Goal: Information Seeking & Learning: Learn about a topic

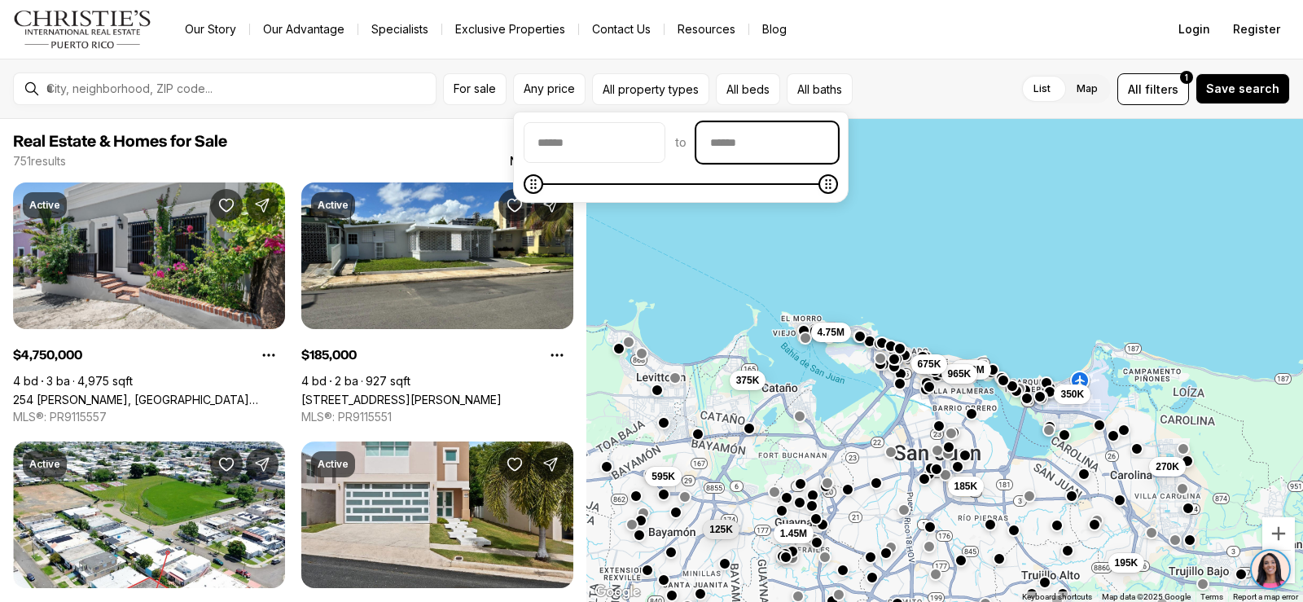
click at [766, 143] on input "priceMax" at bounding box center [767, 142] width 140 height 39
type input "********"
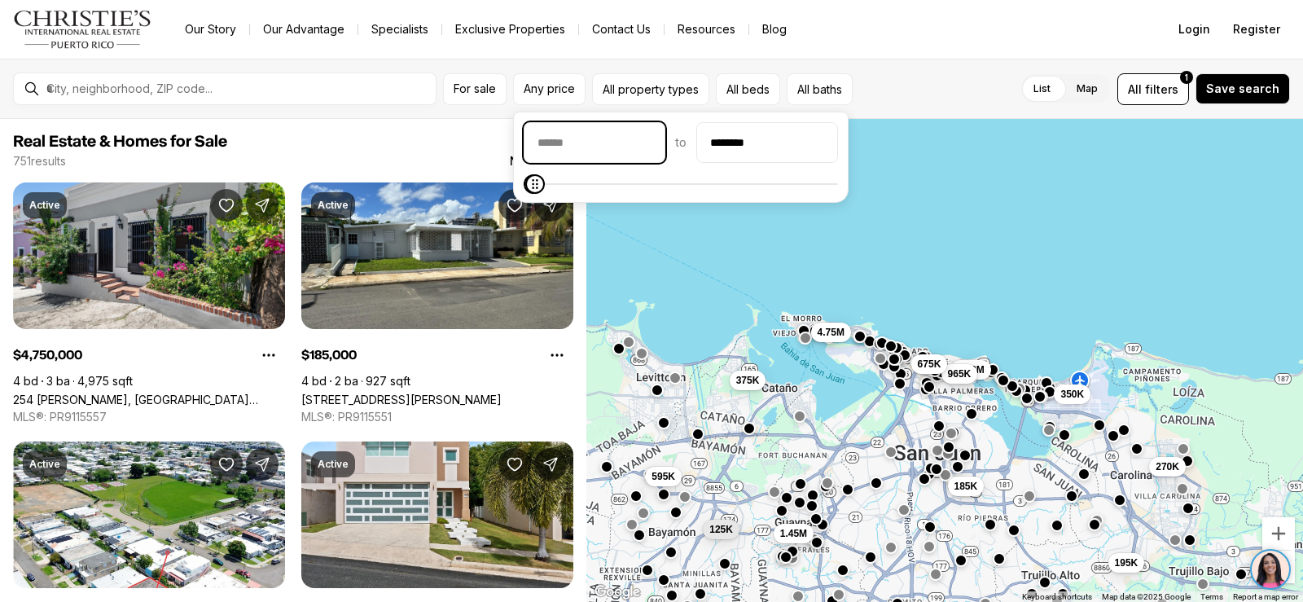
click at [613, 129] on input "priceMin" at bounding box center [595, 142] width 140 height 39
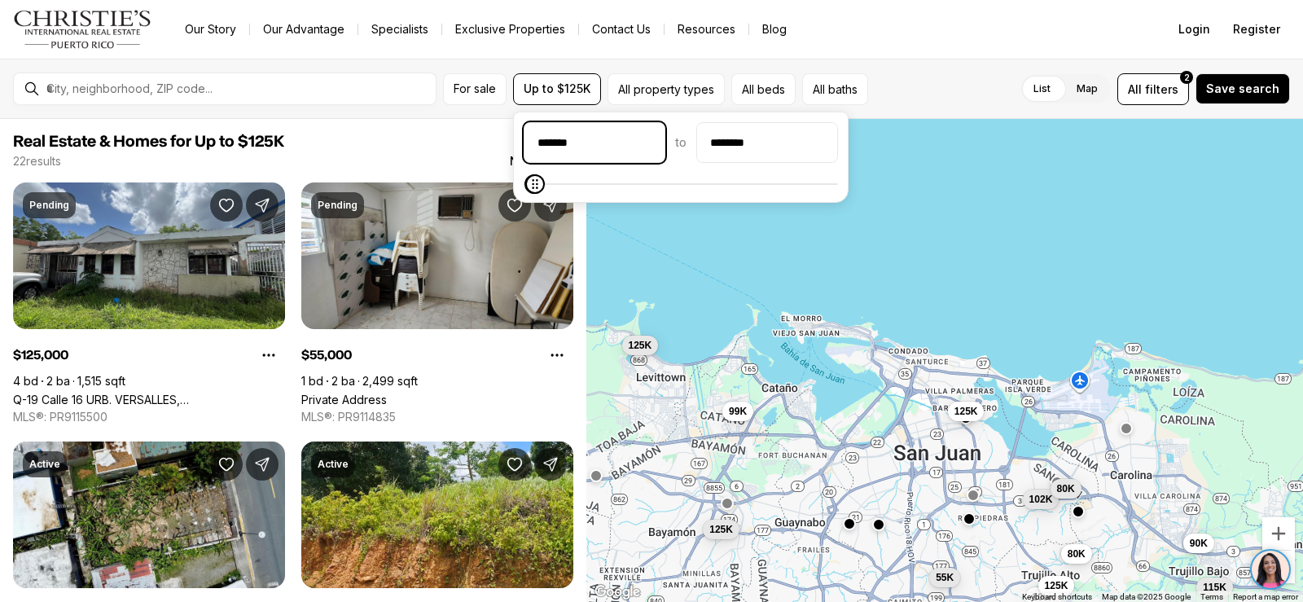
type input "*******"
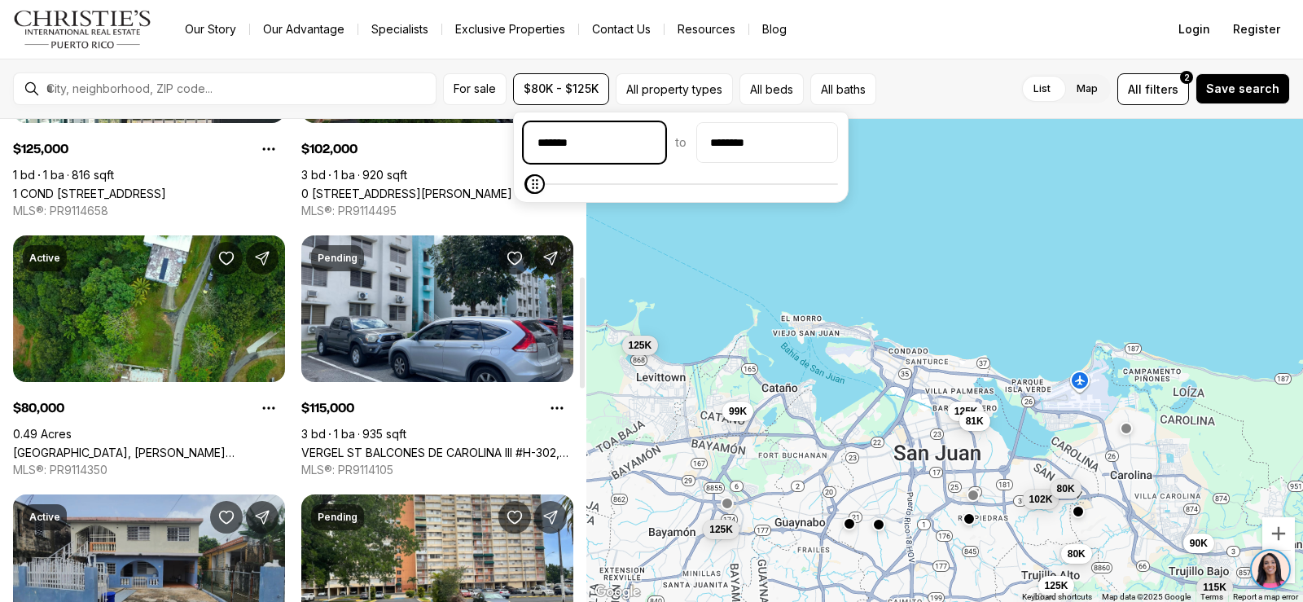
scroll to position [733, 0]
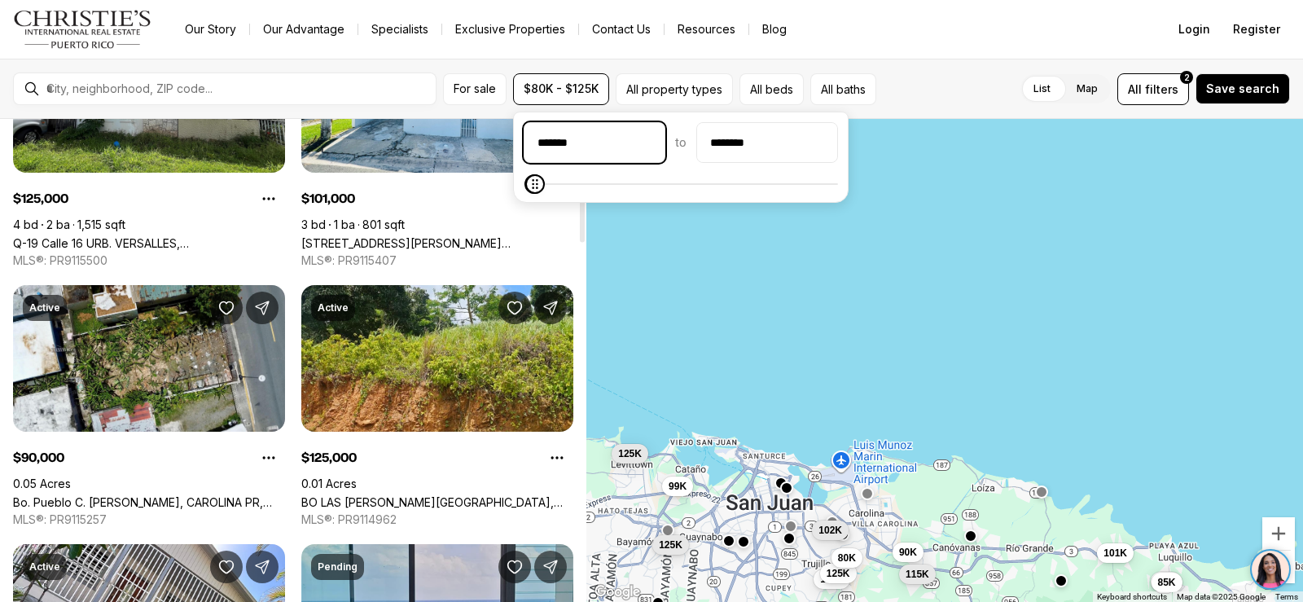
scroll to position [163, 0]
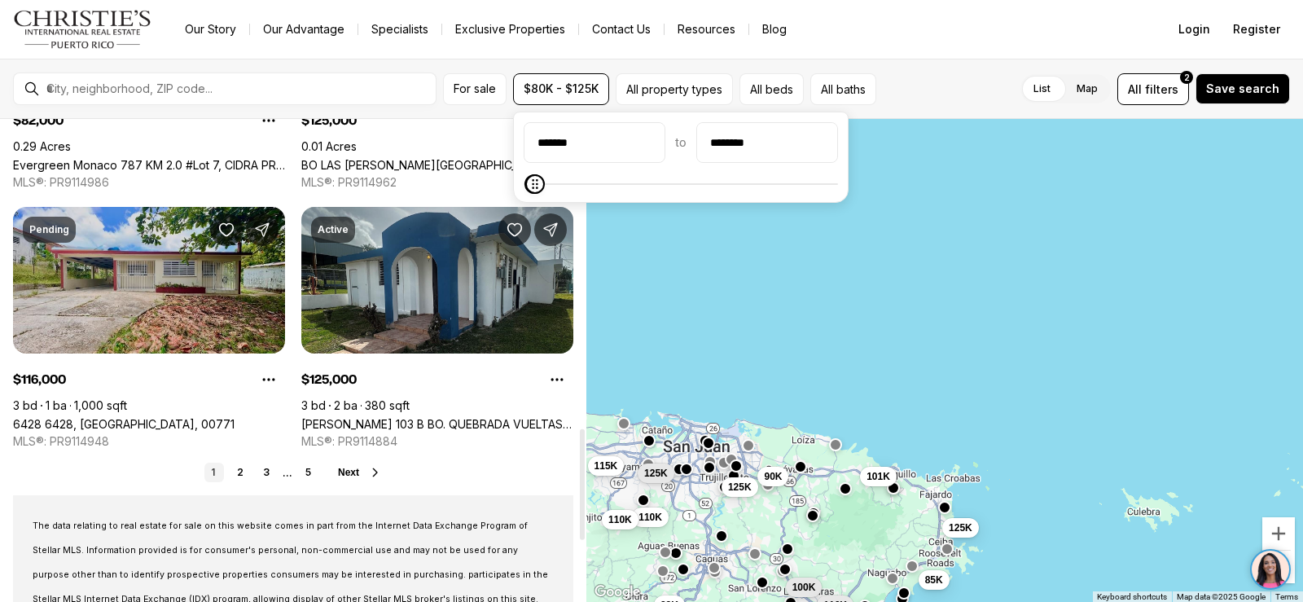
scroll to position [1385, 0]
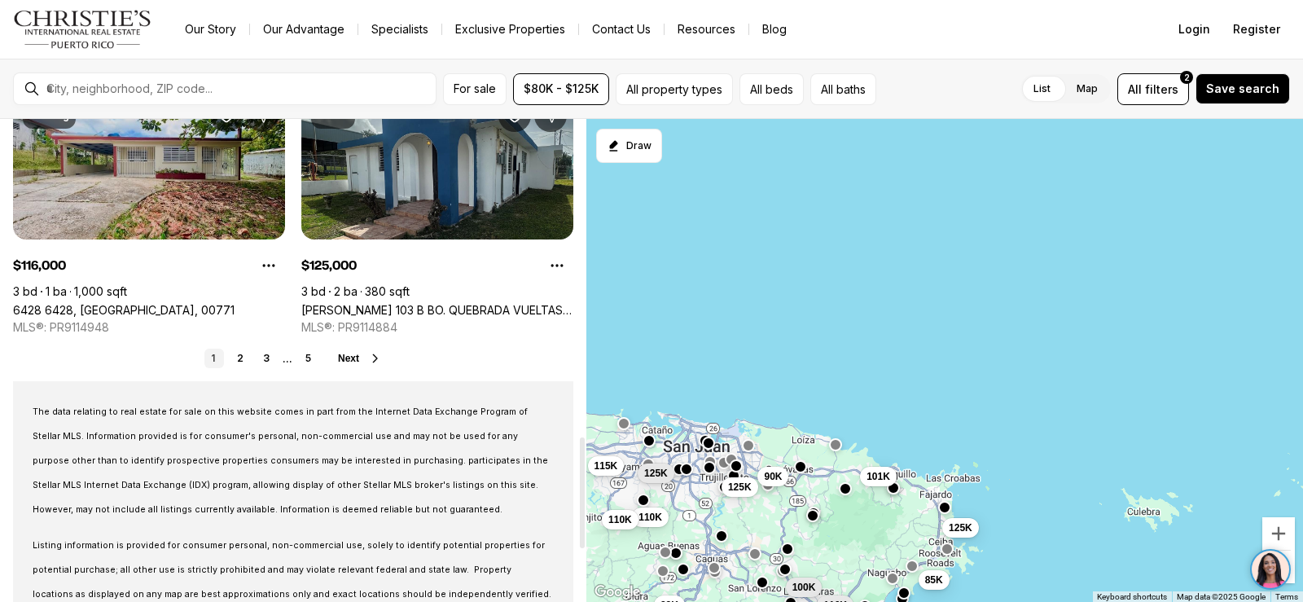
click at [102, 303] on link "6428 6428, LAS PIEDRAS PR, 00771" at bounding box center [124, 310] width 222 height 14
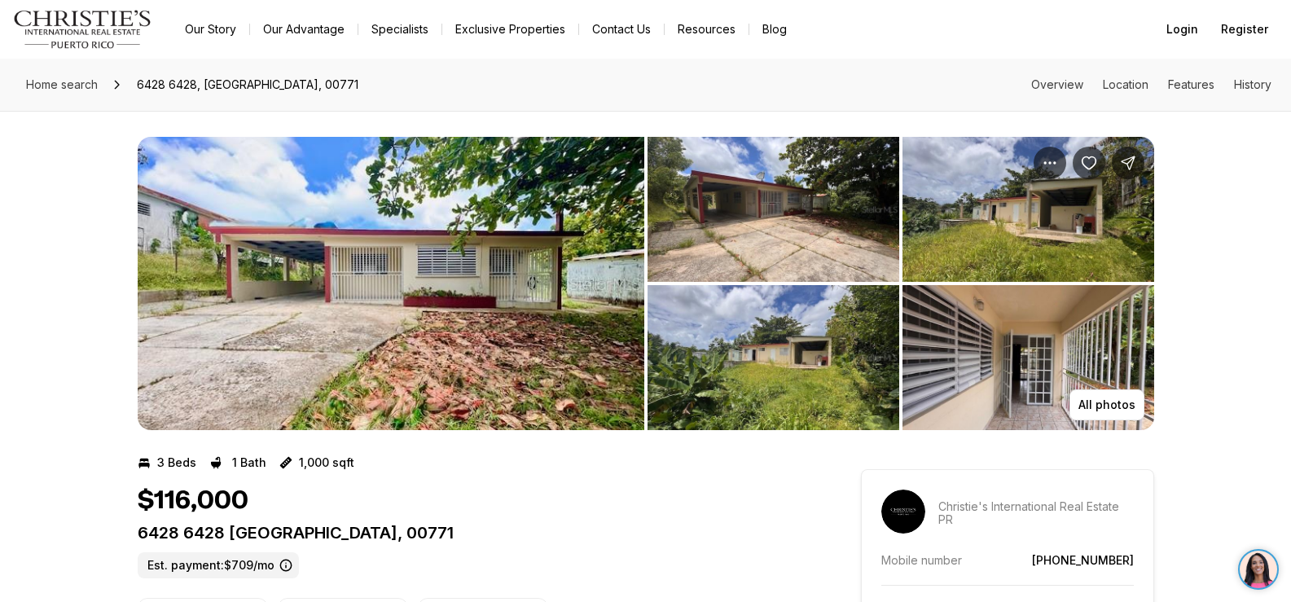
click at [423, 351] on img "View image gallery" at bounding box center [391, 283] width 507 height 293
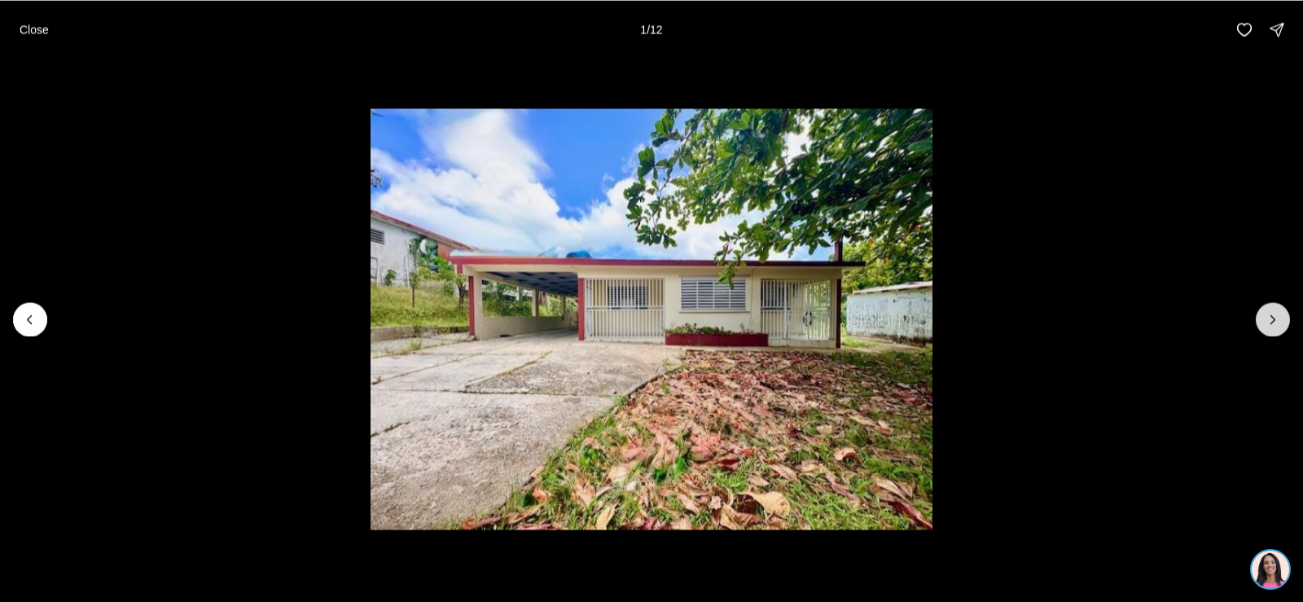
click at [1276, 323] on icon "Next slide" at bounding box center [1273, 319] width 16 height 16
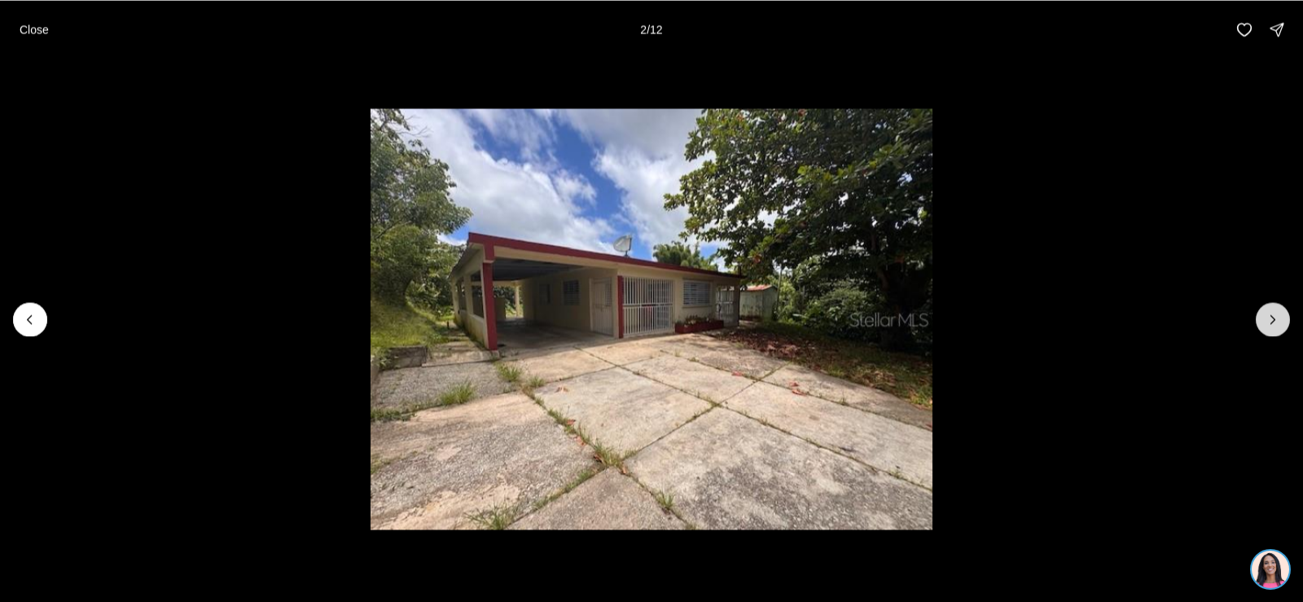
click at [1276, 323] on icon "Next slide" at bounding box center [1273, 319] width 16 height 16
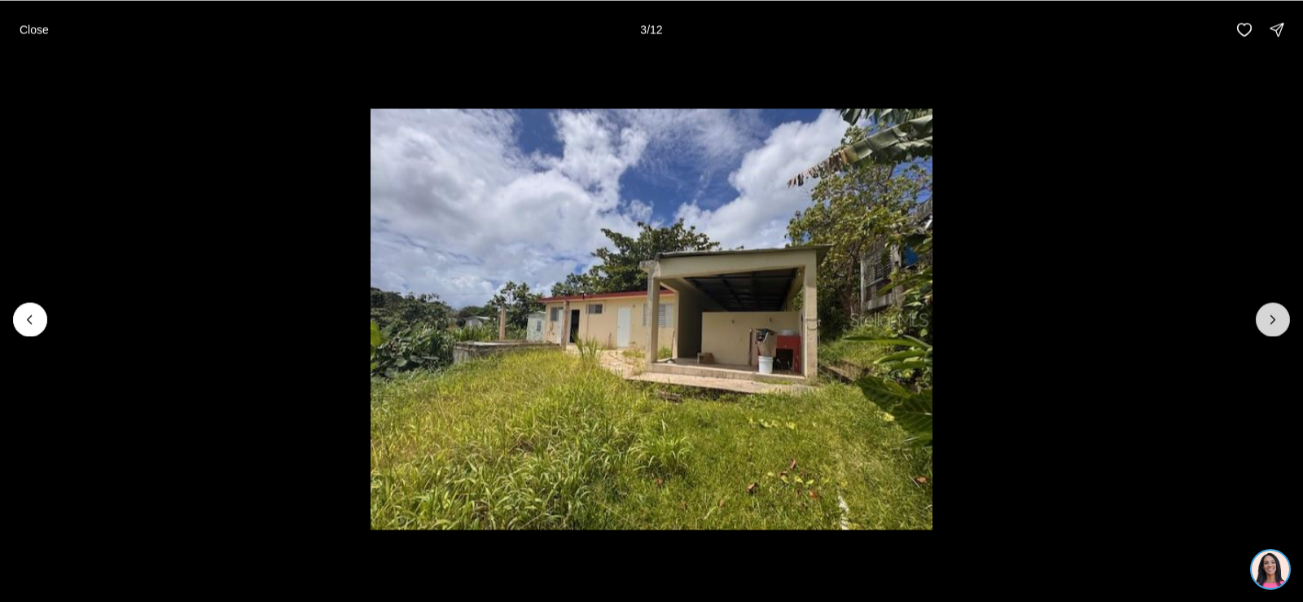
click at [1276, 323] on icon "Next slide" at bounding box center [1273, 319] width 16 height 16
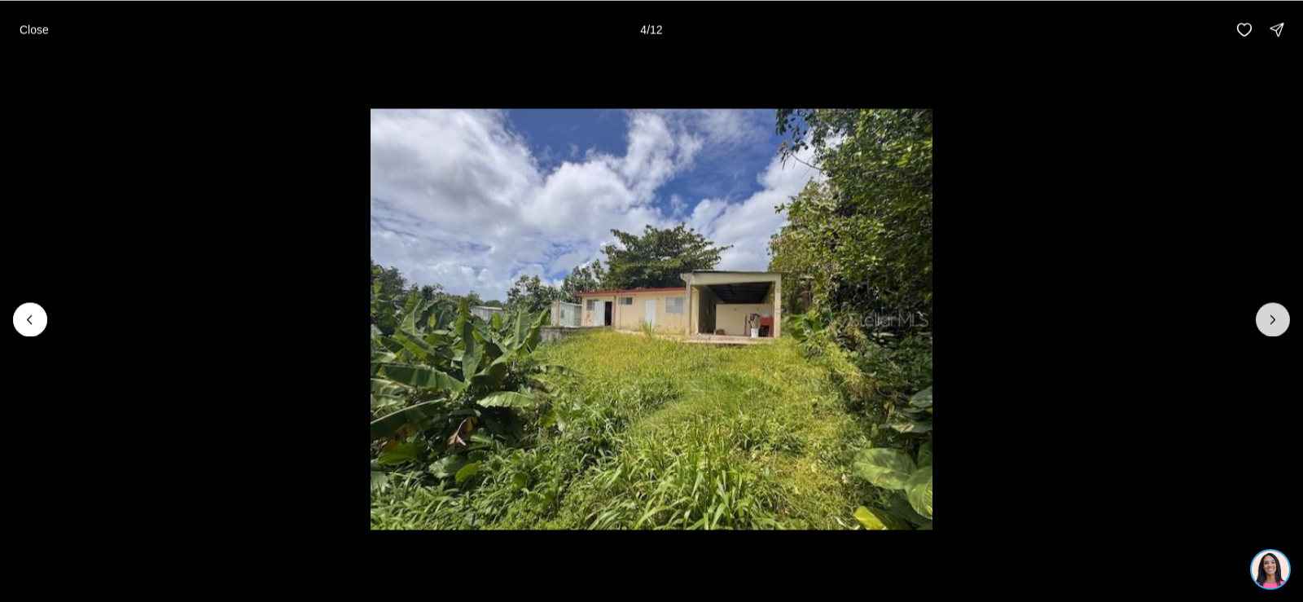
click at [1276, 323] on icon "Next slide" at bounding box center [1273, 319] width 16 height 16
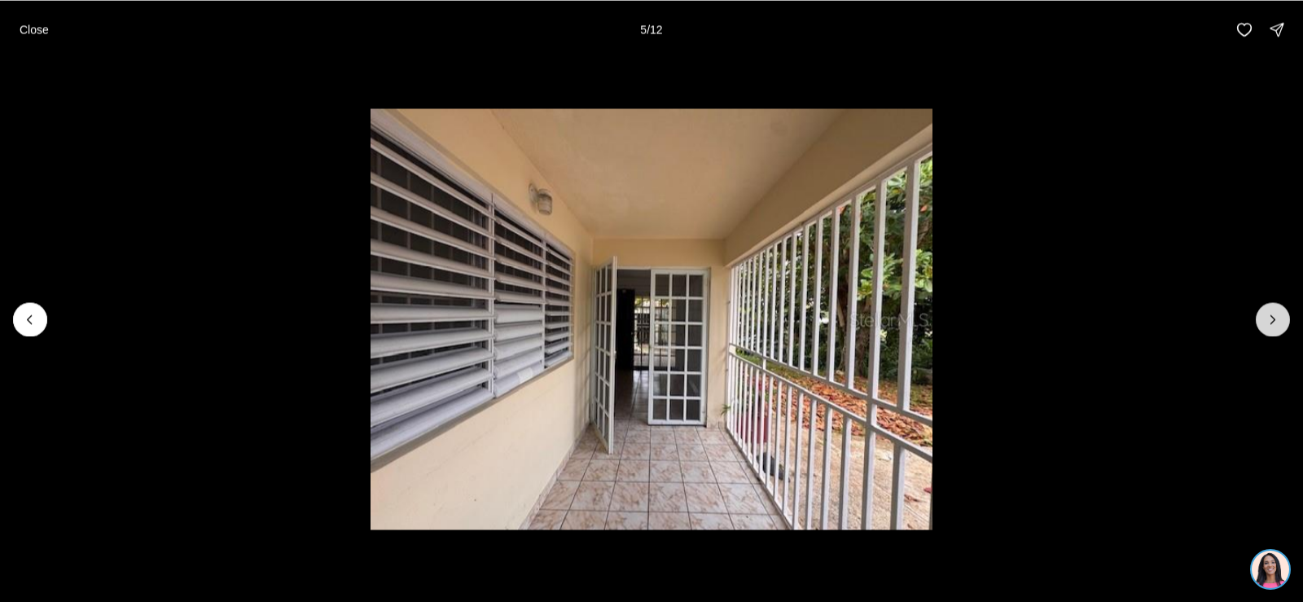
click at [1276, 323] on icon "Next slide" at bounding box center [1273, 319] width 16 height 16
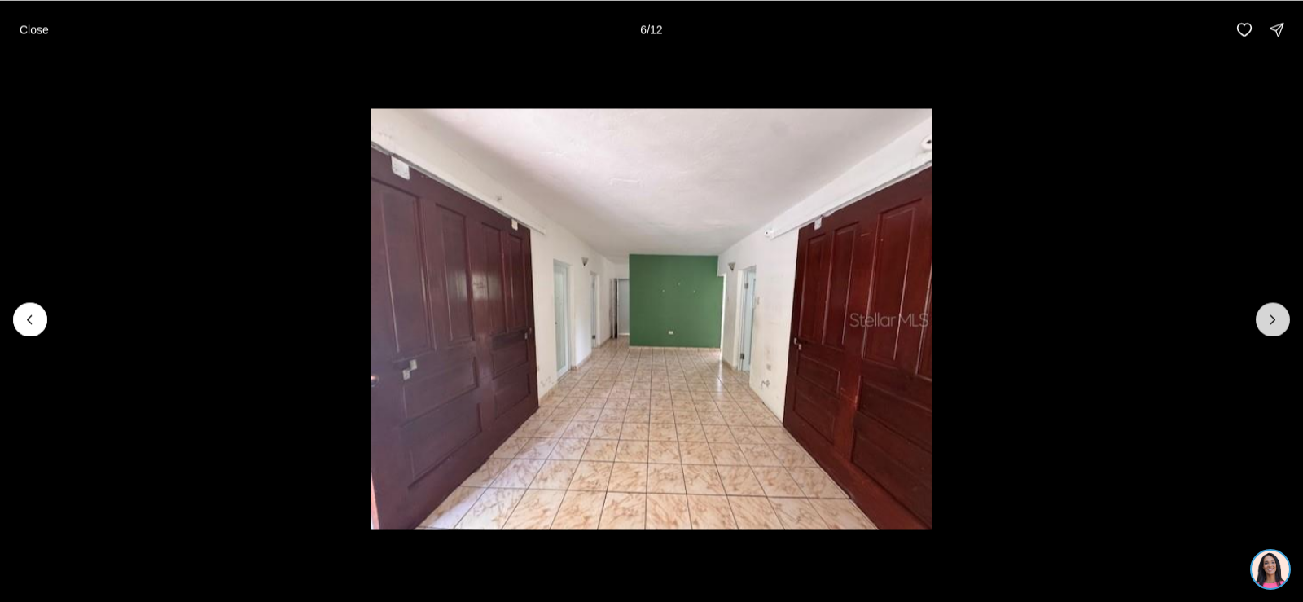
click at [1276, 323] on icon "Next slide" at bounding box center [1273, 319] width 16 height 16
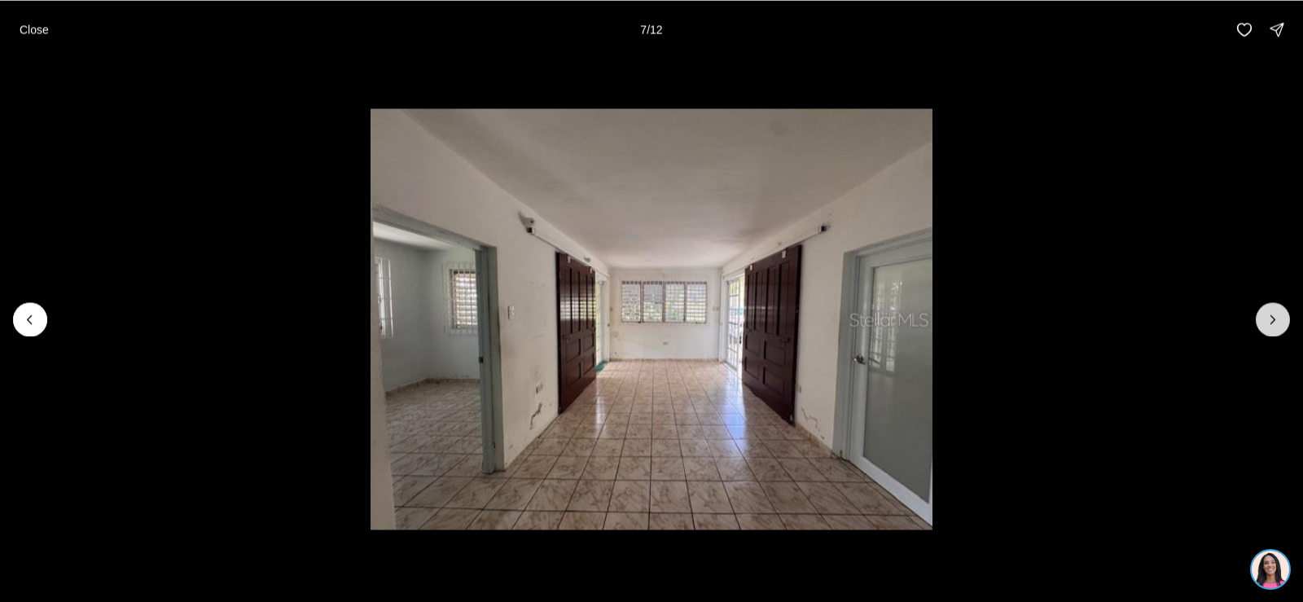
click at [1276, 323] on icon "Next slide" at bounding box center [1273, 319] width 16 height 16
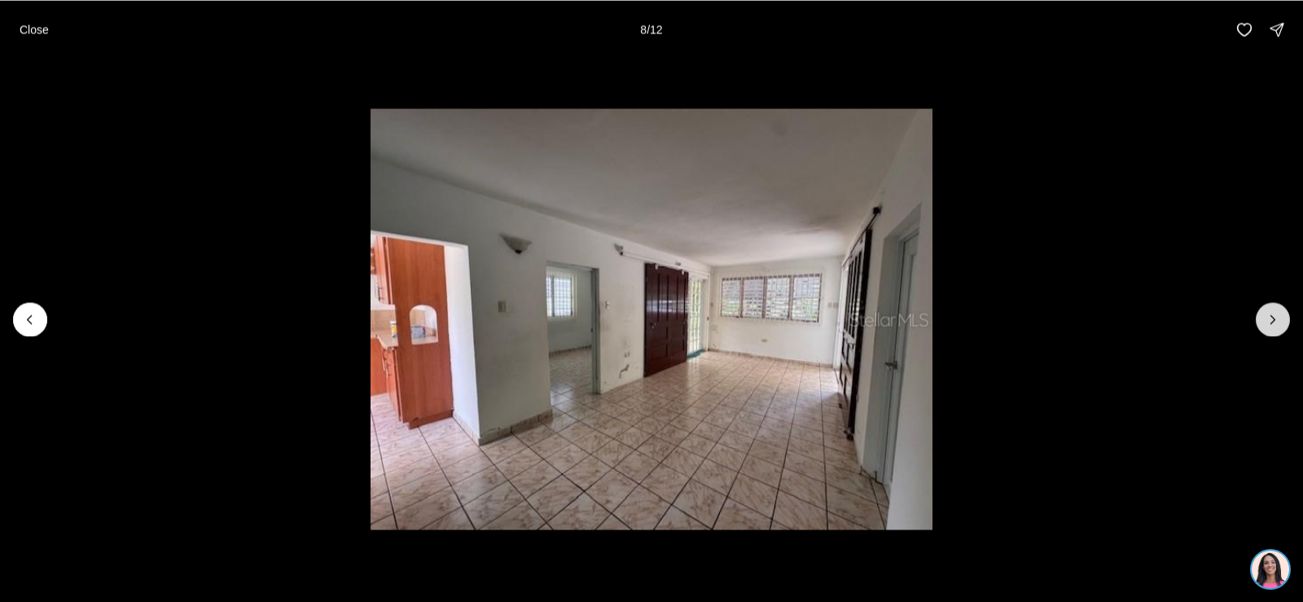
click at [1276, 323] on icon "Next slide" at bounding box center [1273, 319] width 16 height 16
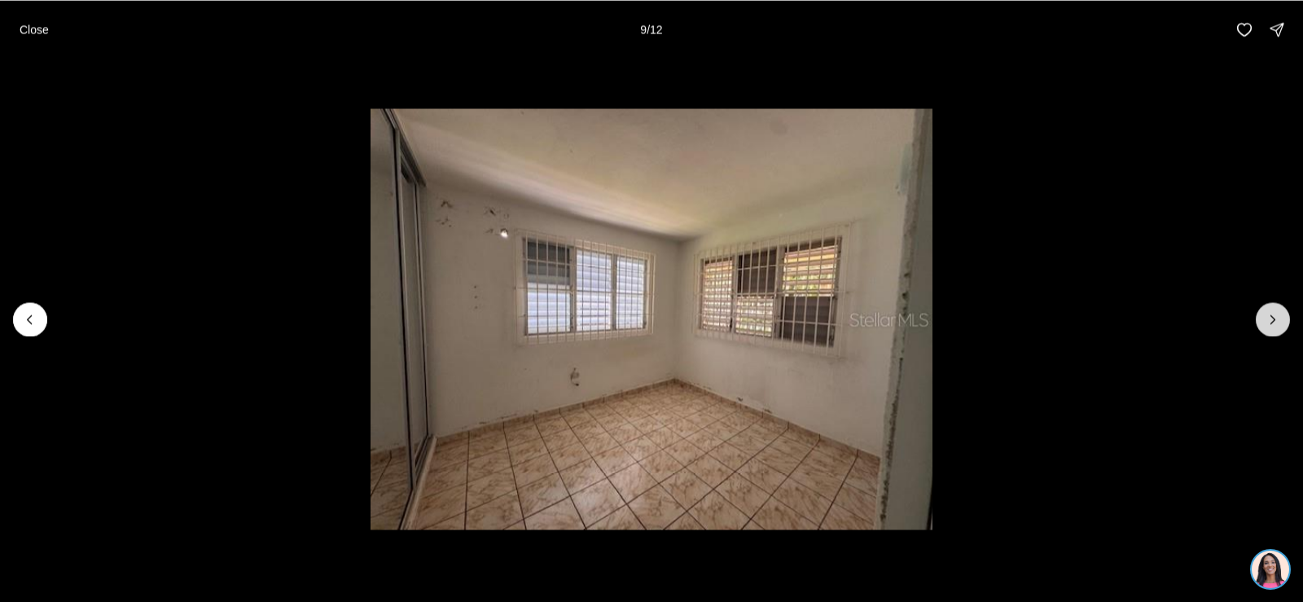
click at [1276, 323] on icon "Next slide" at bounding box center [1273, 319] width 16 height 16
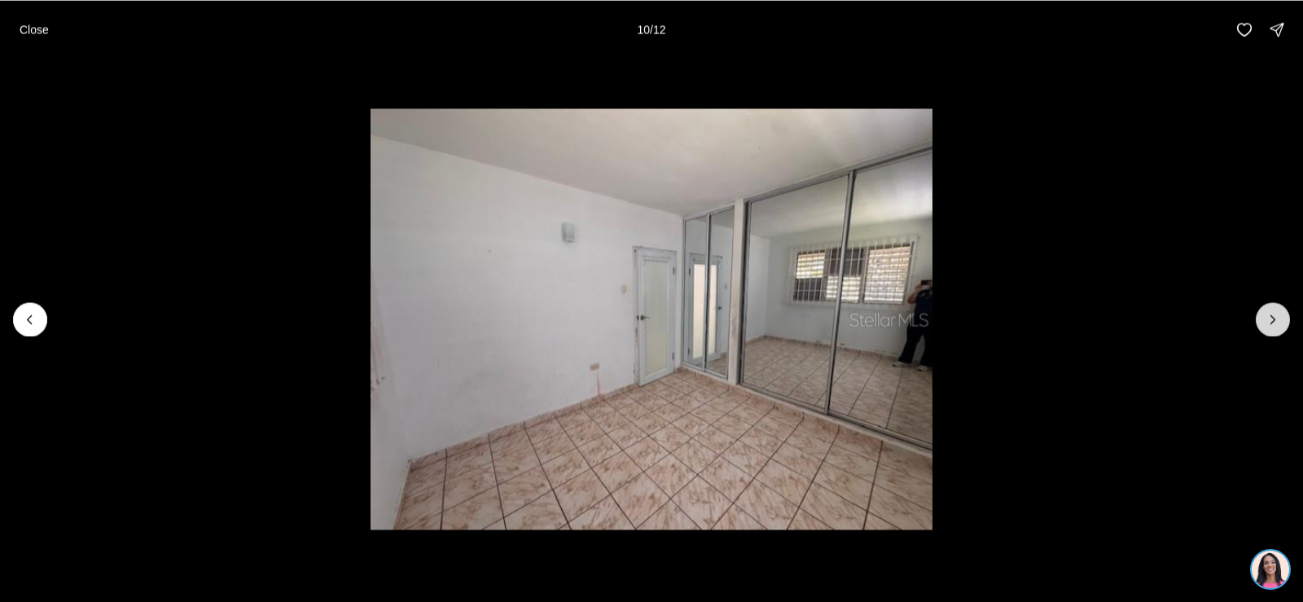
click at [1274, 320] on icon "Next slide" at bounding box center [1274, 319] width 4 height 8
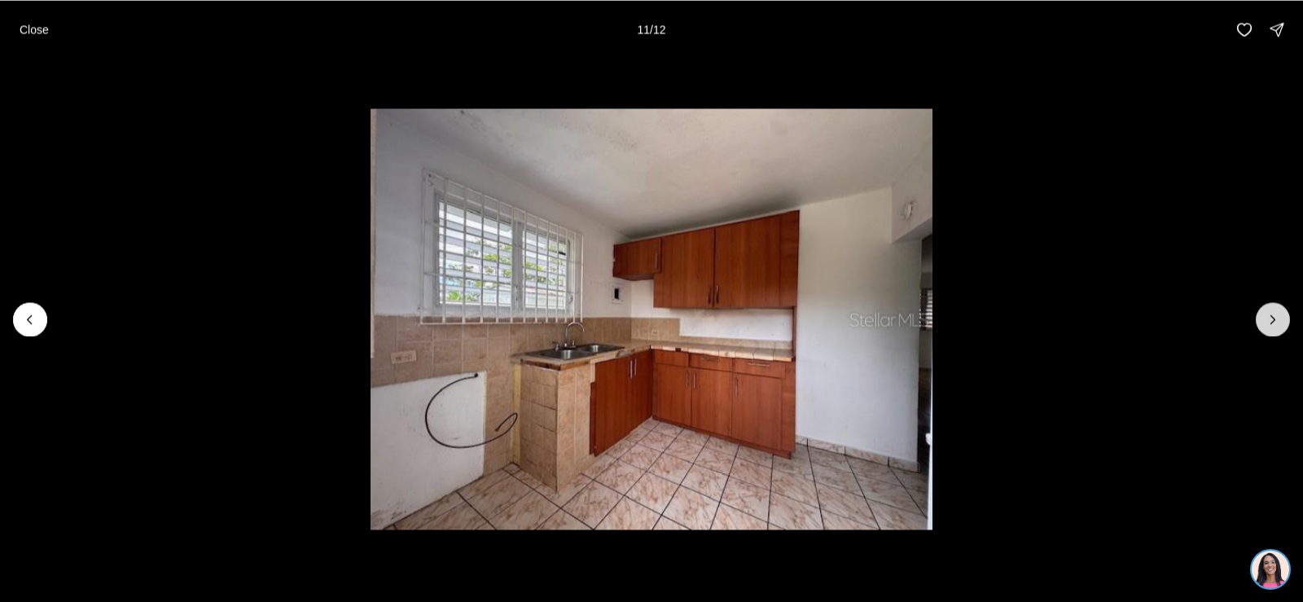
click at [1273, 320] on icon "Next slide" at bounding box center [1273, 319] width 16 height 16
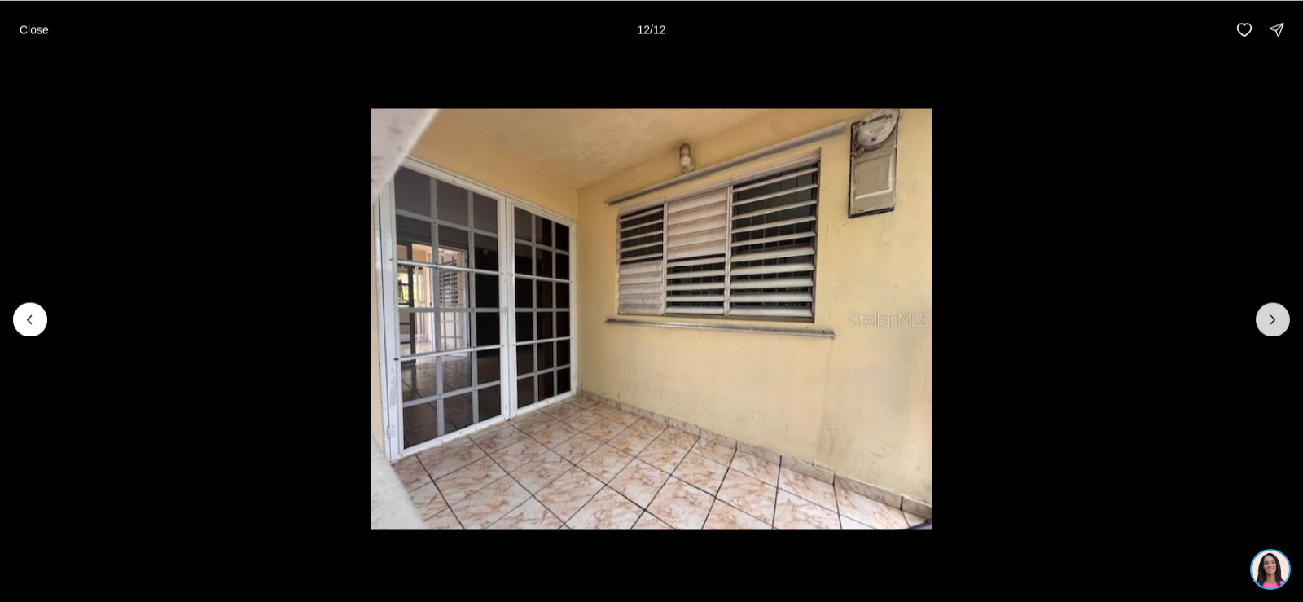
click at [1268, 319] on div at bounding box center [1273, 319] width 34 height 34
click at [1267, 326] on div at bounding box center [1273, 319] width 34 height 34
click at [1275, 323] on div at bounding box center [1273, 319] width 34 height 34
click at [1281, 322] on div at bounding box center [1273, 319] width 34 height 34
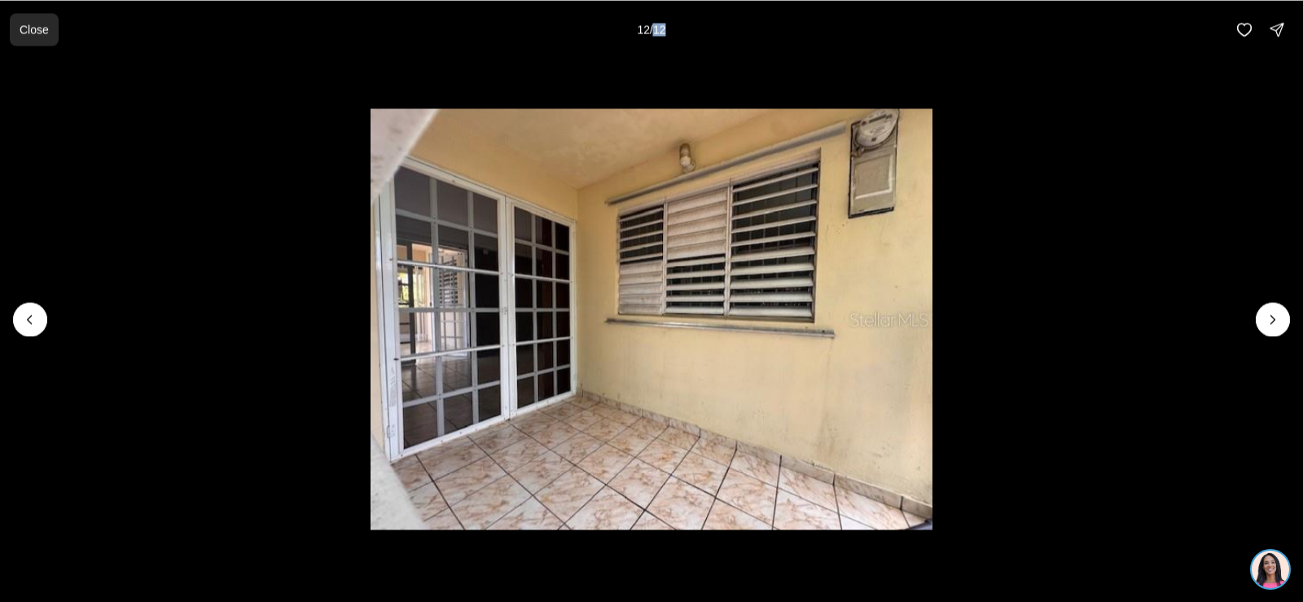
click at [27, 29] on p "Close" at bounding box center [34, 29] width 29 height 13
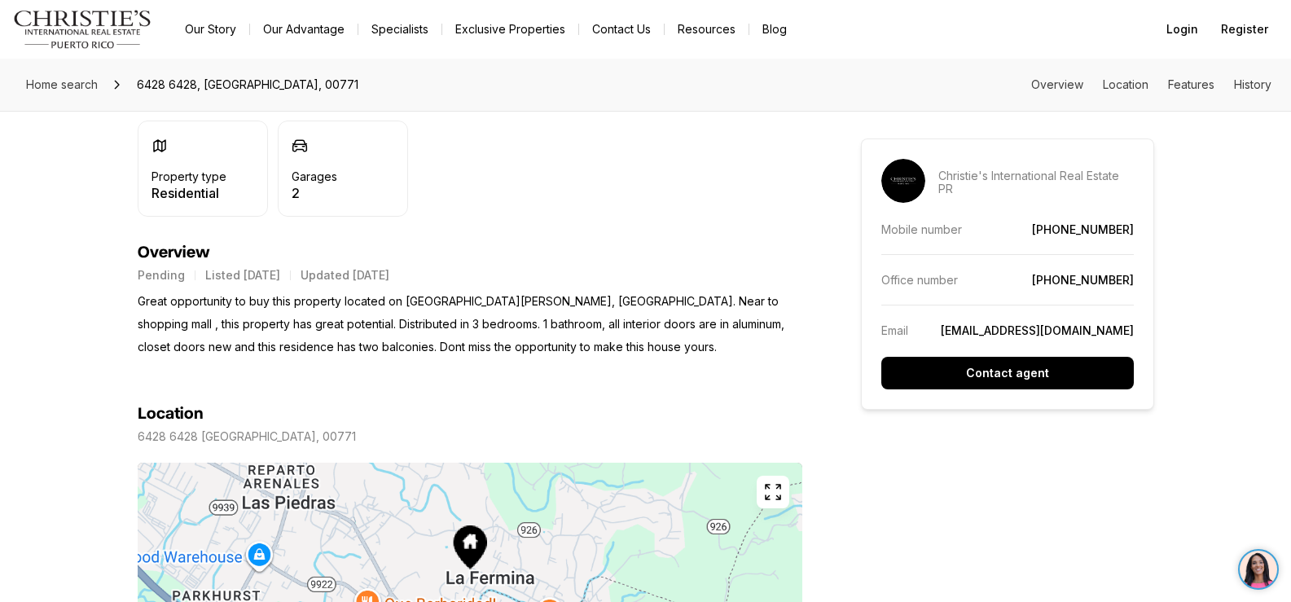
scroll to position [733, 0]
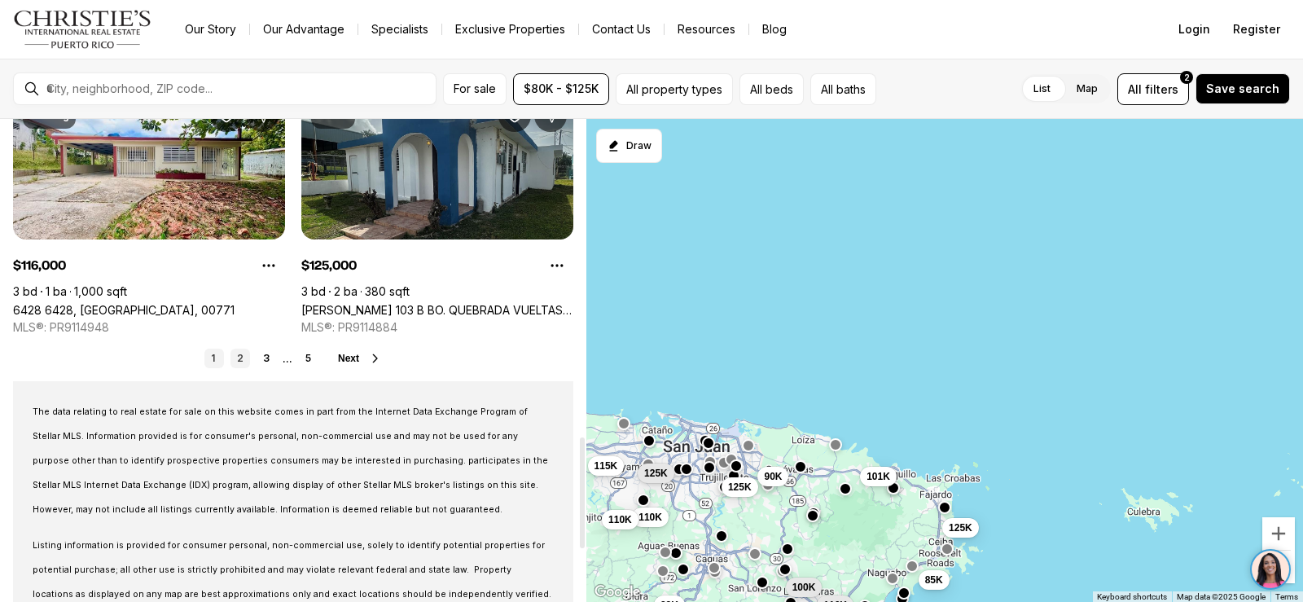
click at [245, 355] on link "2" at bounding box center [241, 359] width 20 height 20
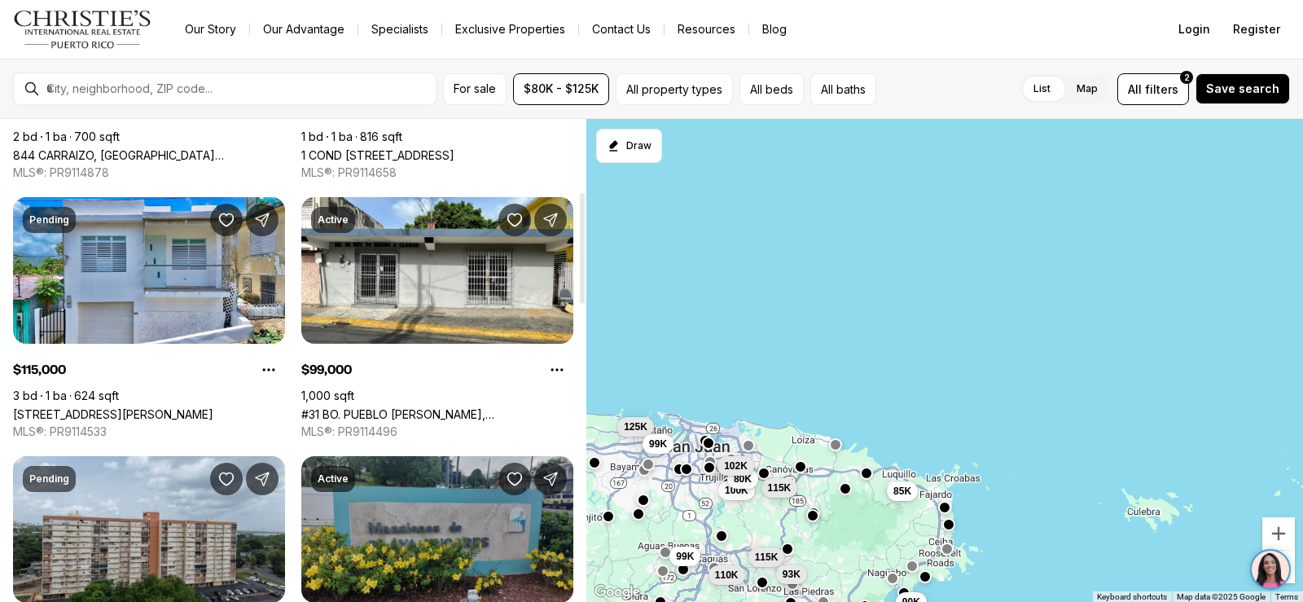
scroll to position [407, 0]
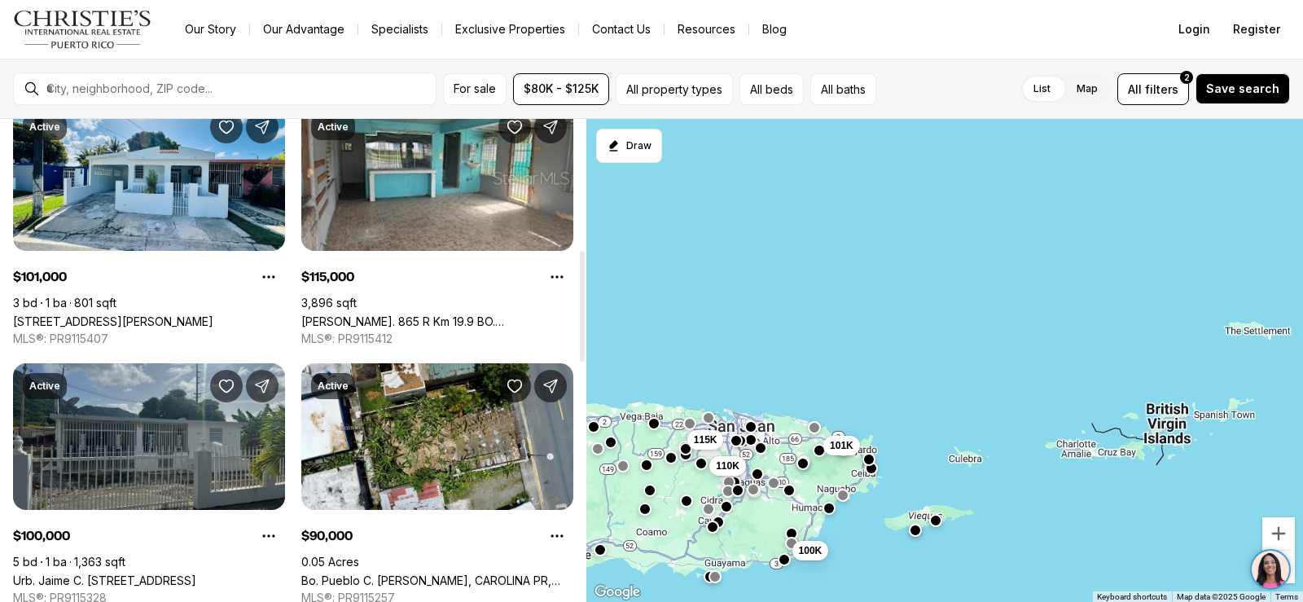
scroll to position [570, 0]
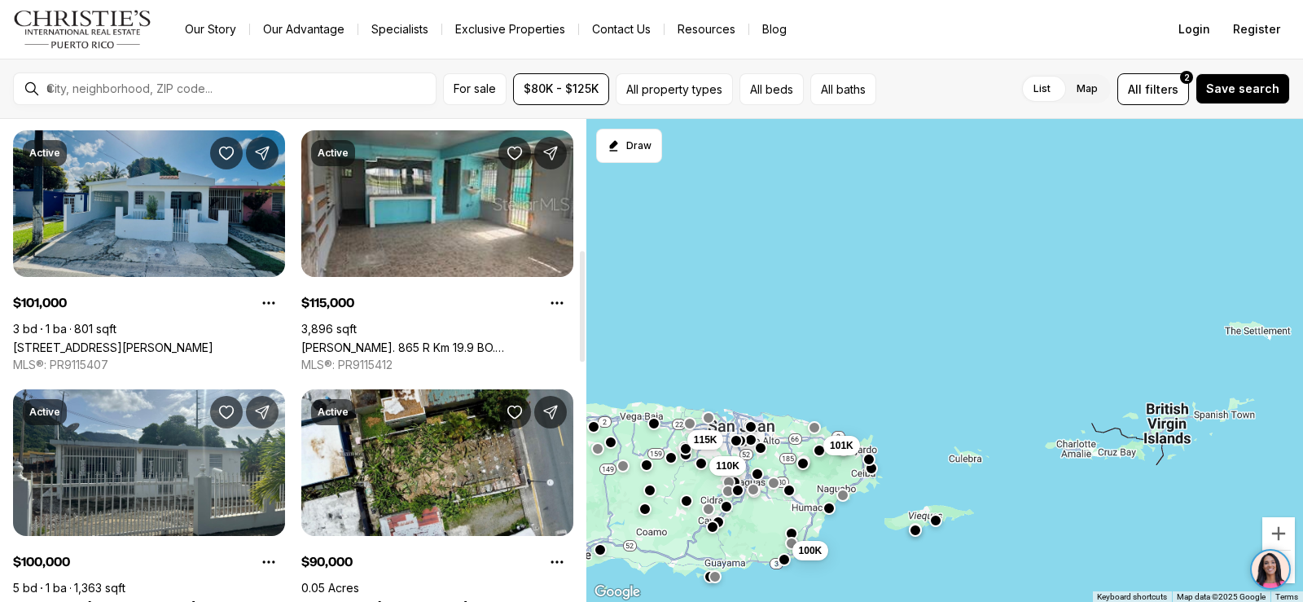
click at [180, 340] on link "Calle 3 Topacio ESTANCIASS MADRIGAL #C16, RIO GRANDE PR, 00745" at bounding box center [113, 347] width 200 height 14
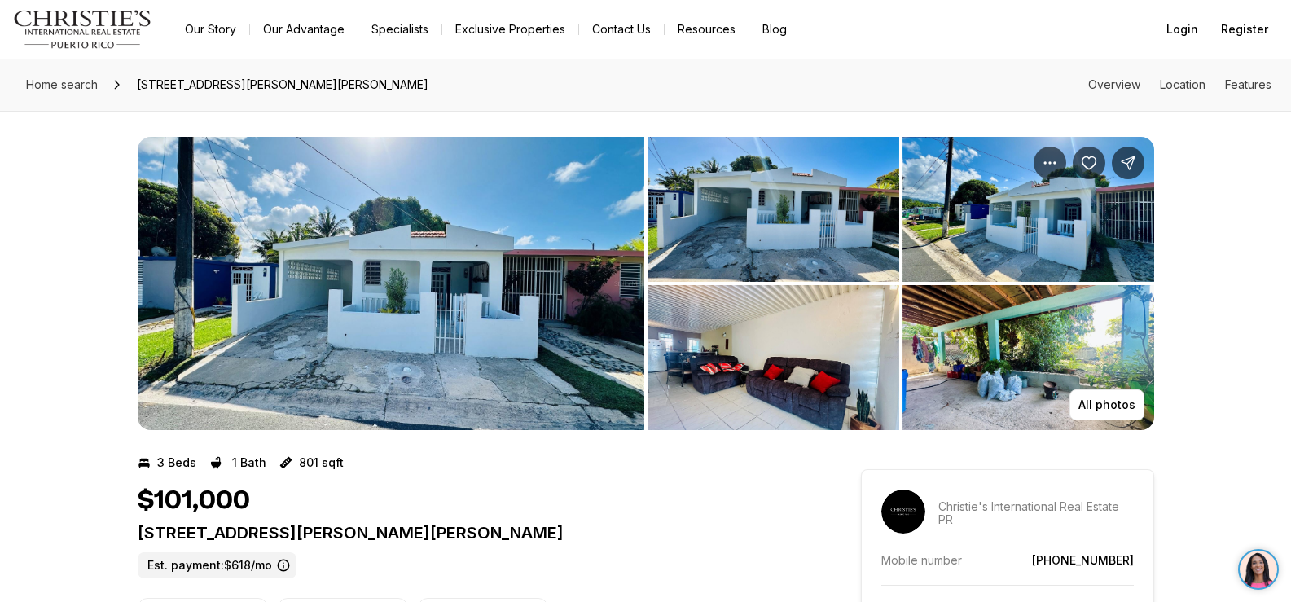
click at [516, 352] on img "View image gallery" at bounding box center [391, 283] width 507 height 293
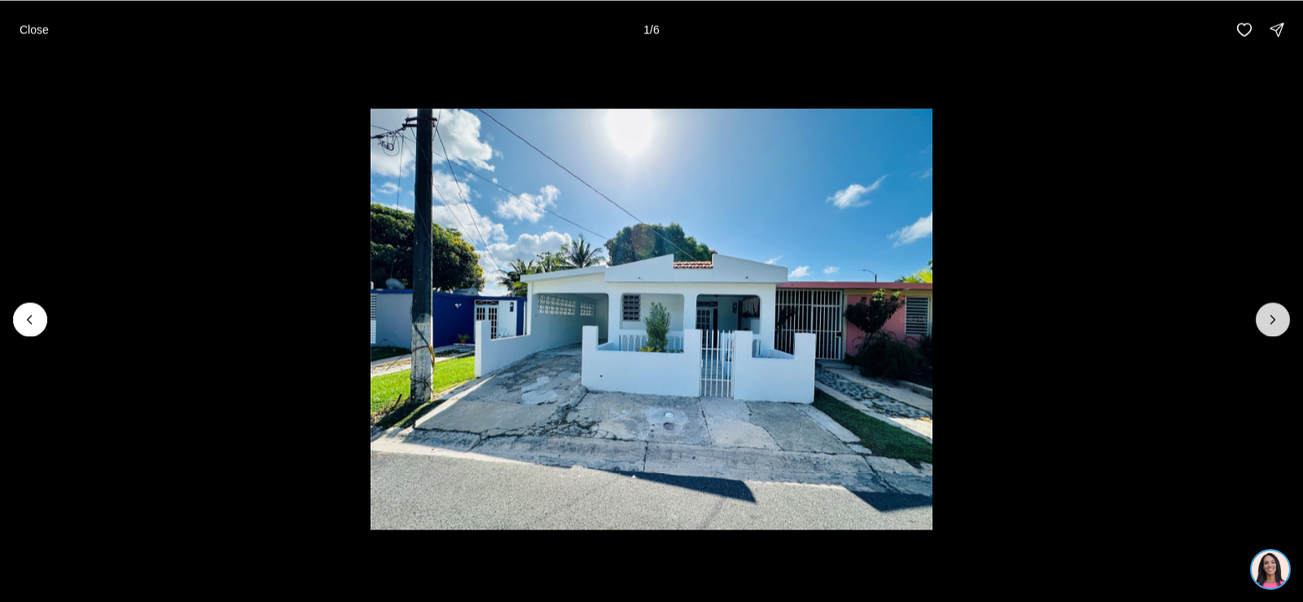
click at [1266, 315] on icon "Next slide" at bounding box center [1273, 319] width 16 height 16
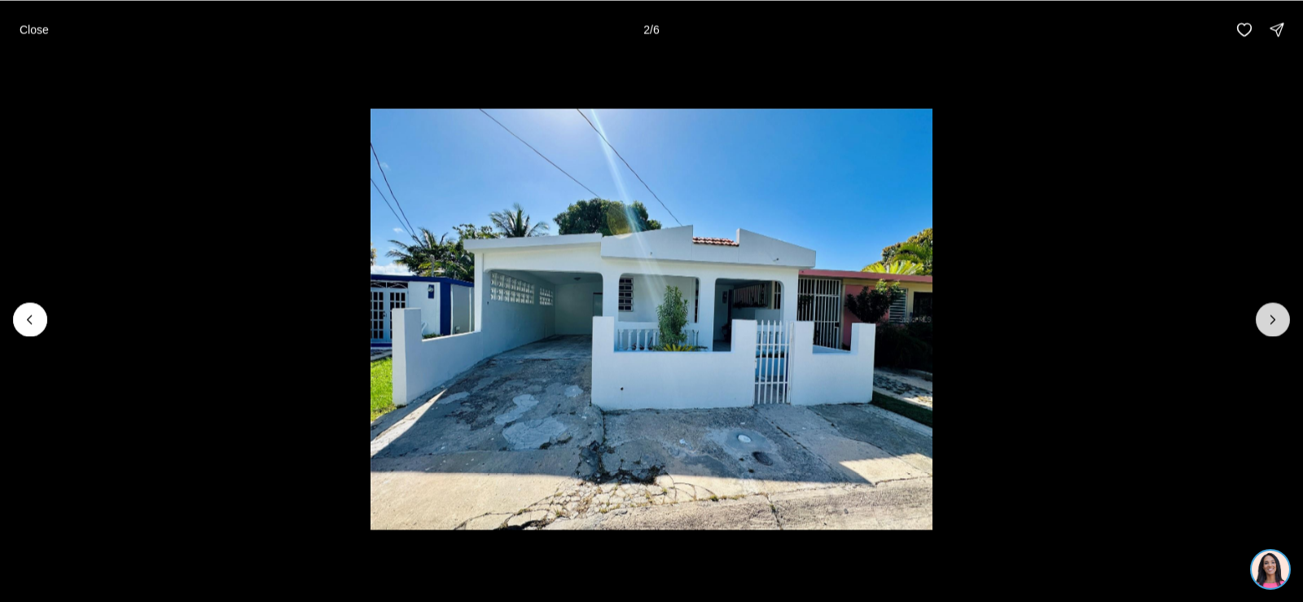
click at [1272, 323] on icon "Next slide" at bounding box center [1274, 319] width 4 height 8
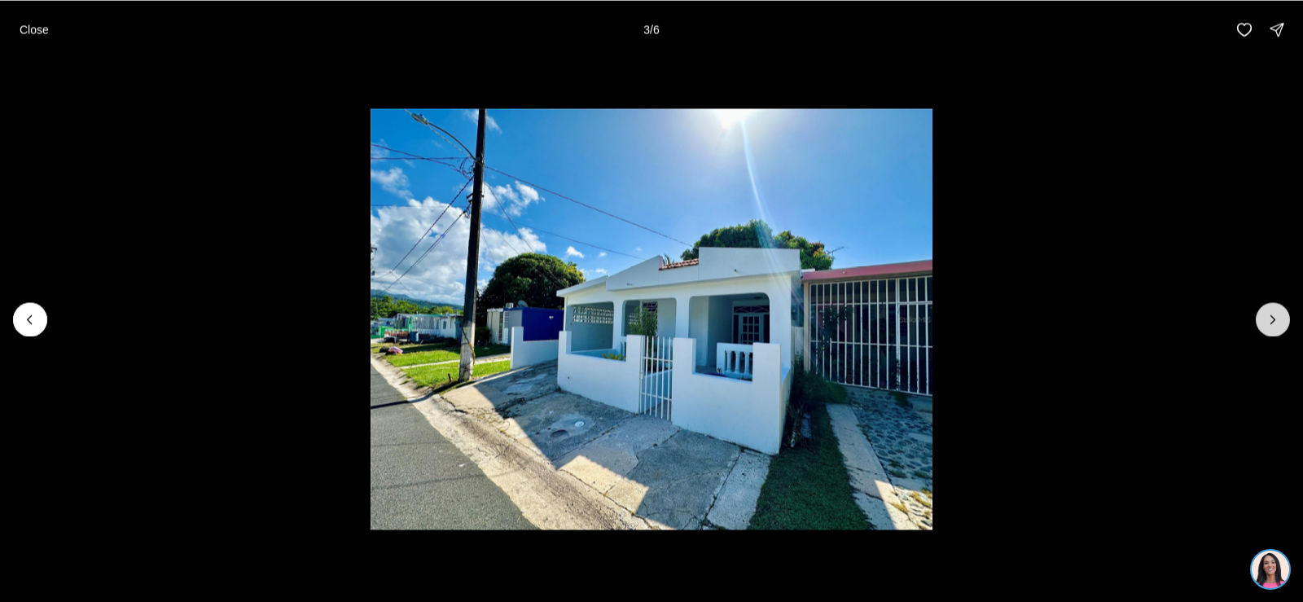
click at [1272, 323] on icon "Next slide" at bounding box center [1274, 319] width 4 height 8
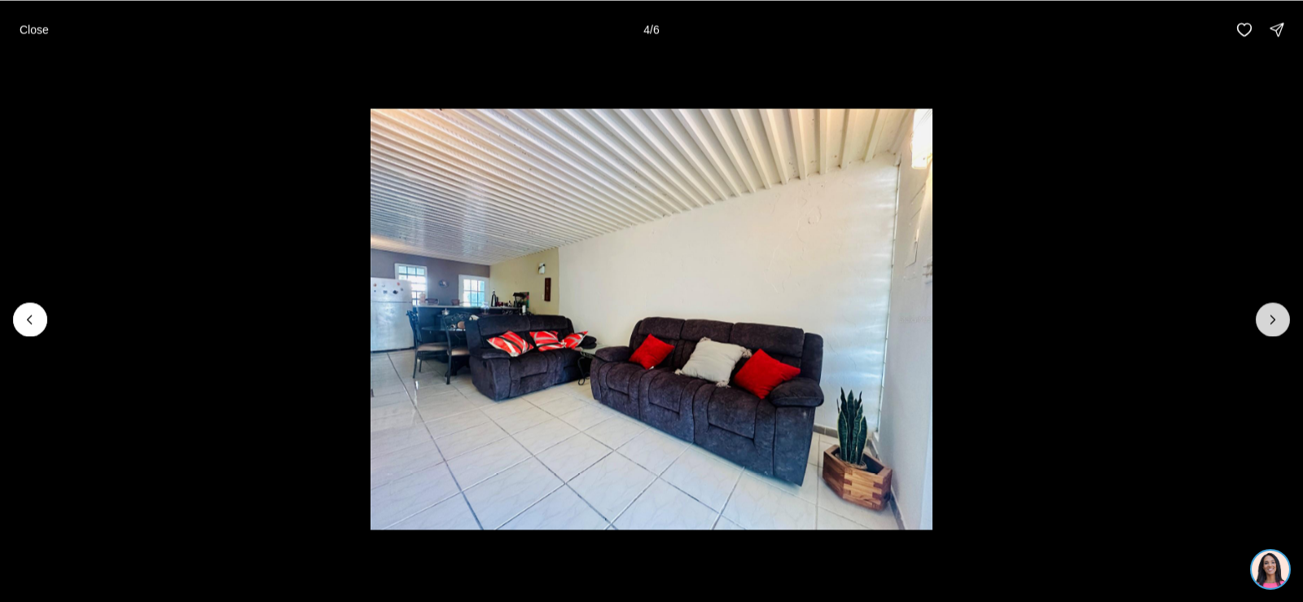
click at [1272, 323] on icon "Next slide" at bounding box center [1274, 319] width 4 height 8
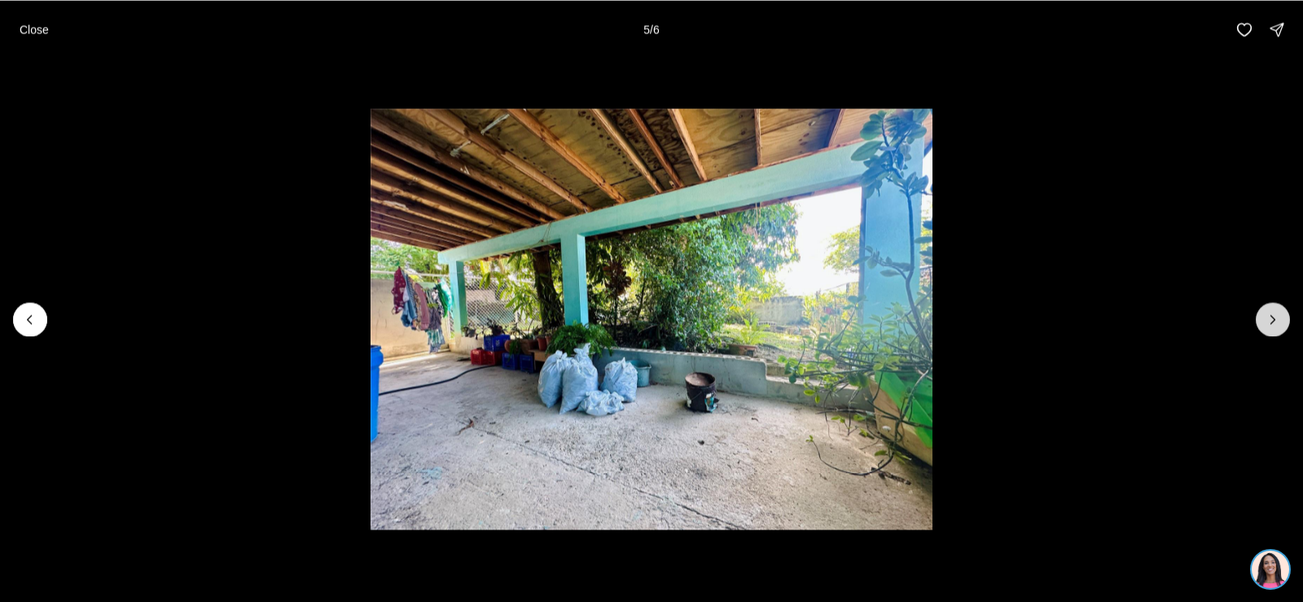
click at [1271, 324] on icon "Next slide" at bounding box center [1273, 319] width 16 height 16
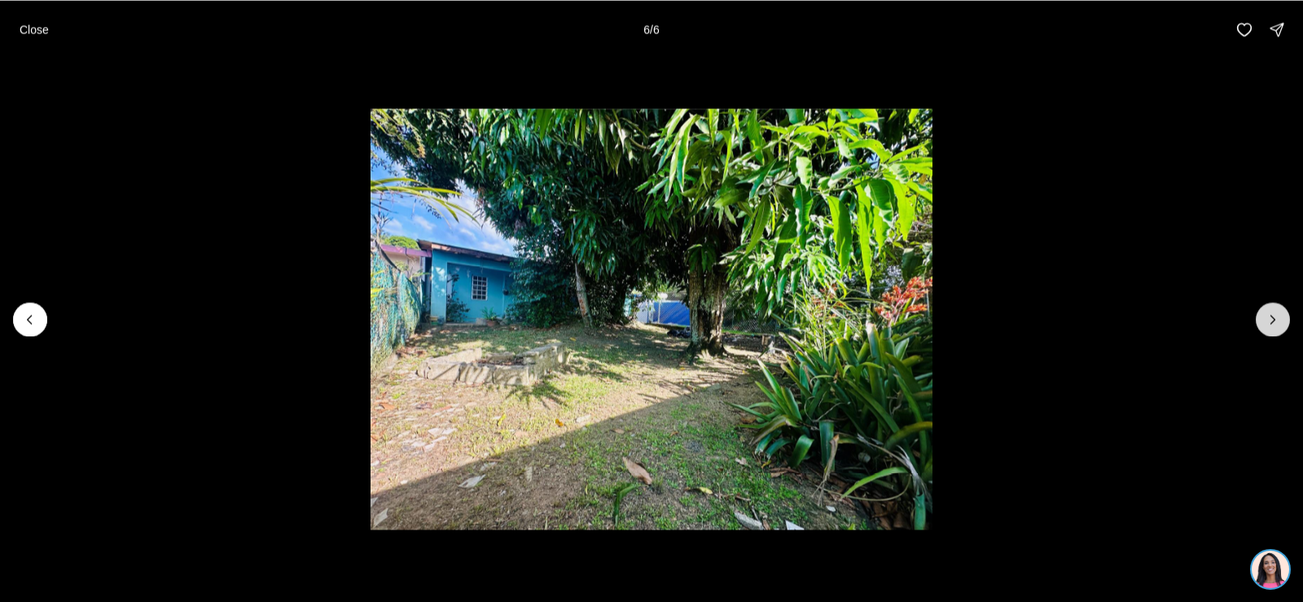
click at [1271, 324] on div at bounding box center [1273, 319] width 34 height 34
click at [1272, 324] on div at bounding box center [1273, 319] width 34 height 34
click at [1271, 320] on div at bounding box center [1273, 319] width 34 height 34
click at [33, 318] on icon "Previous slide" at bounding box center [30, 319] width 16 height 16
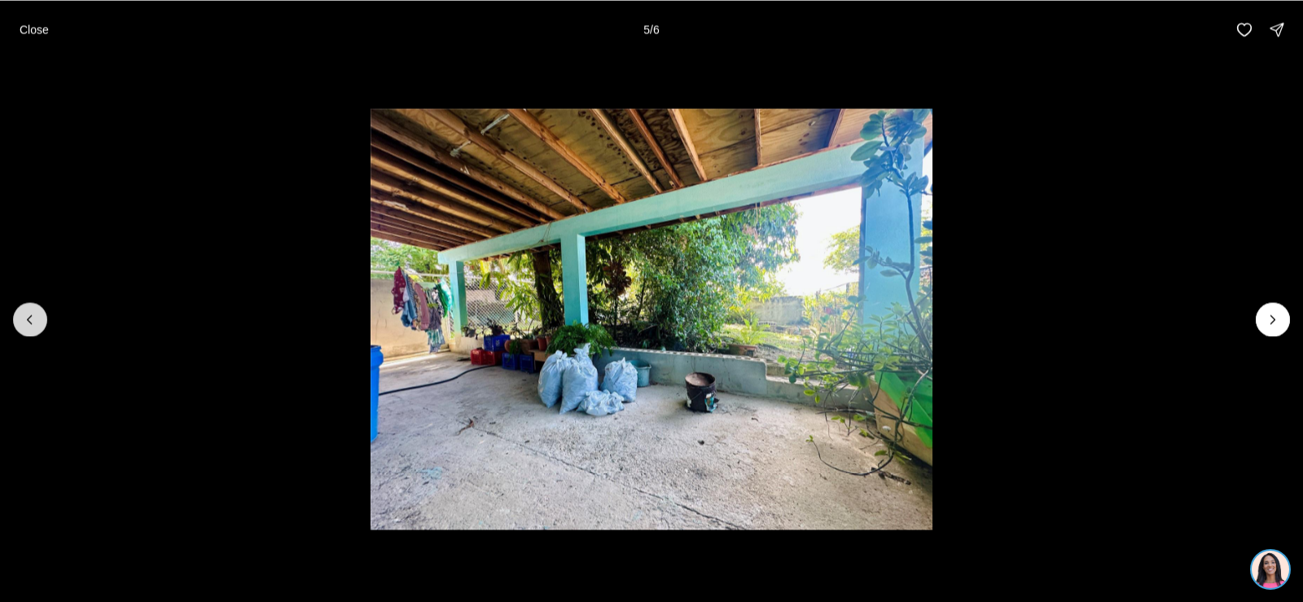
click at [33, 318] on icon "Previous slide" at bounding box center [30, 319] width 16 height 16
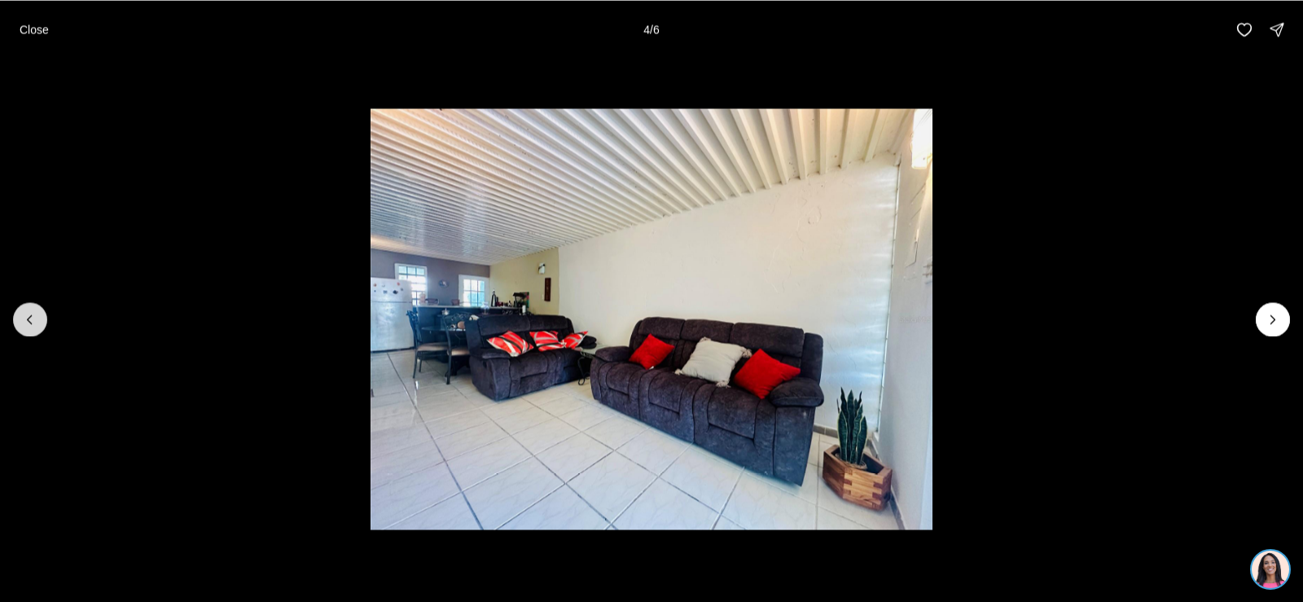
click at [33, 318] on icon "Previous slide" at bounding box center [30, 319] width 16 height 16
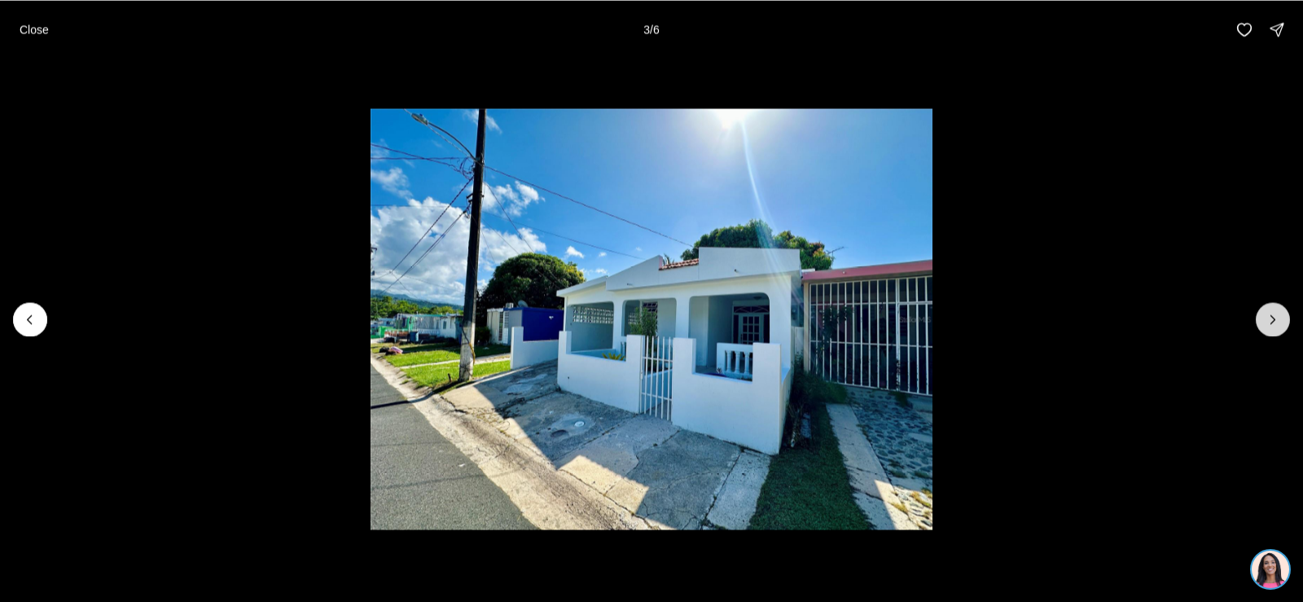
click at [1270, 314] on icon "Next slide" at bounding box center [1273, 319] width 16 height 16
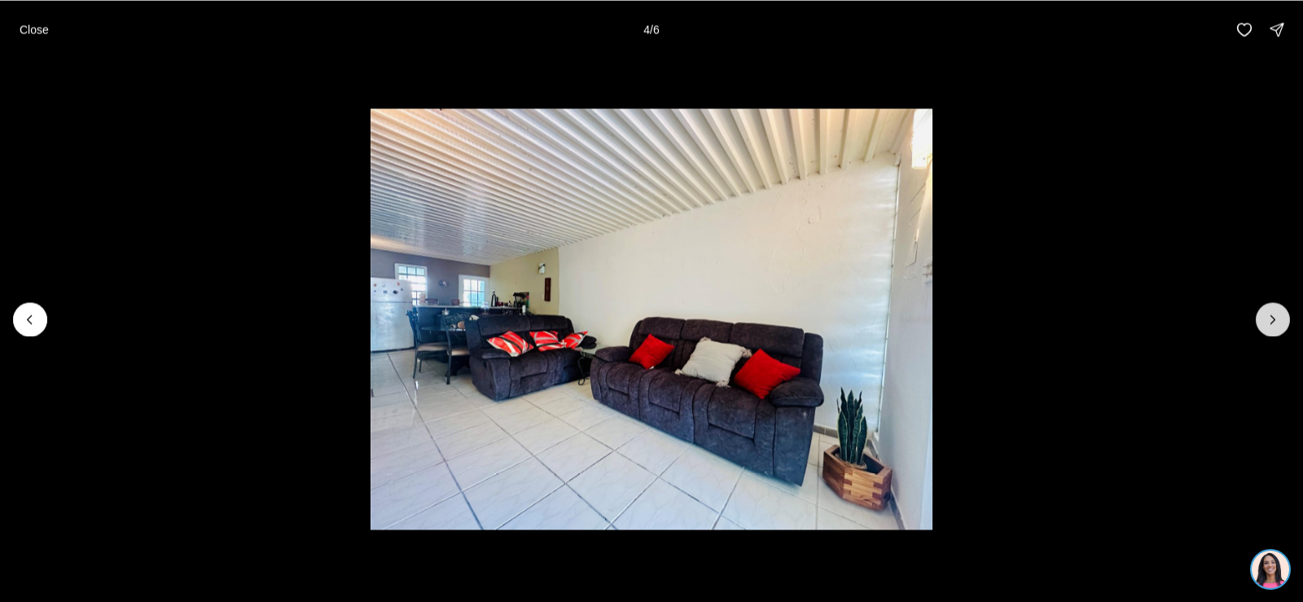
click at [1270, 314] on icon "Next slide" at bounding box center [1273, 319] width 16 height 16
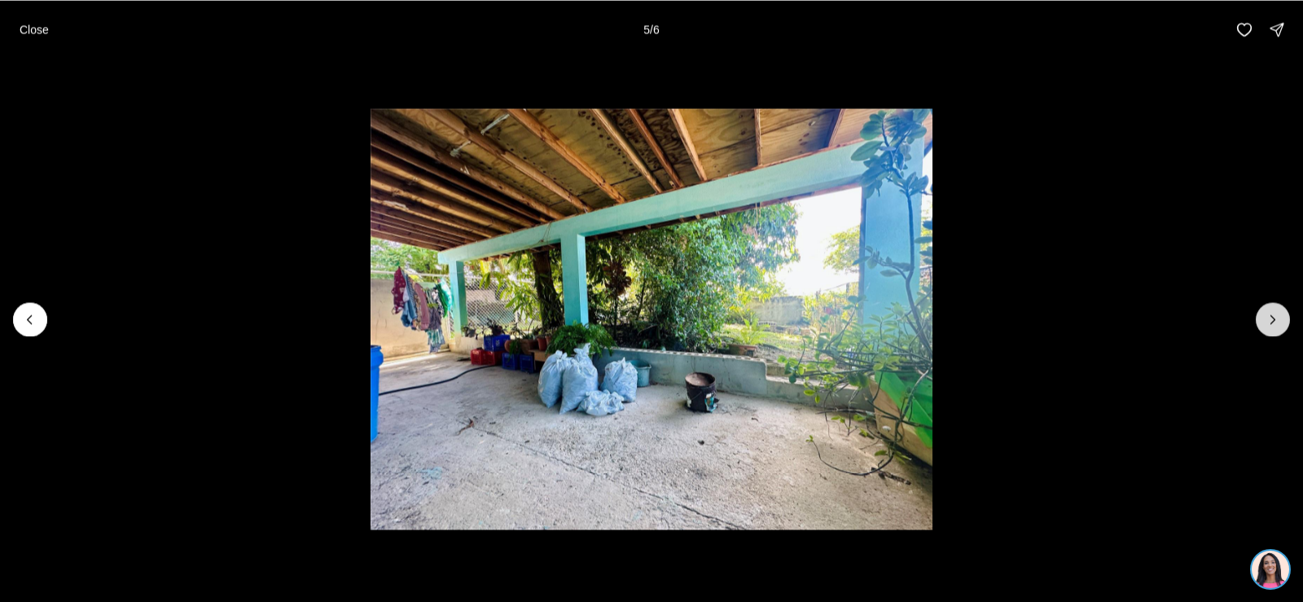
click at [1270, 314] on icon "Next slide" at bounding box center [1273, 319] width 16 height 16
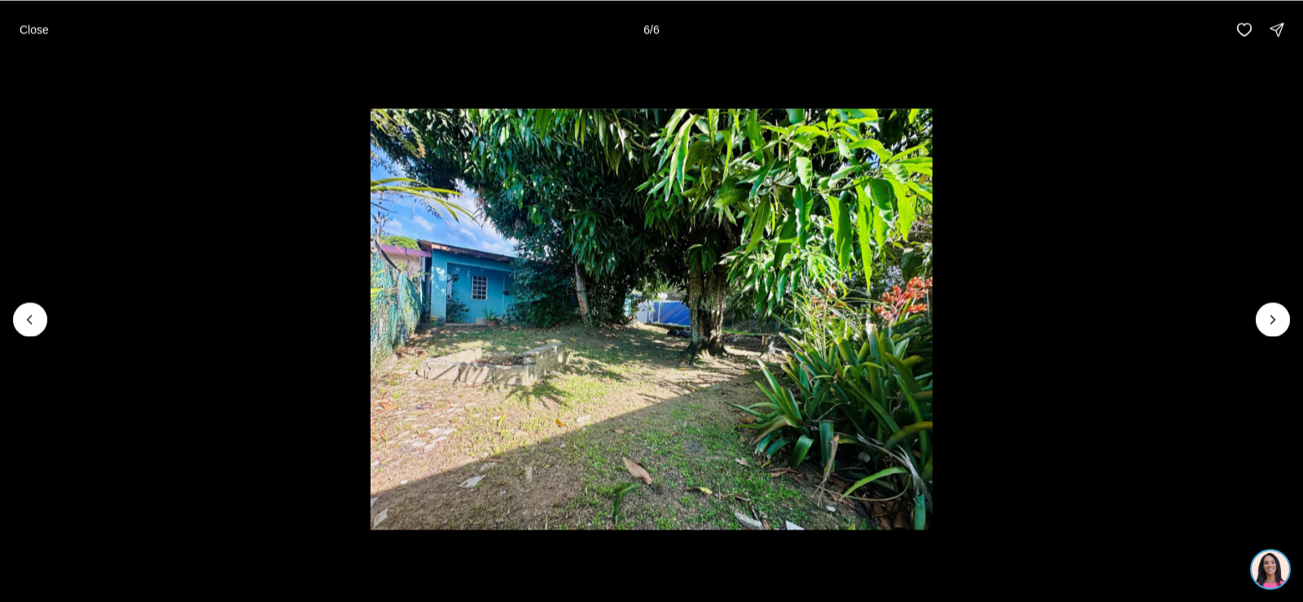
click at [1267, 317] on div at bounding box center [1273, 319] width 34 height 34
click at [32, 23] on p "Close" at bounding box center [34, 29] width 29 height 13
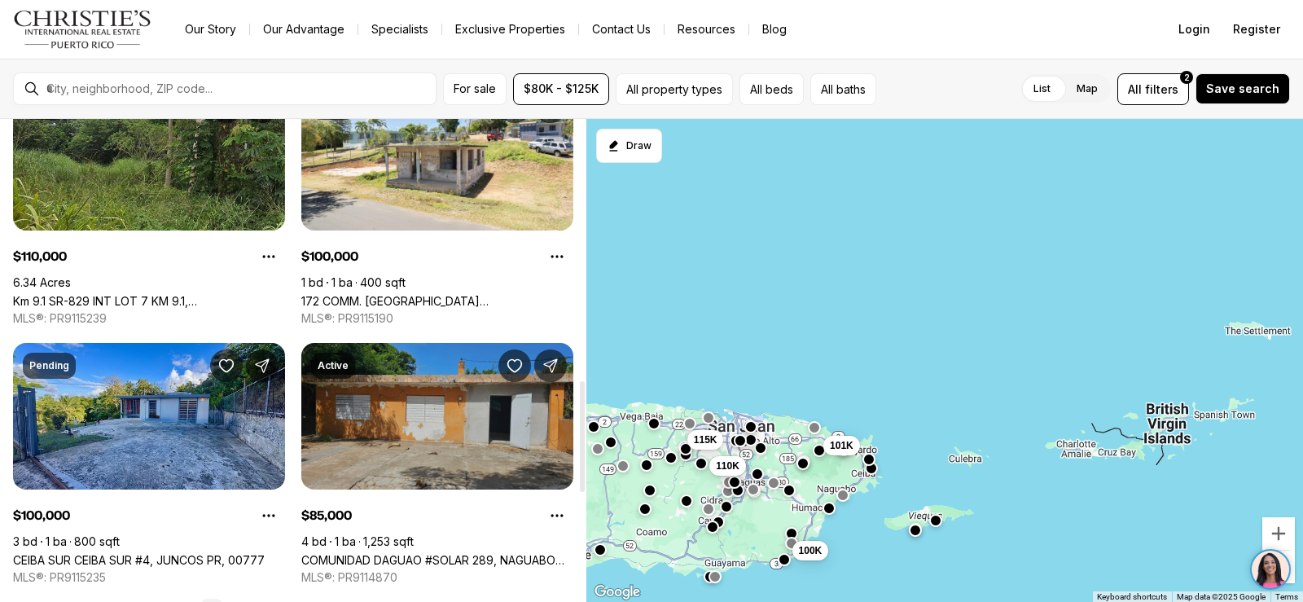
scroll to position [1222, 0]
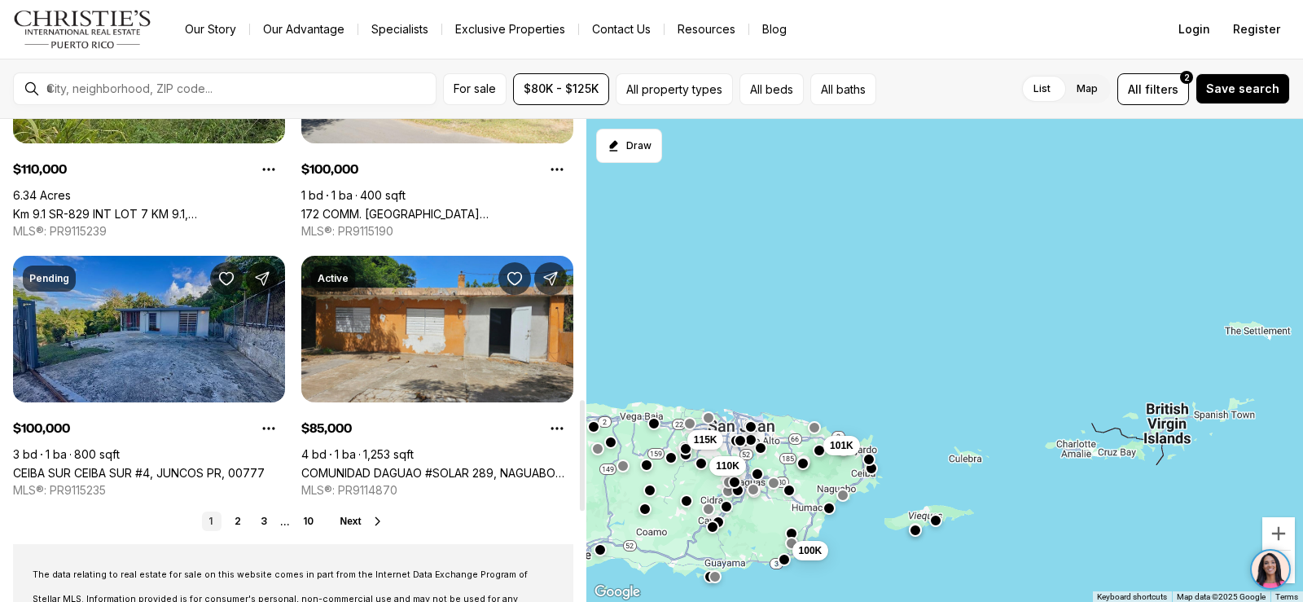
click at [204, 466] on link "CEIBA SUR CEIBA SUR #4, JUNCOS PR, 00777" at bounding box center [139, 473] width 252 height 14
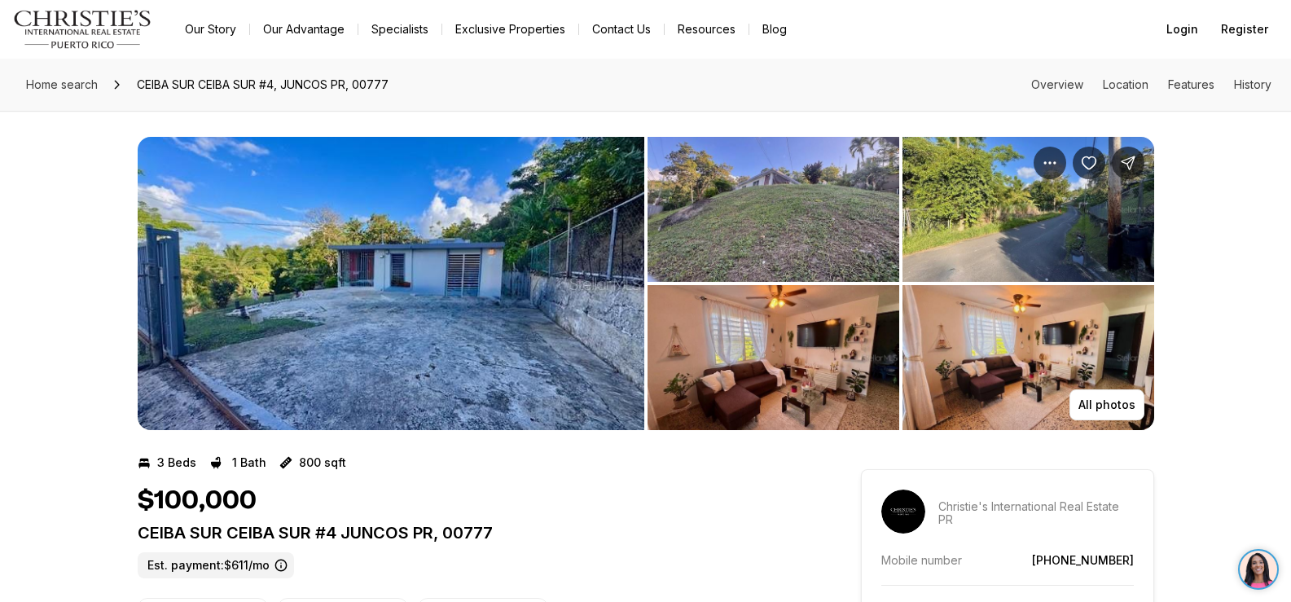
click at [437, 286] on img "View image gallery" at bounding box center [391, 283] width 507 height 293
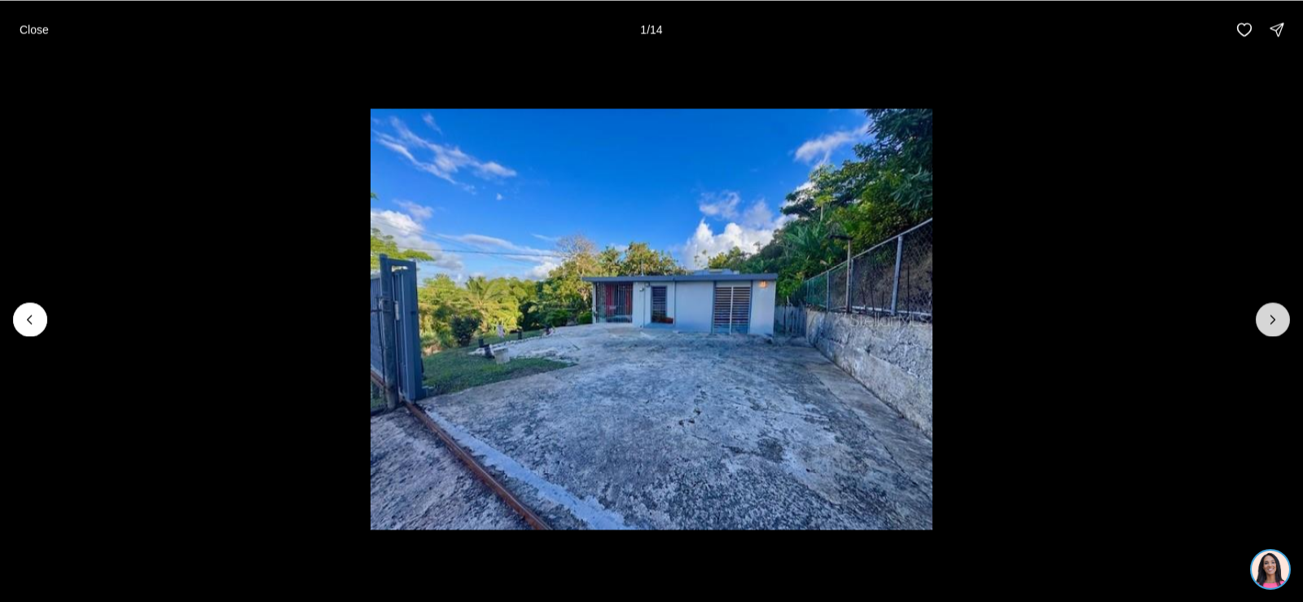
click at [1263, 322] on button "Next slide" at bounding box center [1273, 319] width 34 height 34
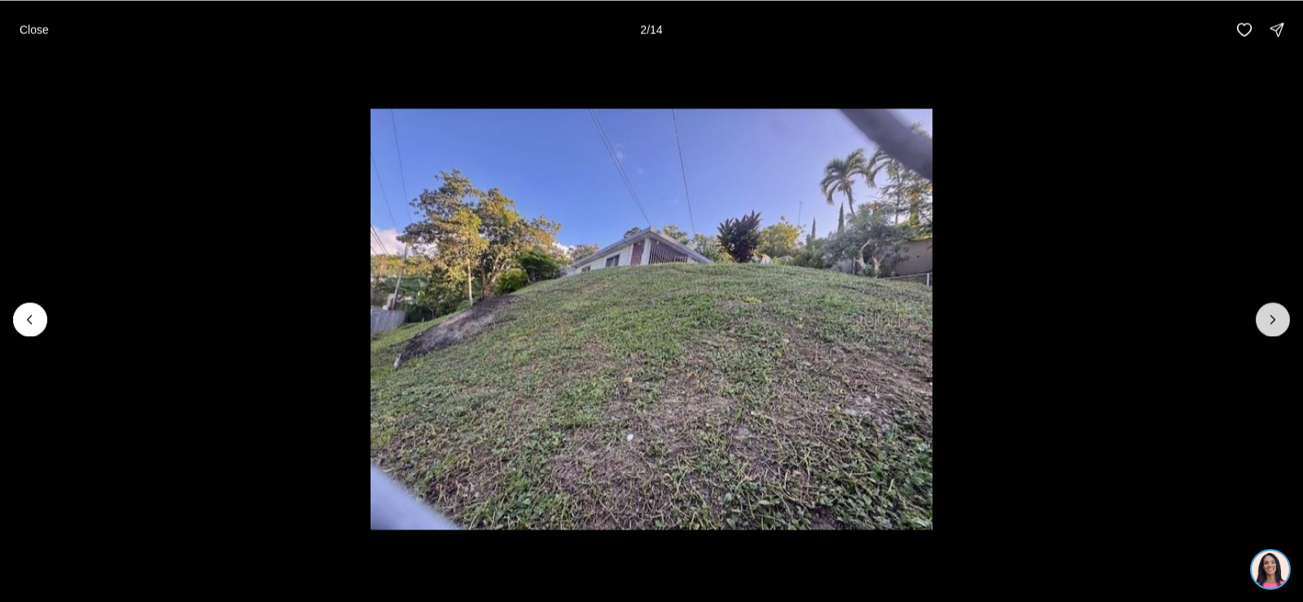
click at [1263, 322] on button "Next slide" at bounding box center [1273, 319] width 34 height 34
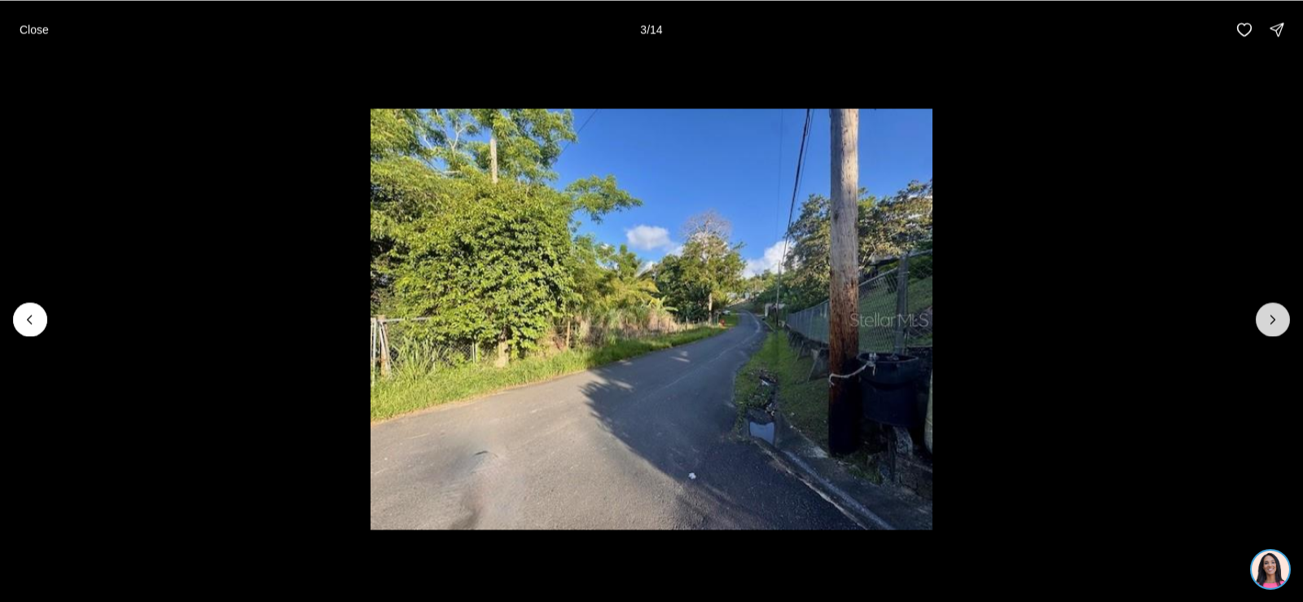
click at [1263, 322] on button "Next slide" at bounding box center [1273, 319] width 34 height 34
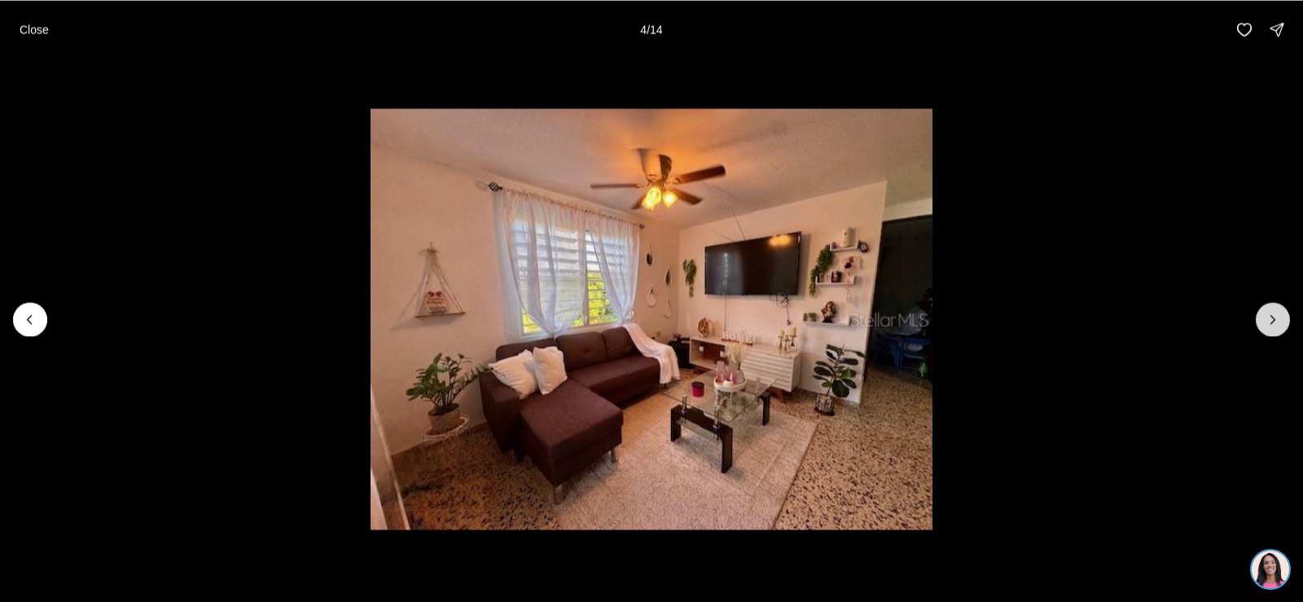
click at [1263, 322] on button "Next slide" at bounding box center [1273, 319] width 34 height 34
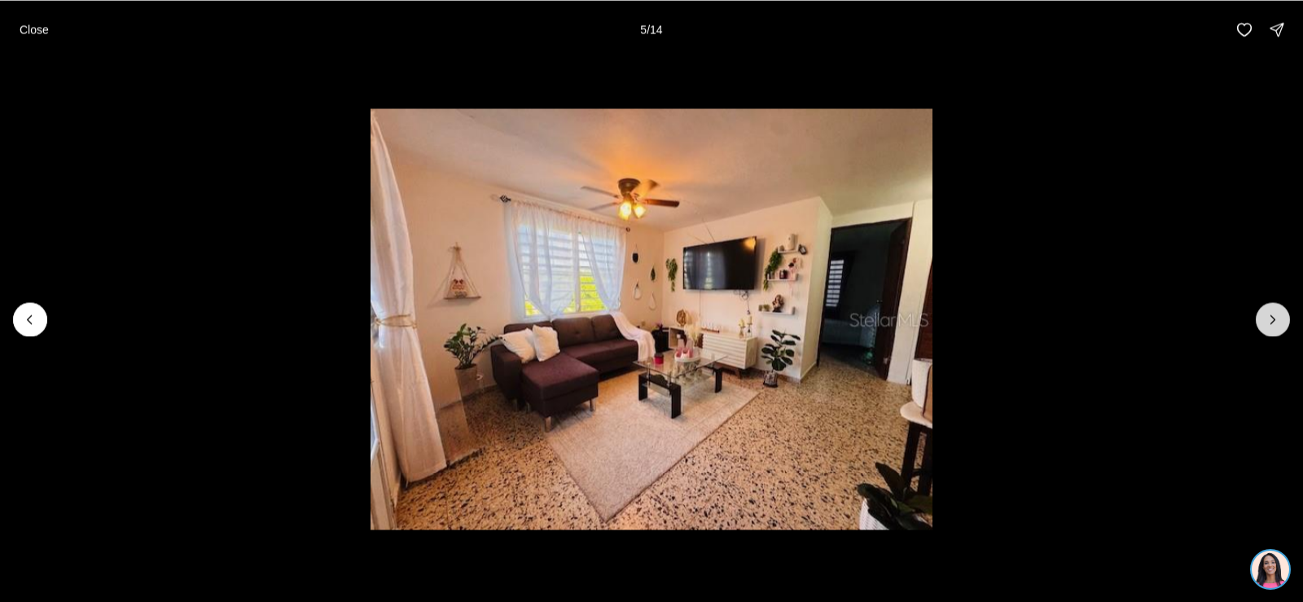
click at [1263, 322] on button "Next slide" at bounding box center [1273, 319] width 34 height 34
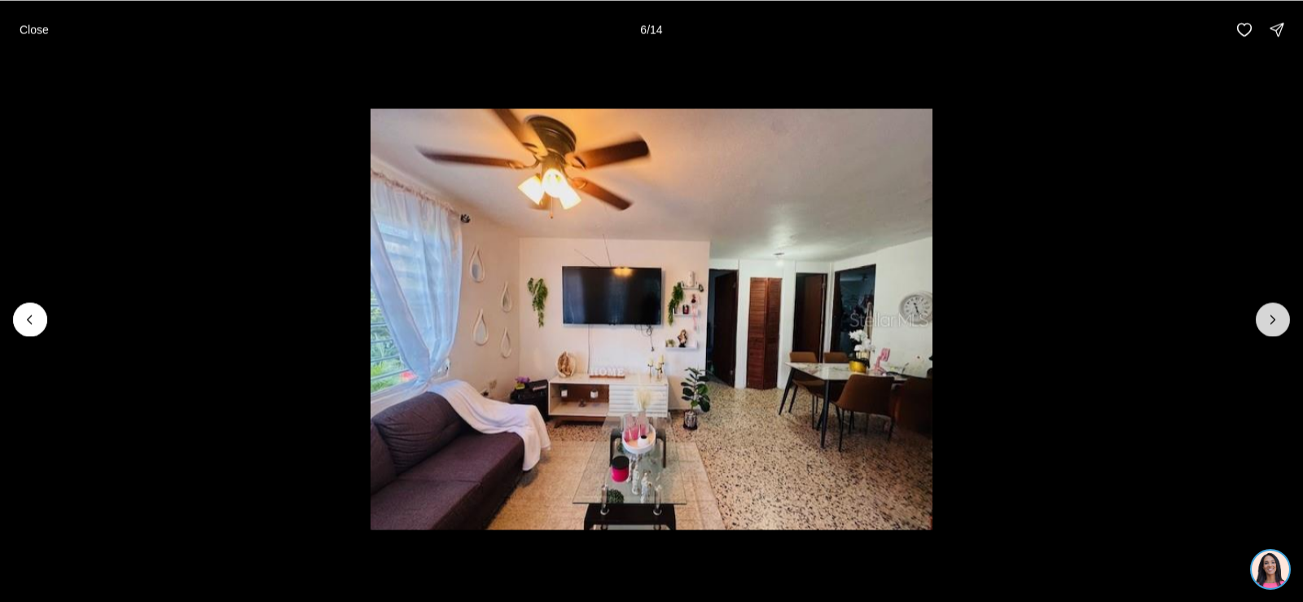
click at [1263, 322] on button "Next slide" at bounding box center [1273, 319] width 34 height 34
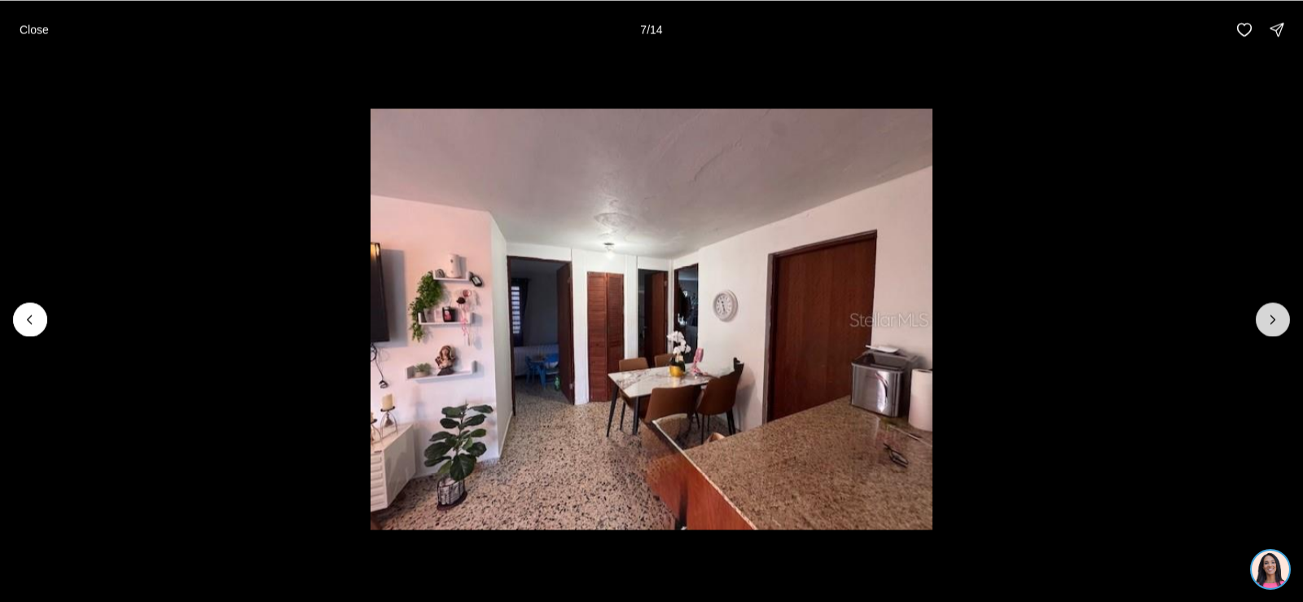
click at [1263, 322] on button "Next slide" at bounding box center [1273, 319] width 34 height 34
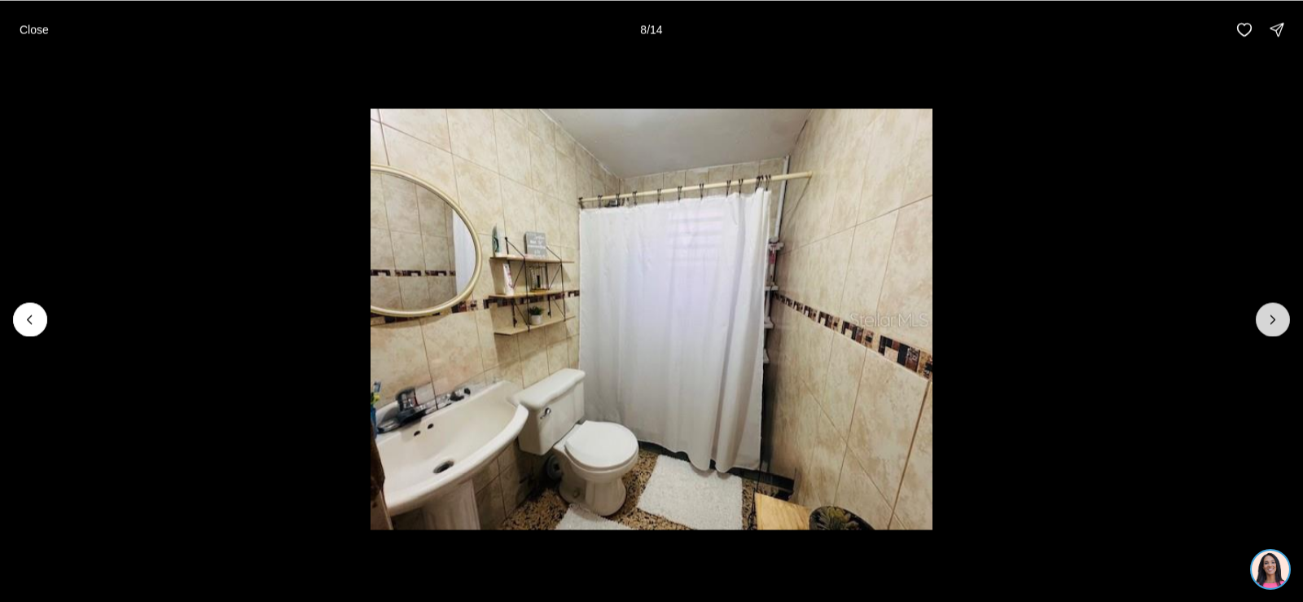
click at [1263, 322] on button "Next slide" at bounding box center [1273, 319] width 34 height 34
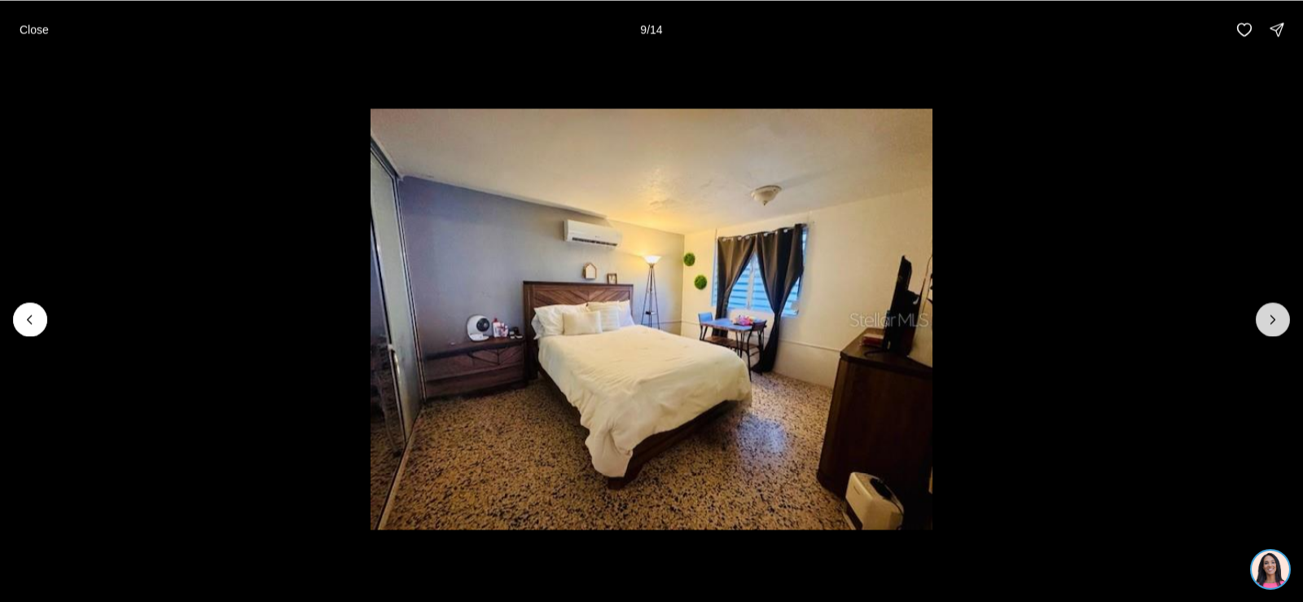
click at [1263, 322] on button "Next slide" at bounding box center [1273, 319] width 34 height 34
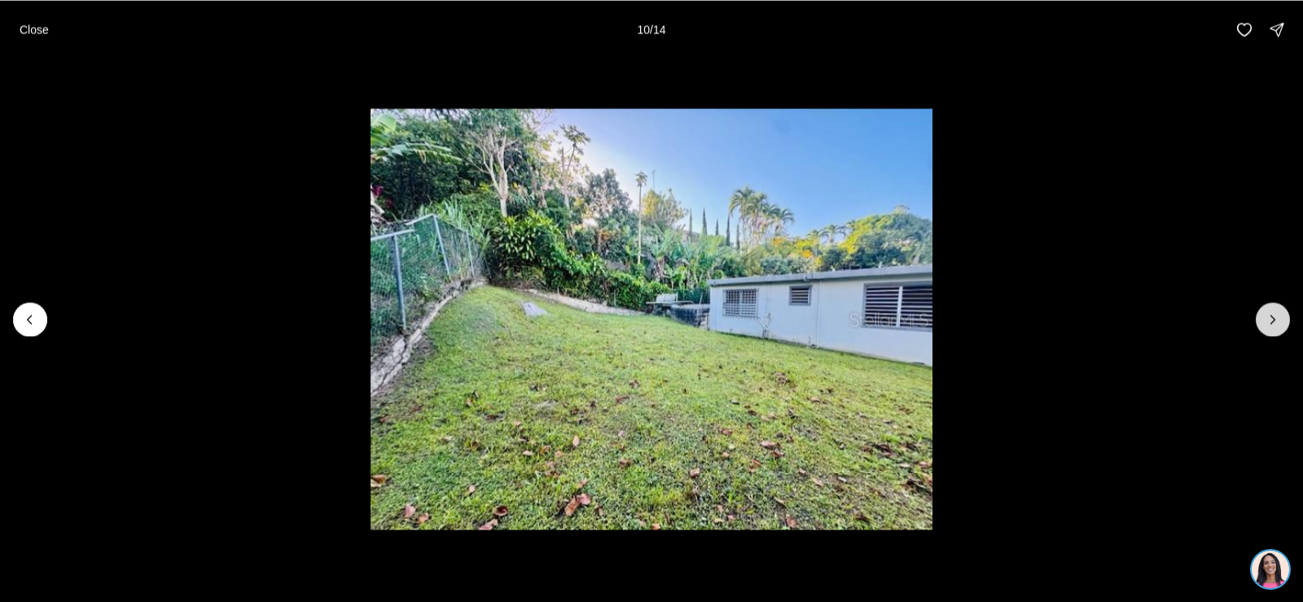
click at [1263, 322] on button "Next slide" at bounding box center [1273, 319] width 34 height 34
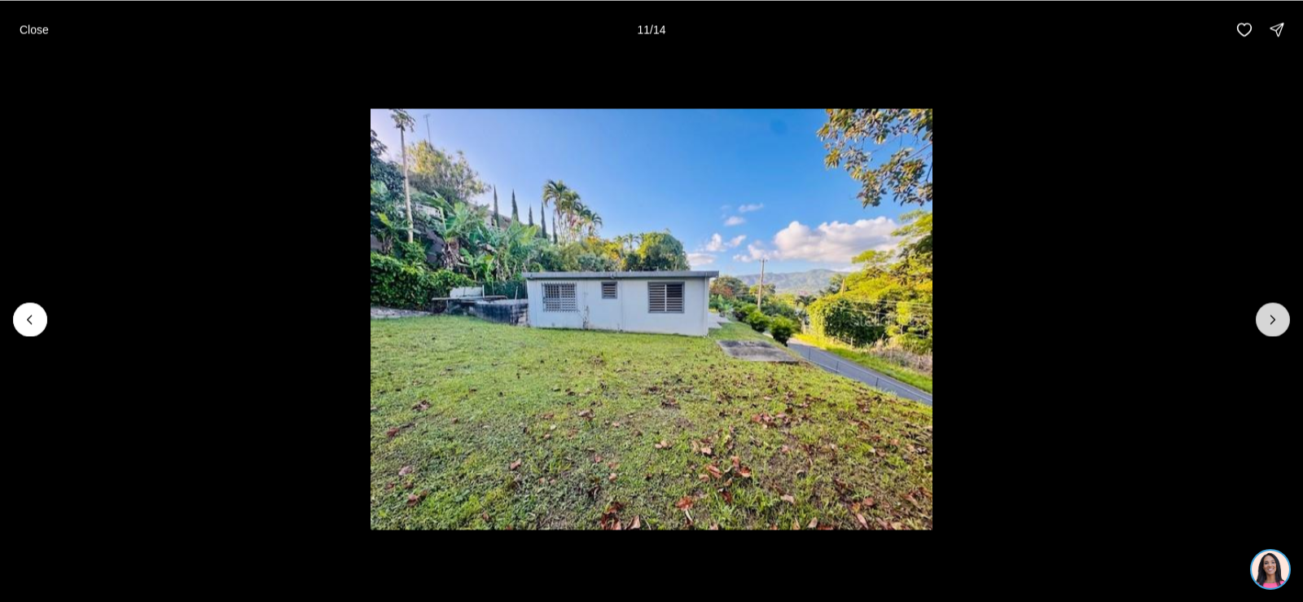
click at [1263, 322] on button "Next slide" at bounding box center [1273, 319] width 34 height 34
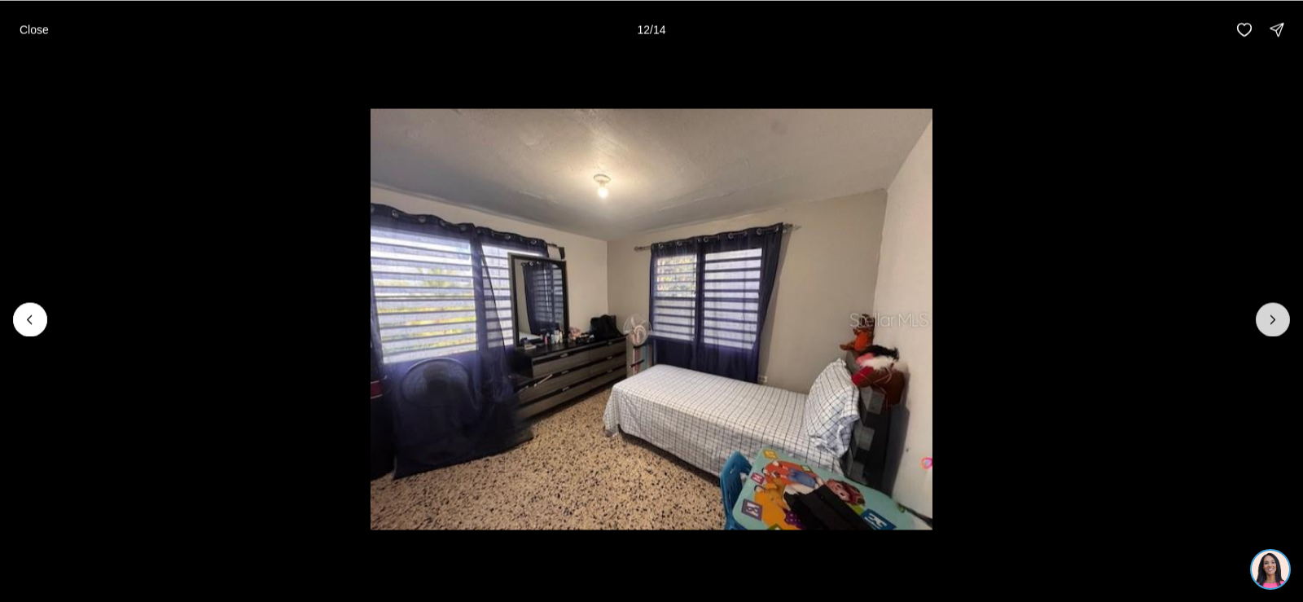
click at [1263, 322] on button "Next slide" at bounding box center [1273, 319] width 34 height 34
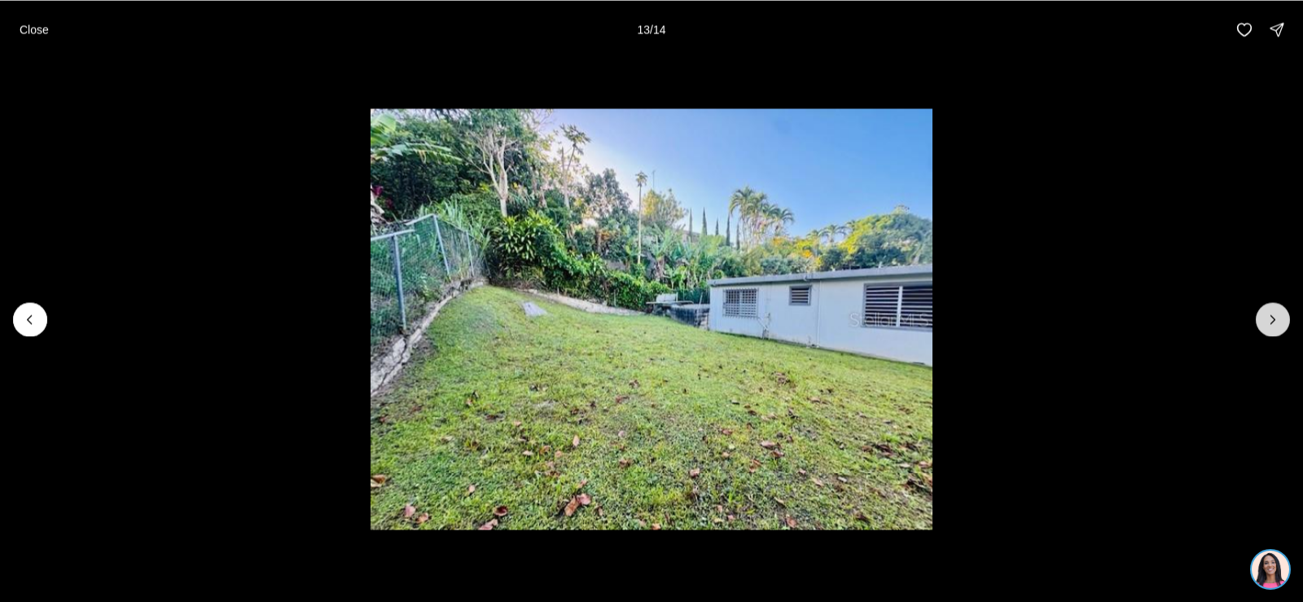
click at [1263, 322] on button "Next slide" at bounding box center [1273, 319] width 34 height 34
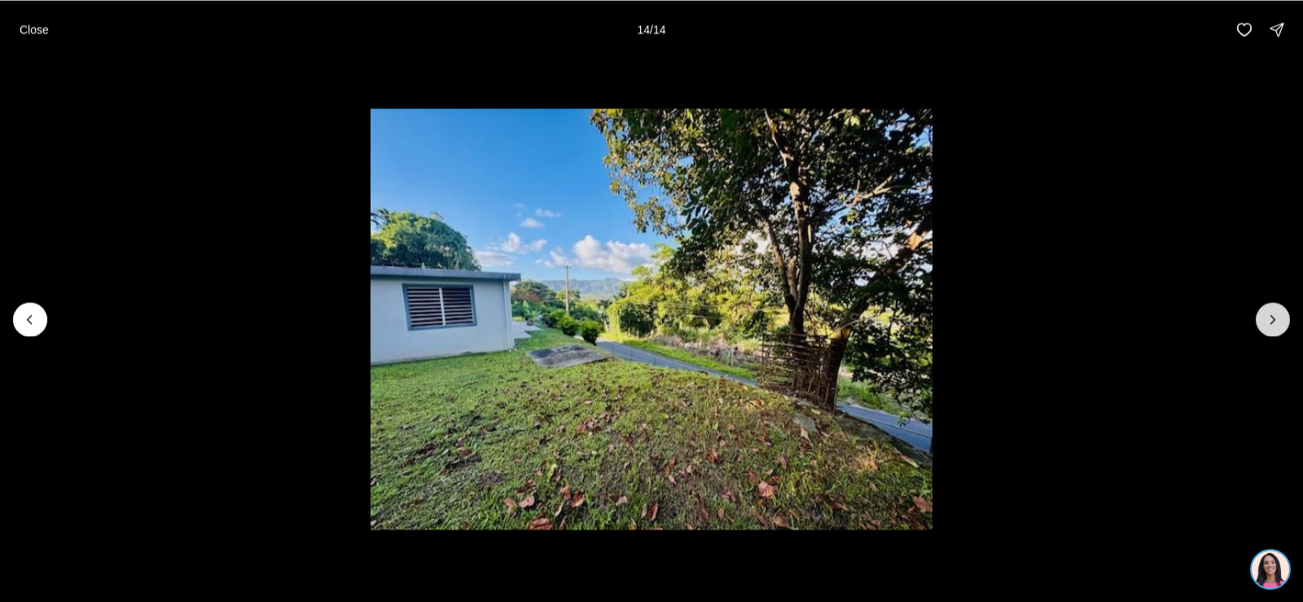
click at [1263, 322] on div at bounding box center [1273, 319] width 34 height 34
click at [1279, 323] on div at bounding box center [1273, 319] width 34 height 34
click at [33, 324] on icon "Previous slide" at bounding box center [30, 319] width 16 height 16
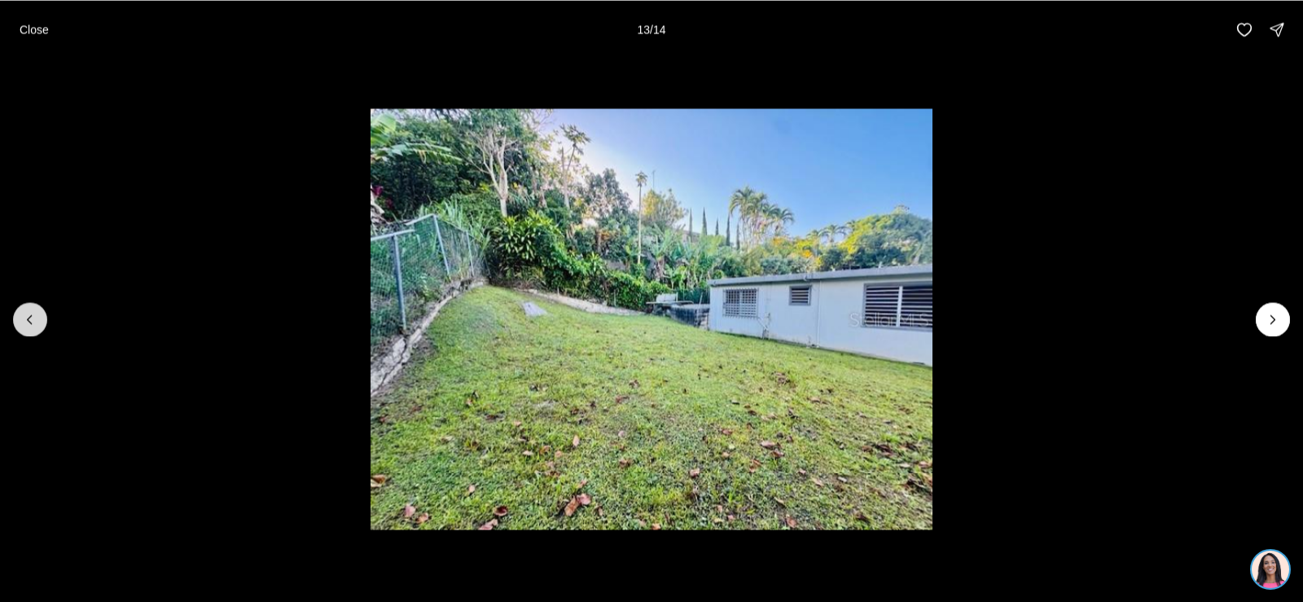
click at [33, 324] on icon "Previous slide" at bounding box center [30, 319] width 16 height 16
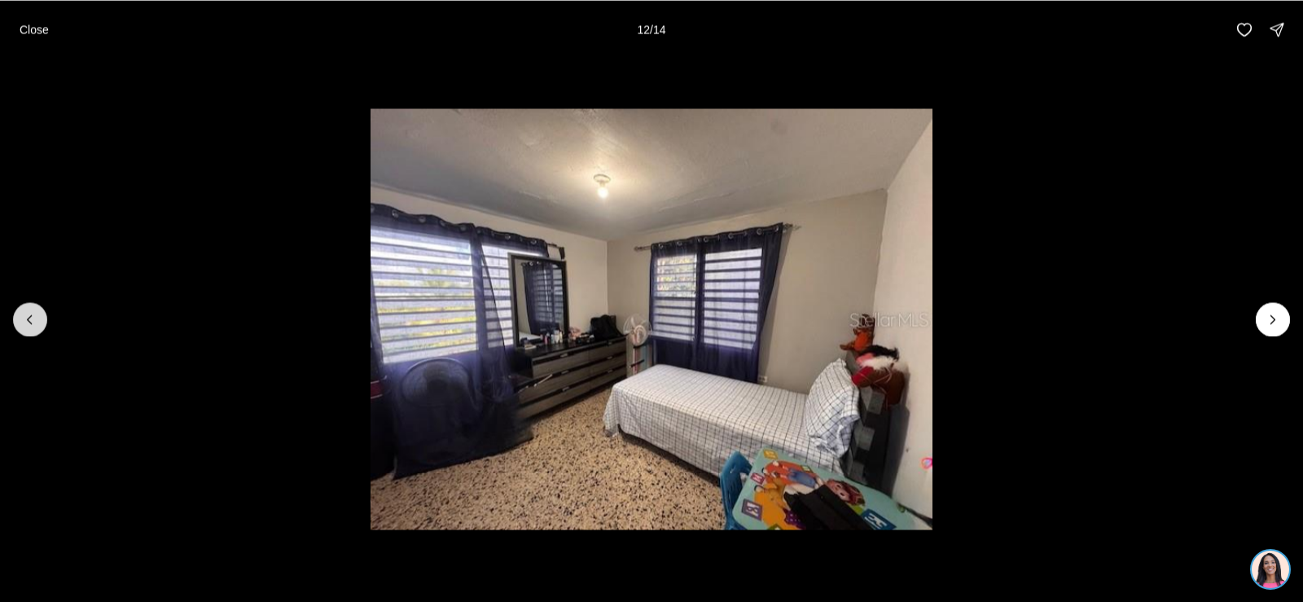
click at [33, 324] on icon "Previous slide" at bounding box center [30, 319] width 16 height 16
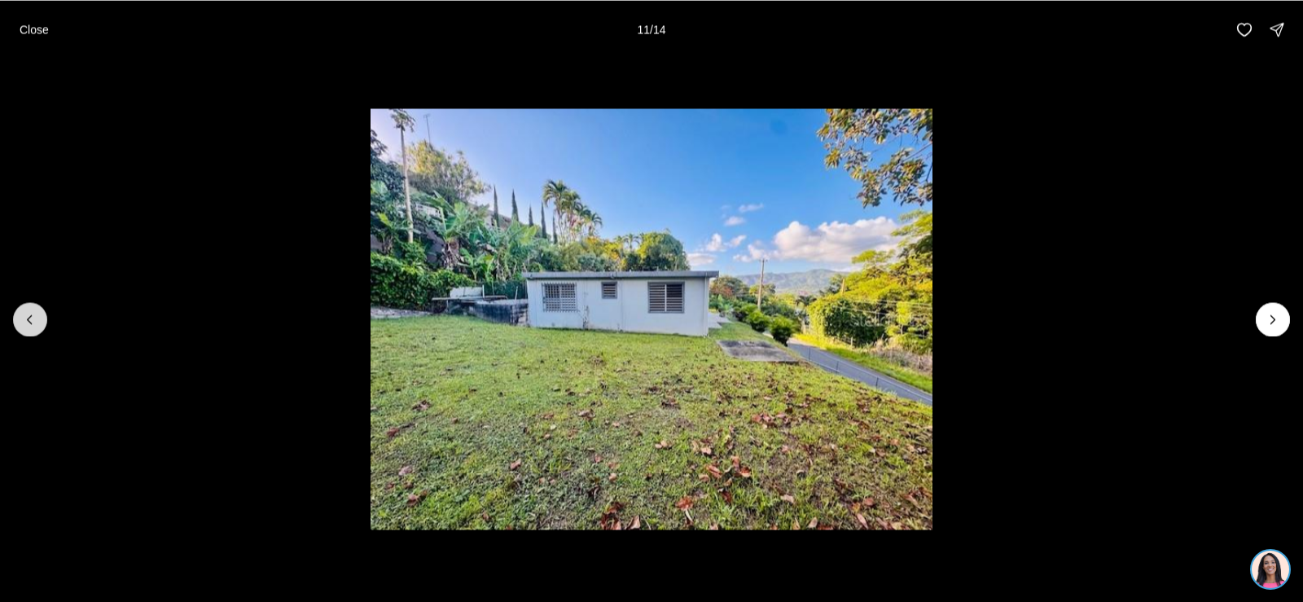
click at [33, 324] on icon "Previous slide" at bounding box center [30, 319] width 16 height 16
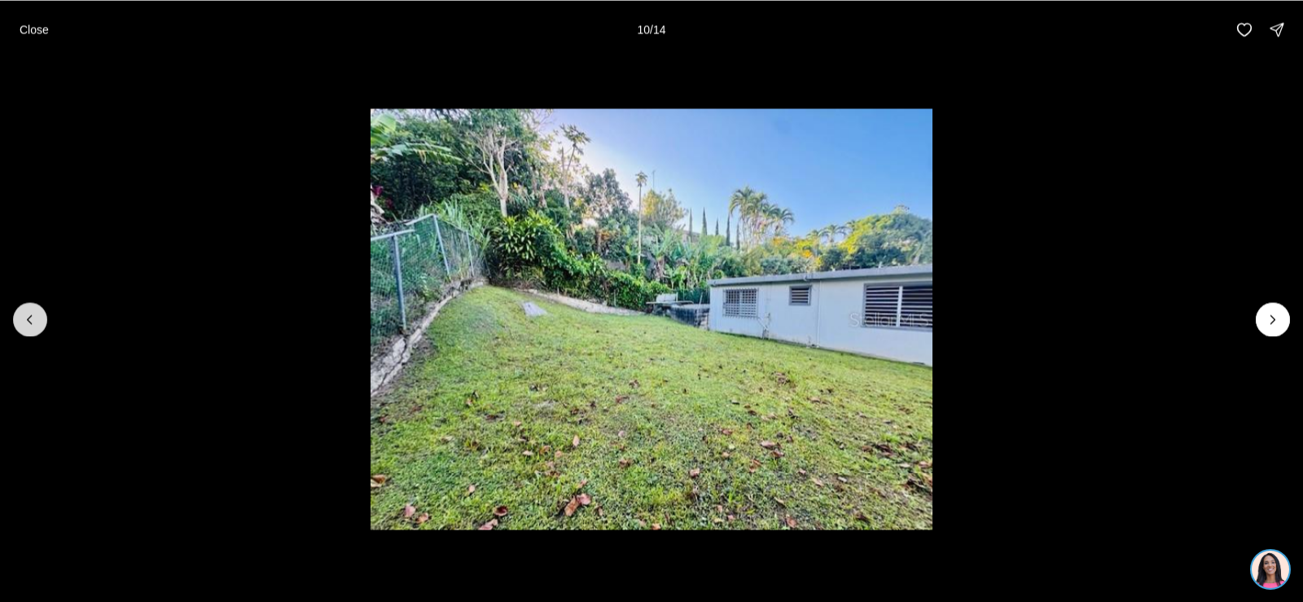
click at [33, 324] on icon "Previous slide" at bounding box center [30, 319] width 16 height 16
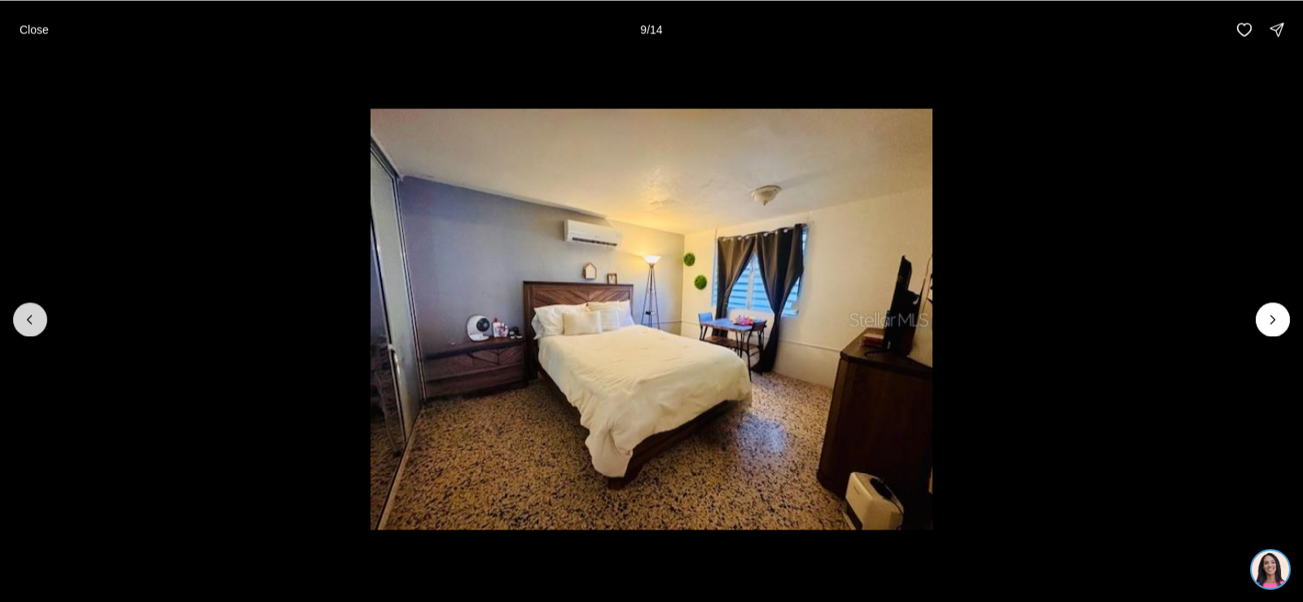
click at [33, 324] on icon "Previous slide" at bounding box center [30, 319] width 16 height 16
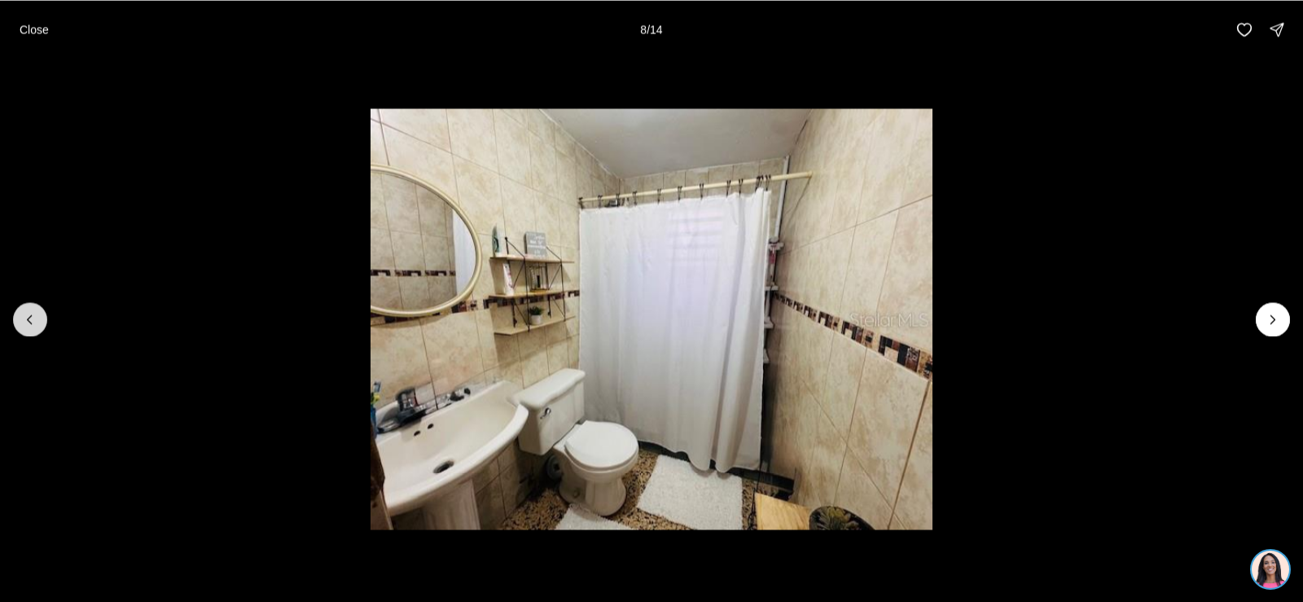
click at [33, 324] on icon "Previous slide" at bounding box center [30, 319] width 16 height 16
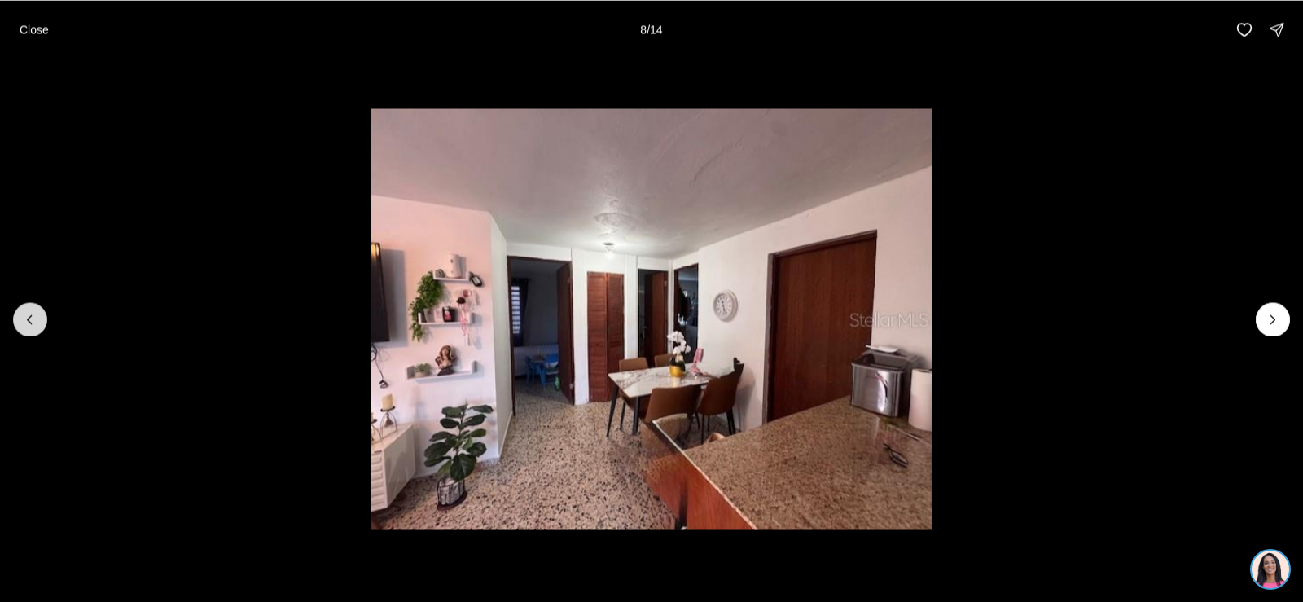
click at [33, 324] on icon "Previous slide" at bounding box center [30, 319] width 16 height 16
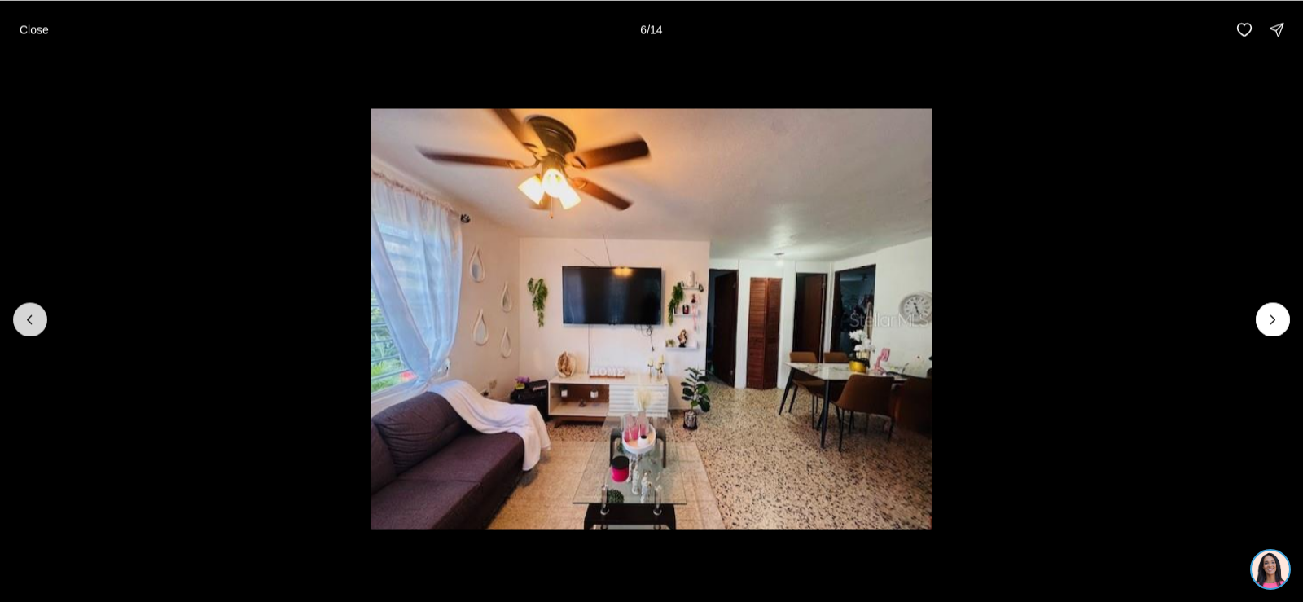
click at [33, 324] on icon "Previous slide" at bounding box center [30, 319] width 16 height 16
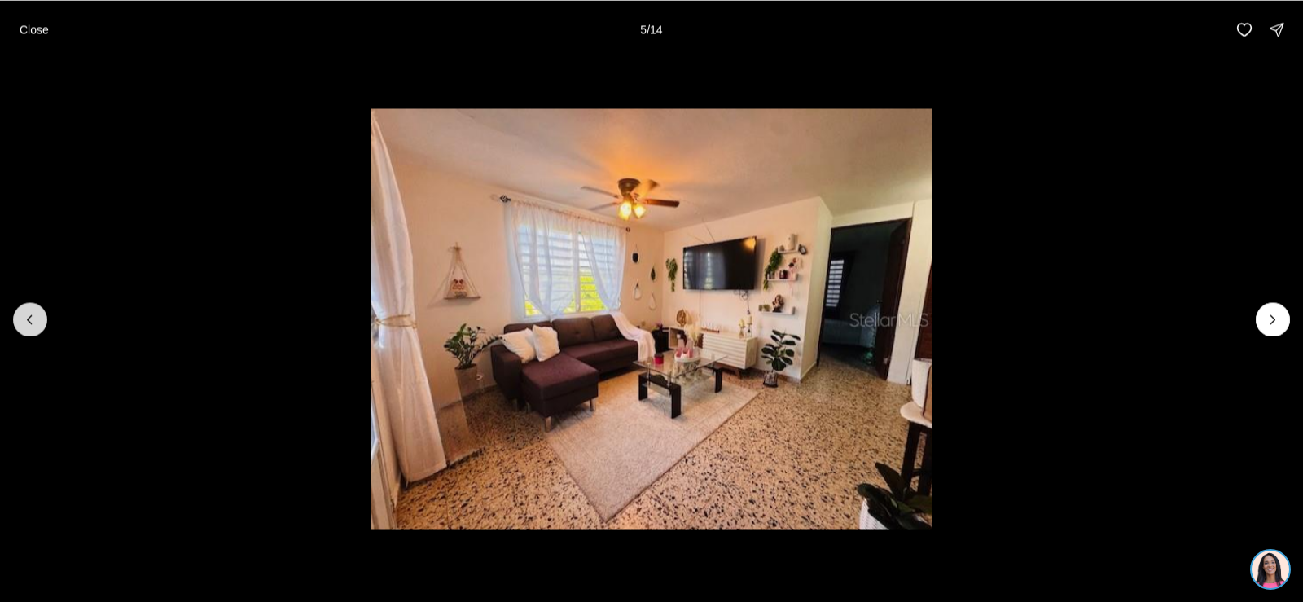
click at [33, 324] on icon "Previous slide" at bounding box center [30, 319] width 16 height 16
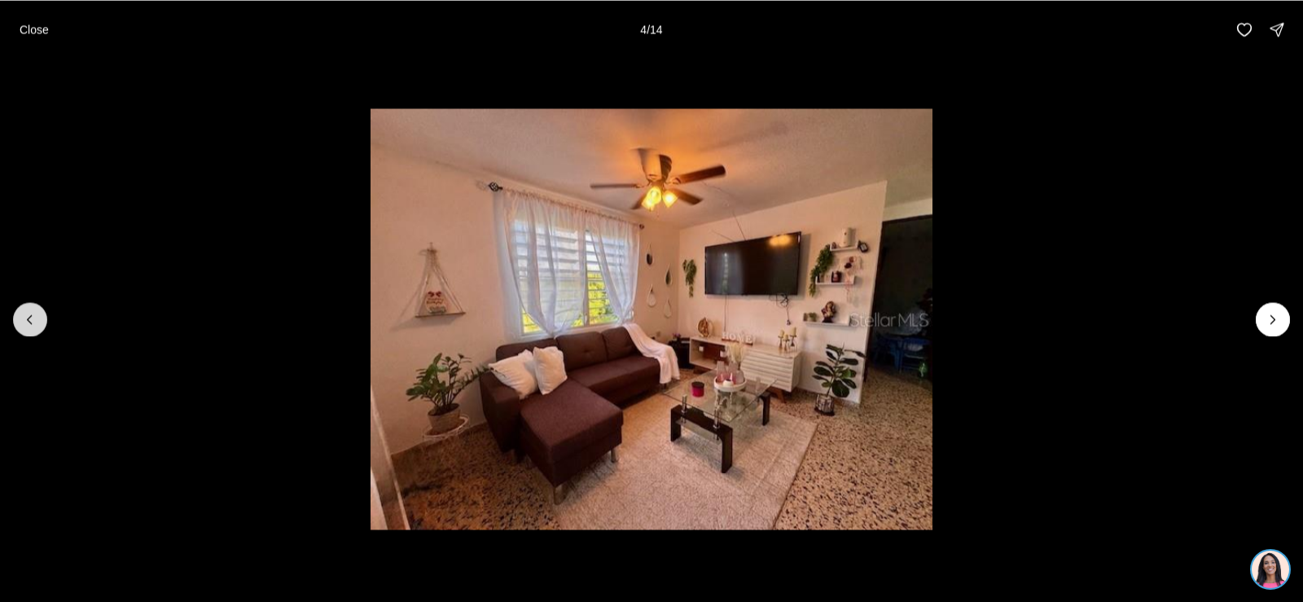
click at [29, 315] on icon "Previous slide" at bounding box center [30, 319] width 16 height 16
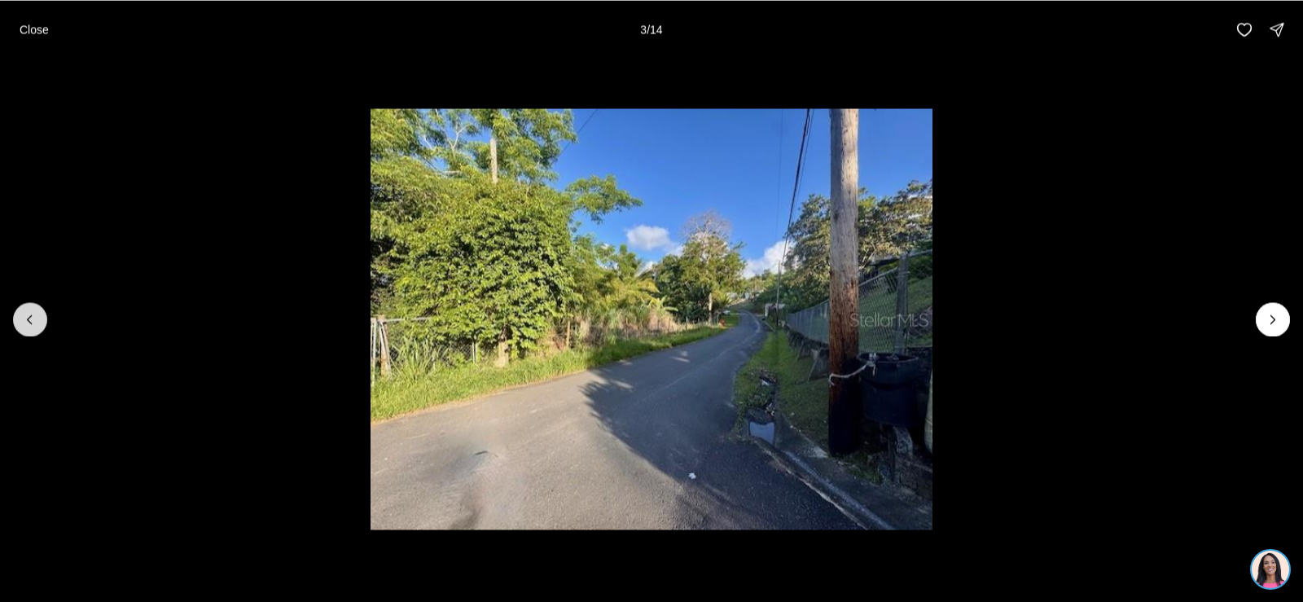
click at [29, 315] on icon "Previous slide" at bounding box center [30, 319] width 16 height 16
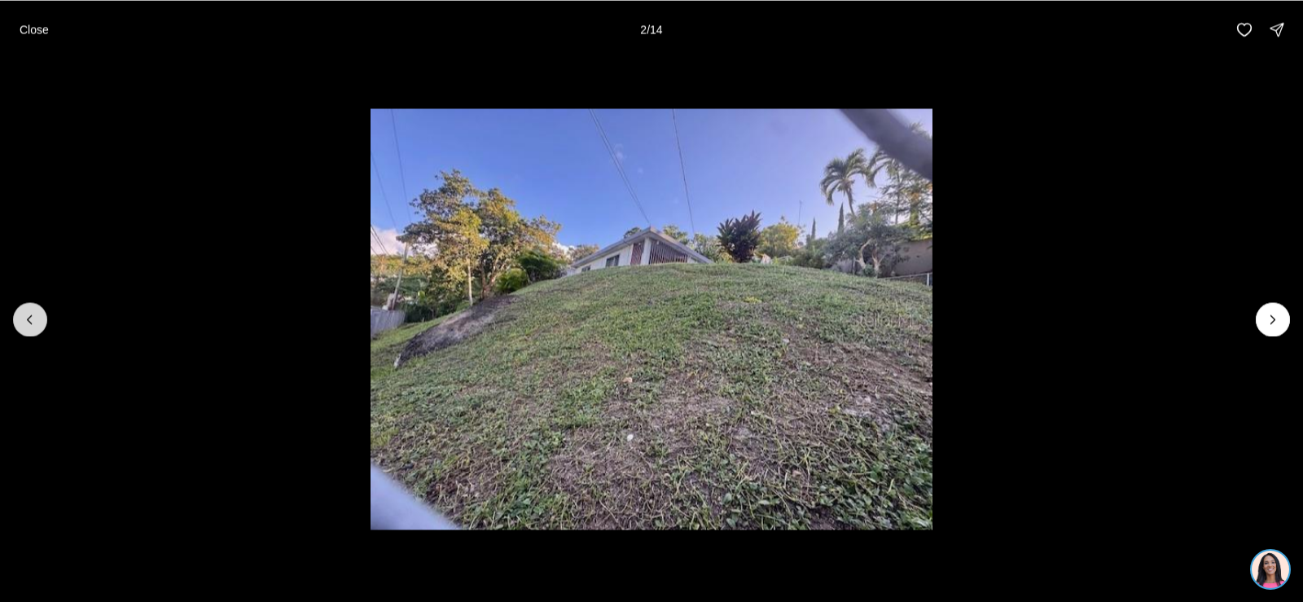
click at [29, 315] on icon "Previous slide" at bounding box center [30, 319] width 16 height 16
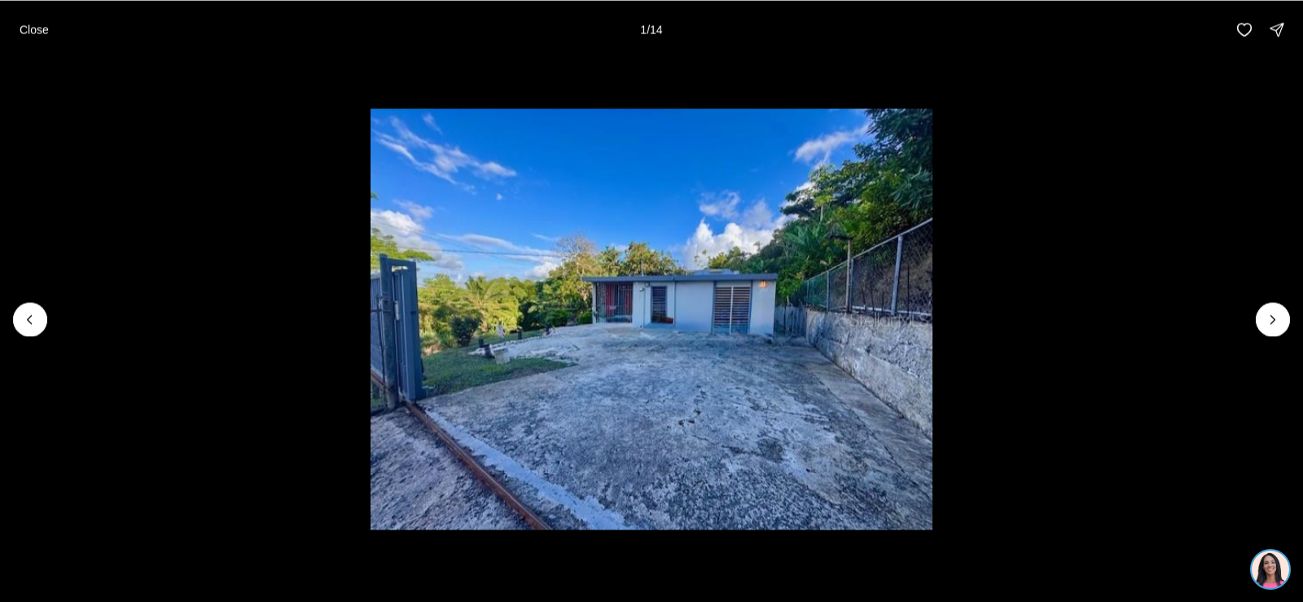
click at [42, 335] on li "1 of 14" at bounding box center [651, 319] width 1303 height 521
click at [34, 321] on div at bounding box center [30, 319] width 34 height 34
click at [47, 25] on p "Close" at bounding box center [34, 29] width 29 height 13
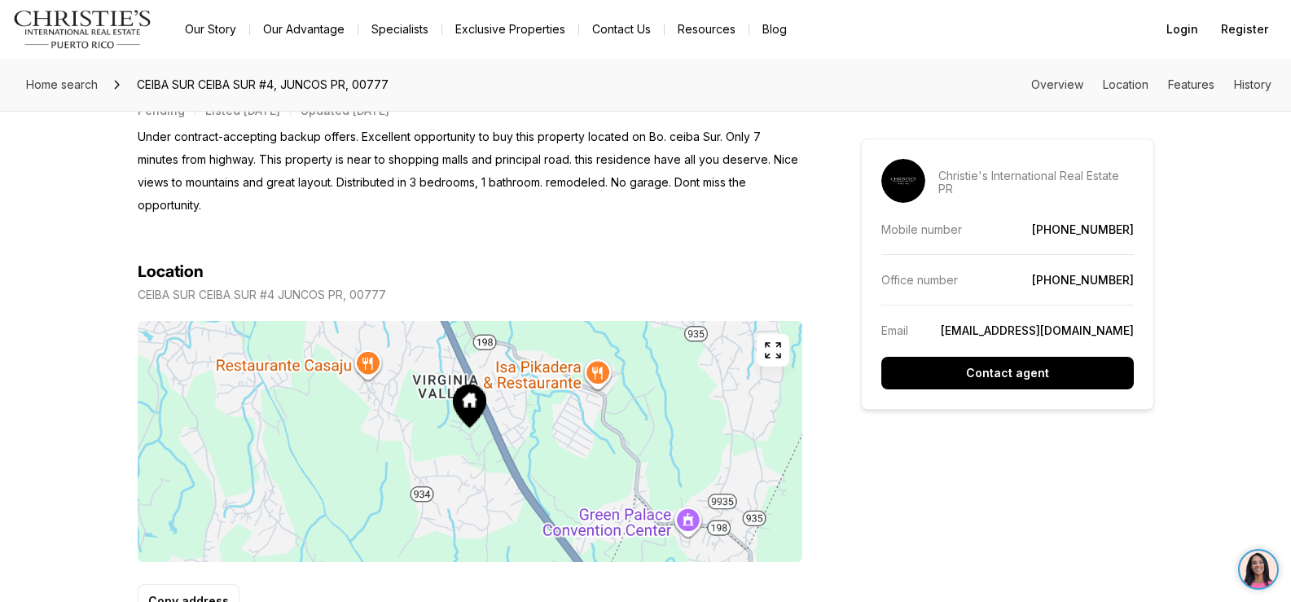
scroll to position [815, 0]
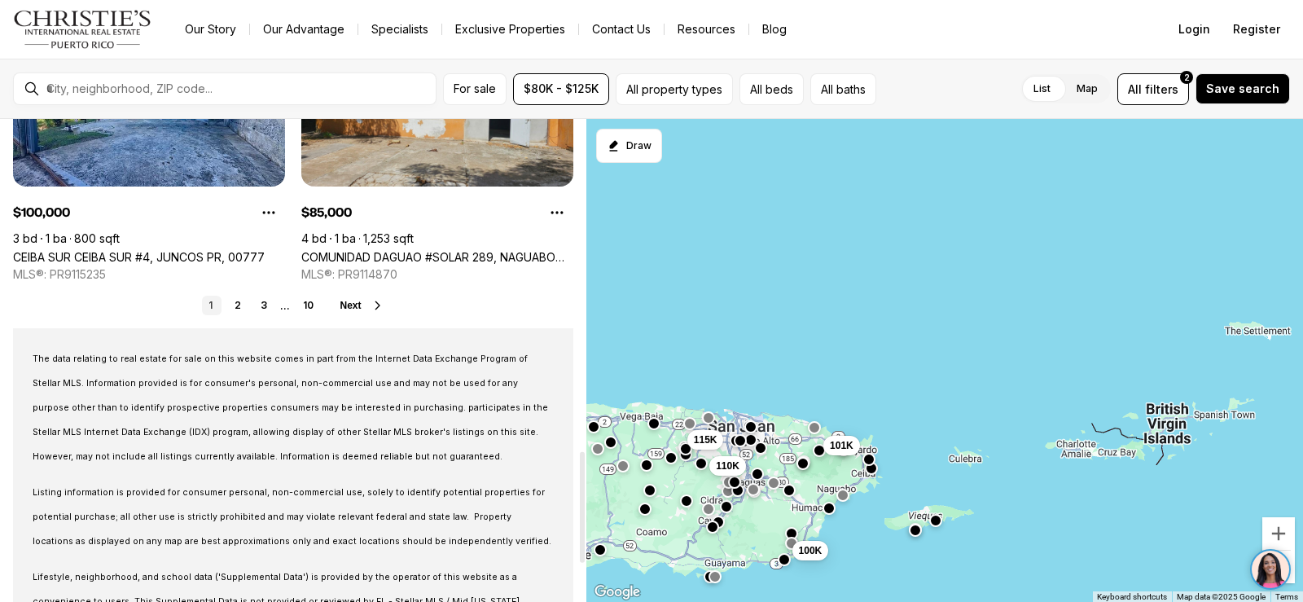
scroll to position [1466, 0]
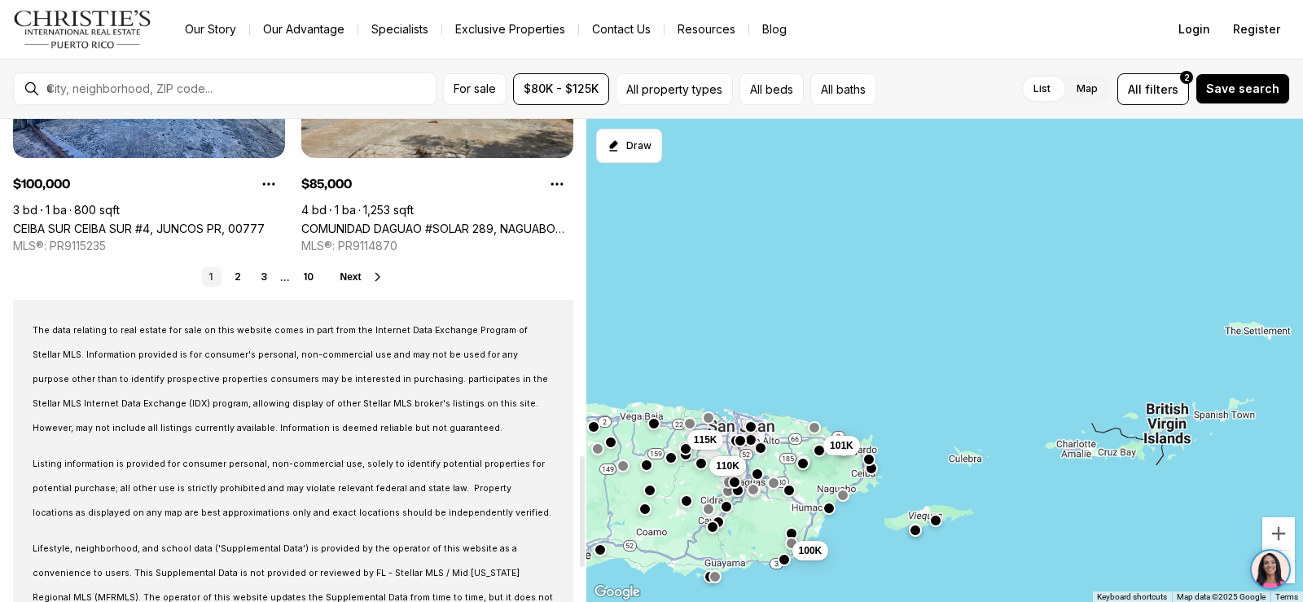
click at [374, 276] on icon at bounding box center [377, 276] width 13 height 13
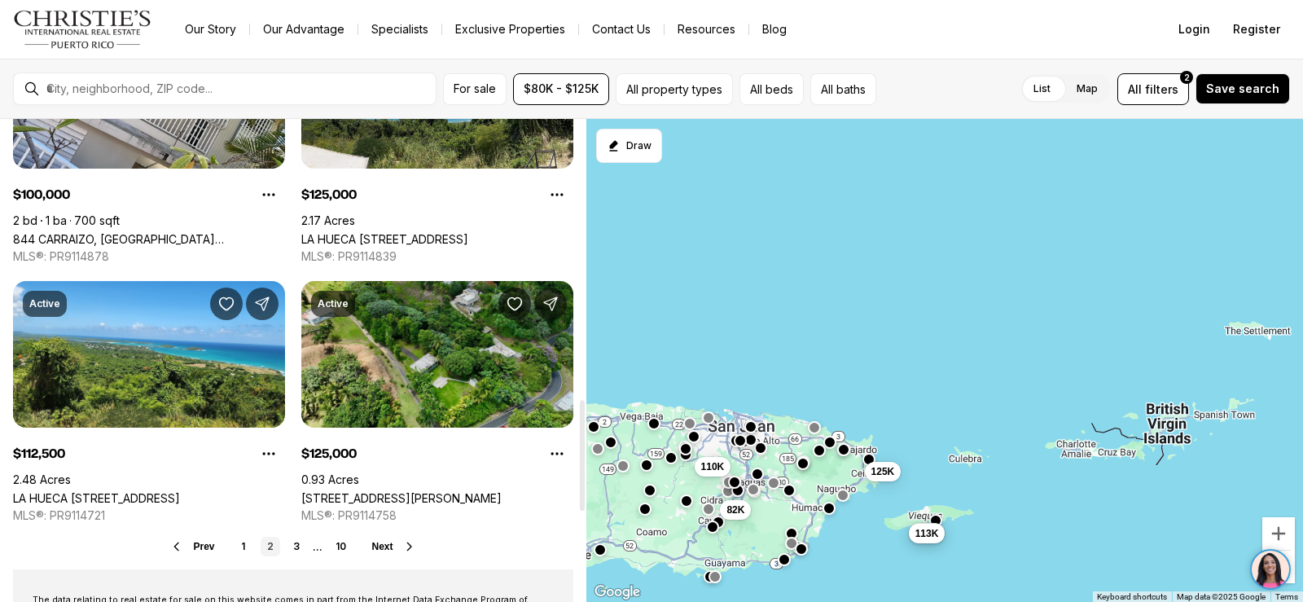
scroll to position [1222, 0]
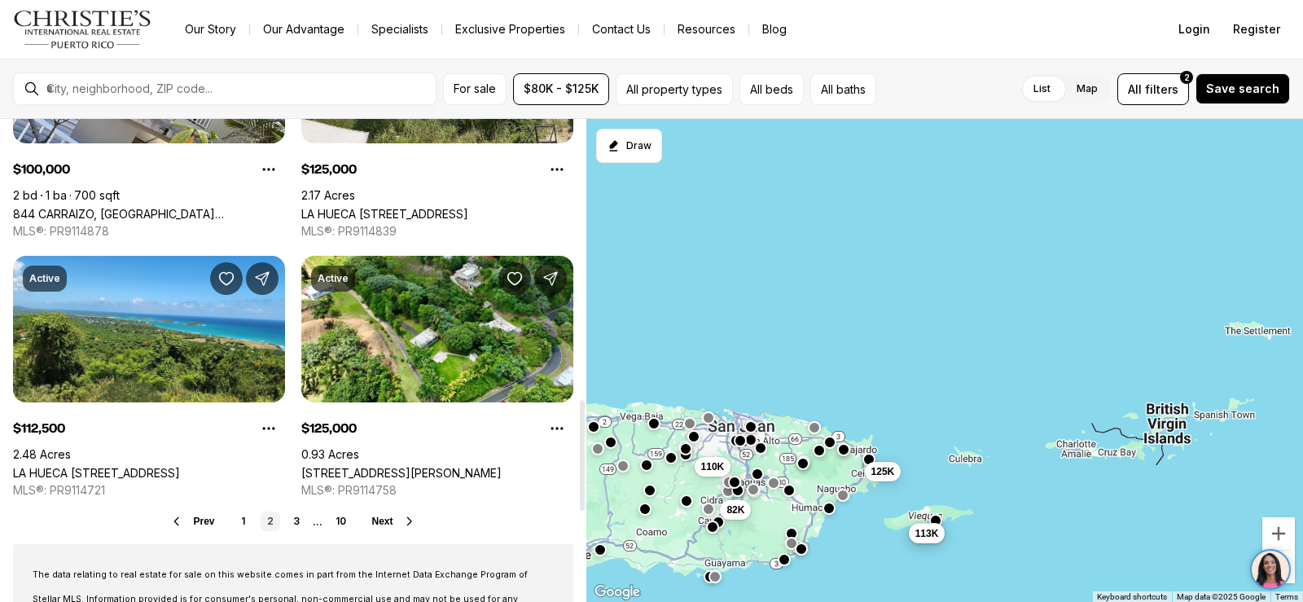
click at [409, 516] on icon at bounding box center [409, 521] width 13 height 13
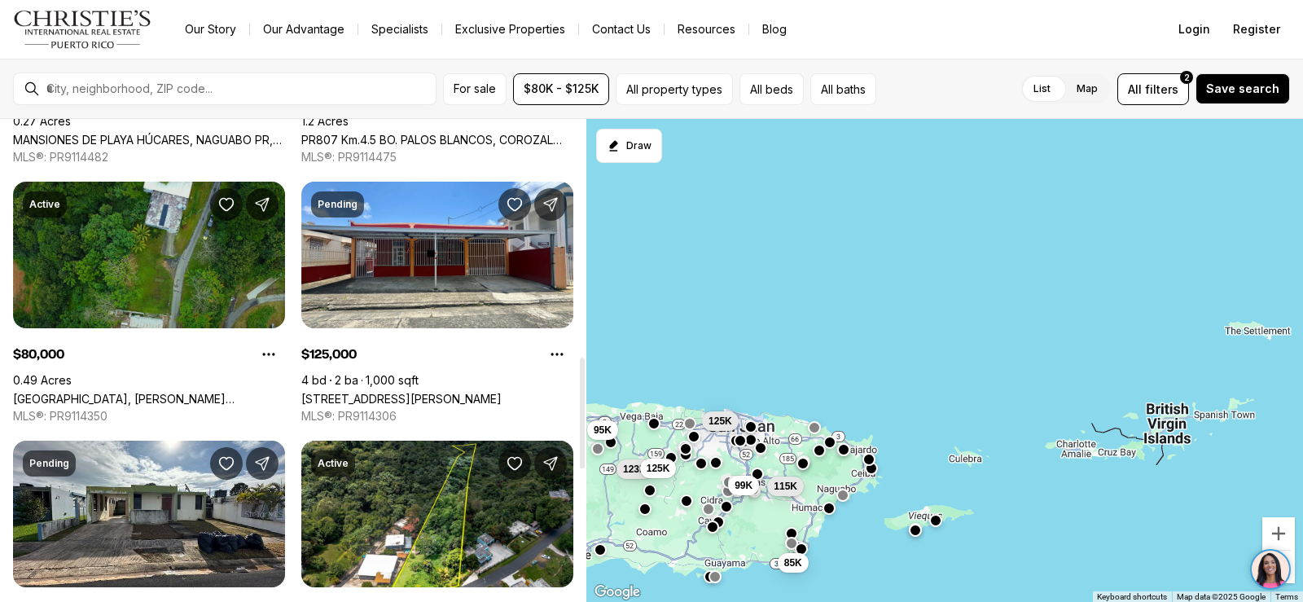
scroll to position [1059, 0]
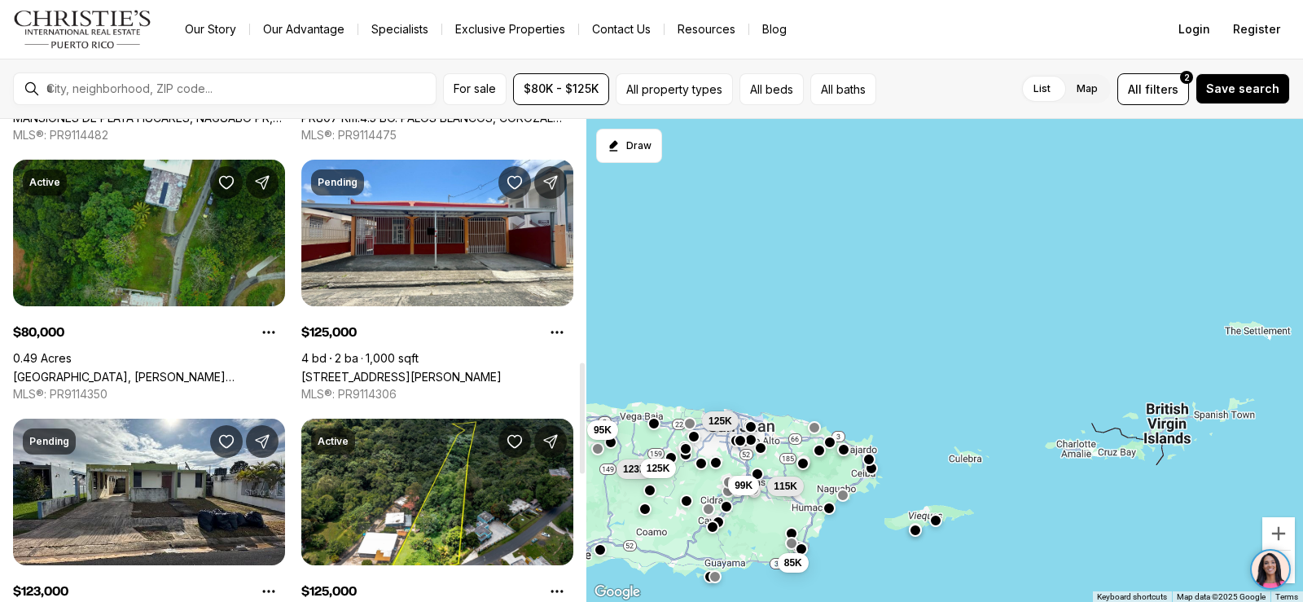
click at [222, 370] on link "SAINT JUST, TRUJILLO ALTO PR, 00976" at bounding box center [149, 377] width 272 height 14
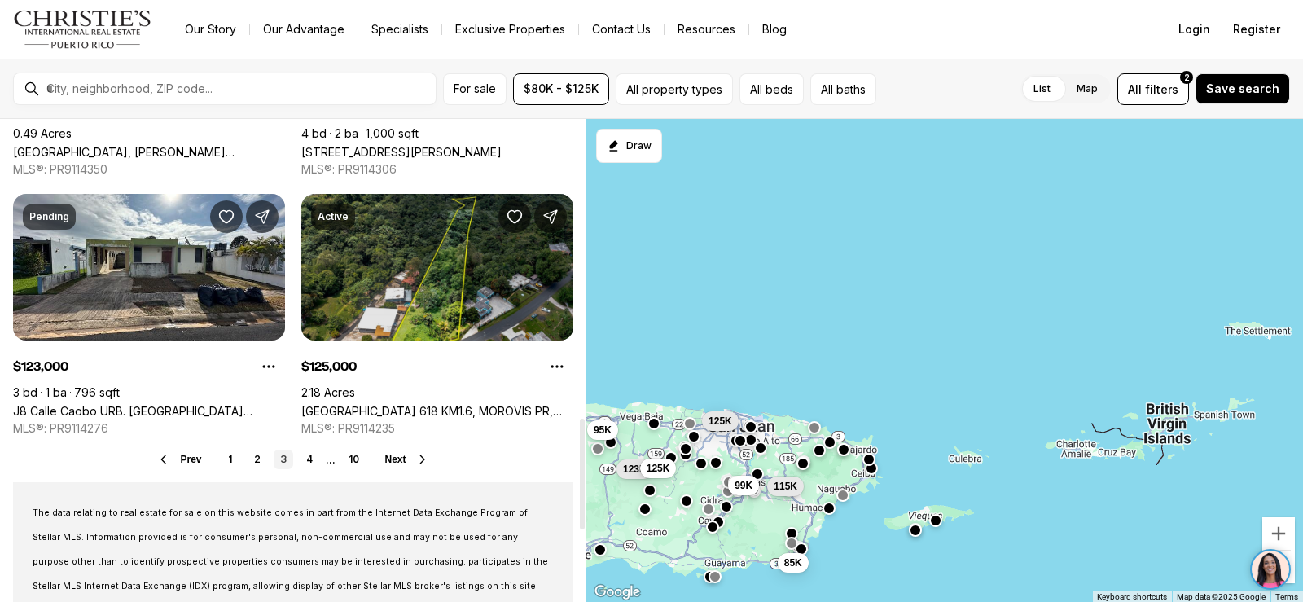
scroll to position [1303, 0]
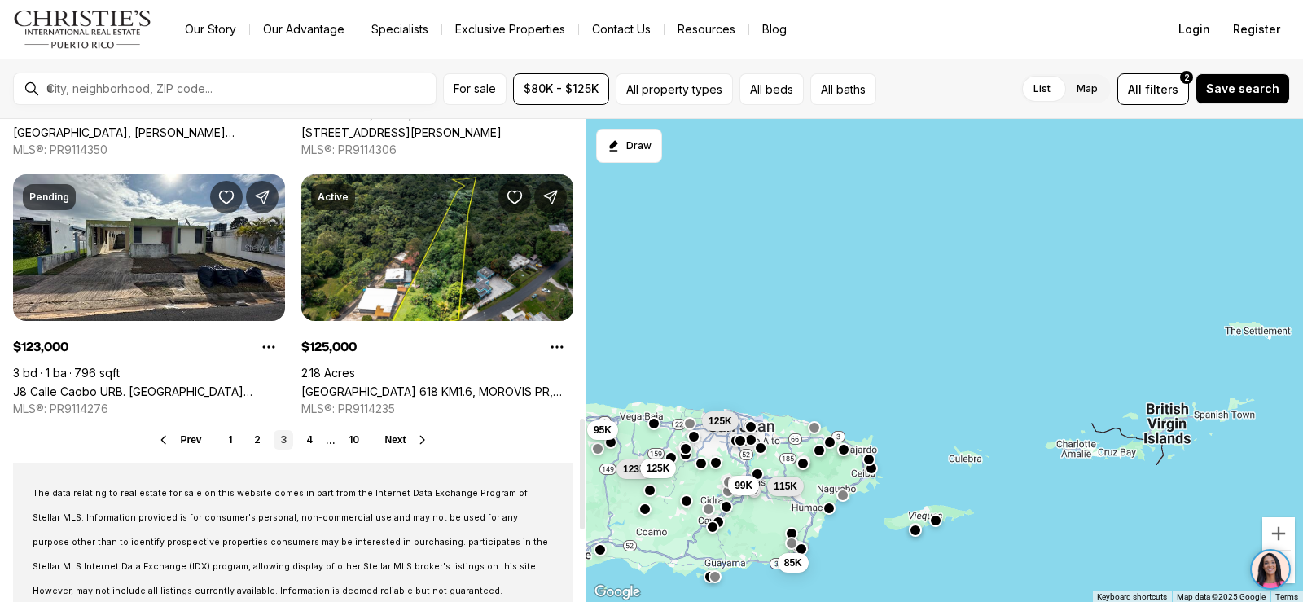
click at [421, 438] on icon at bounding box center [422, 439] width 13 height 13
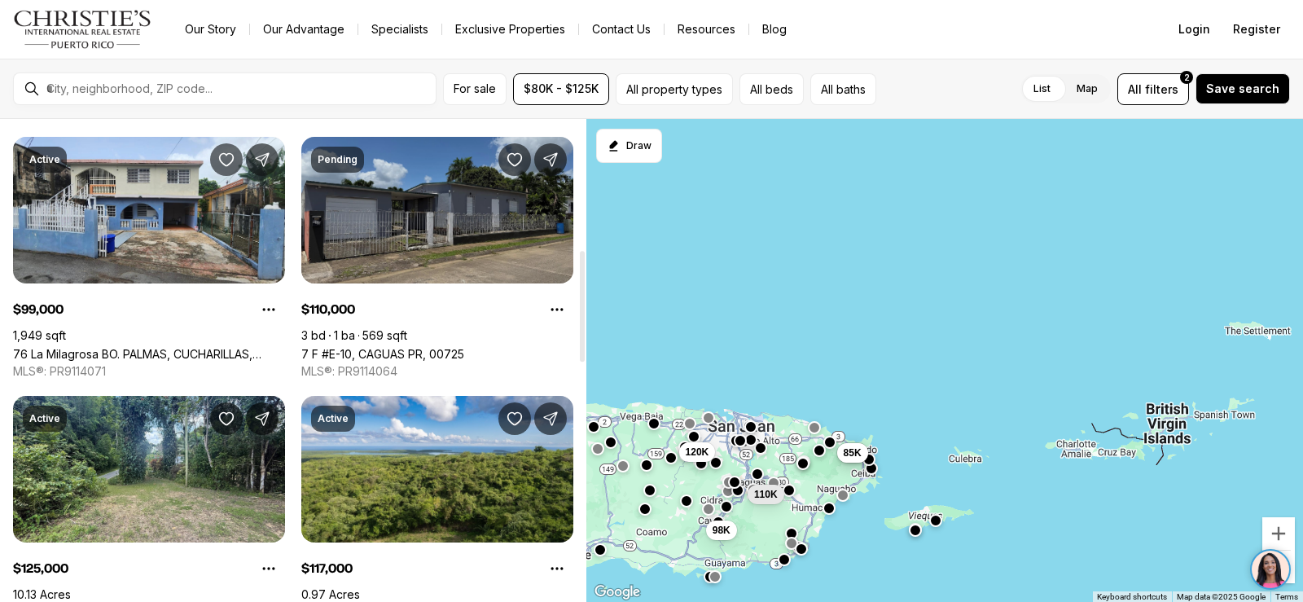
scroll to position [570, 0]
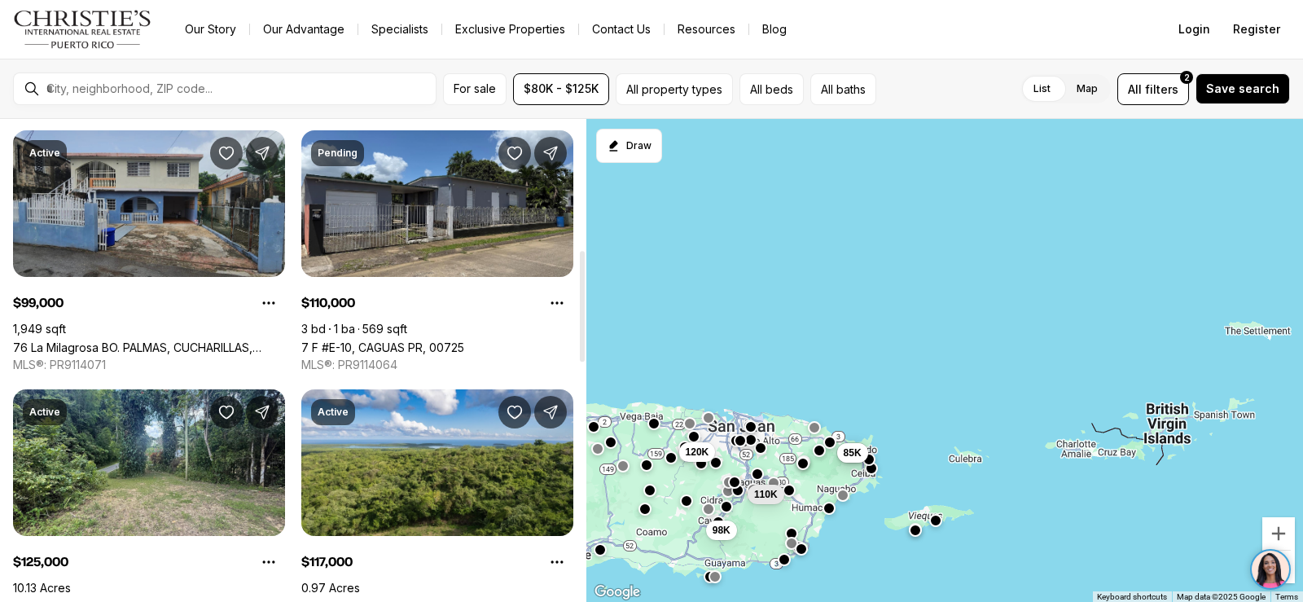
click at [200, 340] on link "76 La Milagrosa BO. PALMAS, CUCHARILLAS, CATANO PR, 00962" at bounding box center [149, 347] width 272 height 14
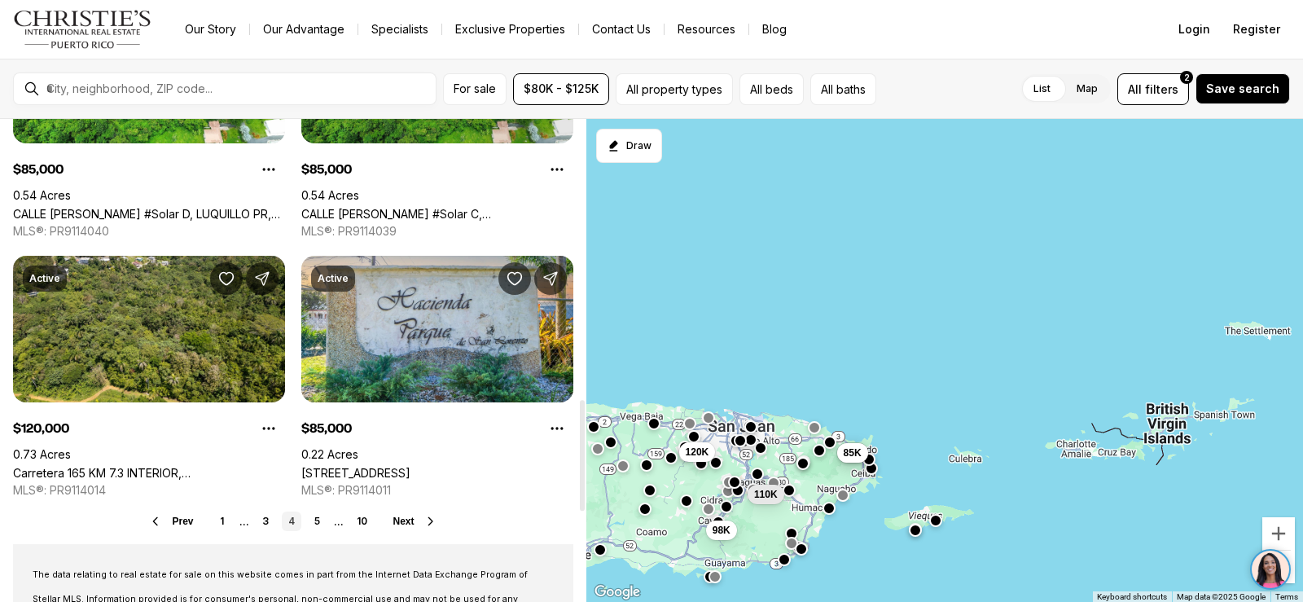
scroll to position [1303, 0]
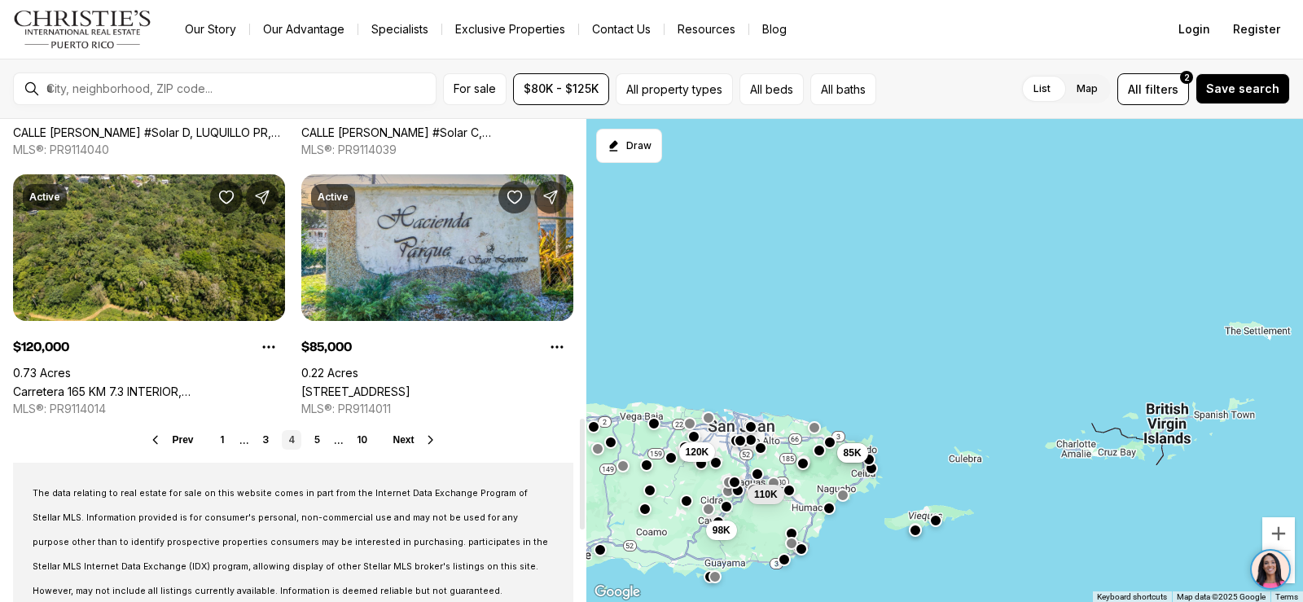
click at [432, 437] on icon at bounding box center [430, 439] width 13 height 13
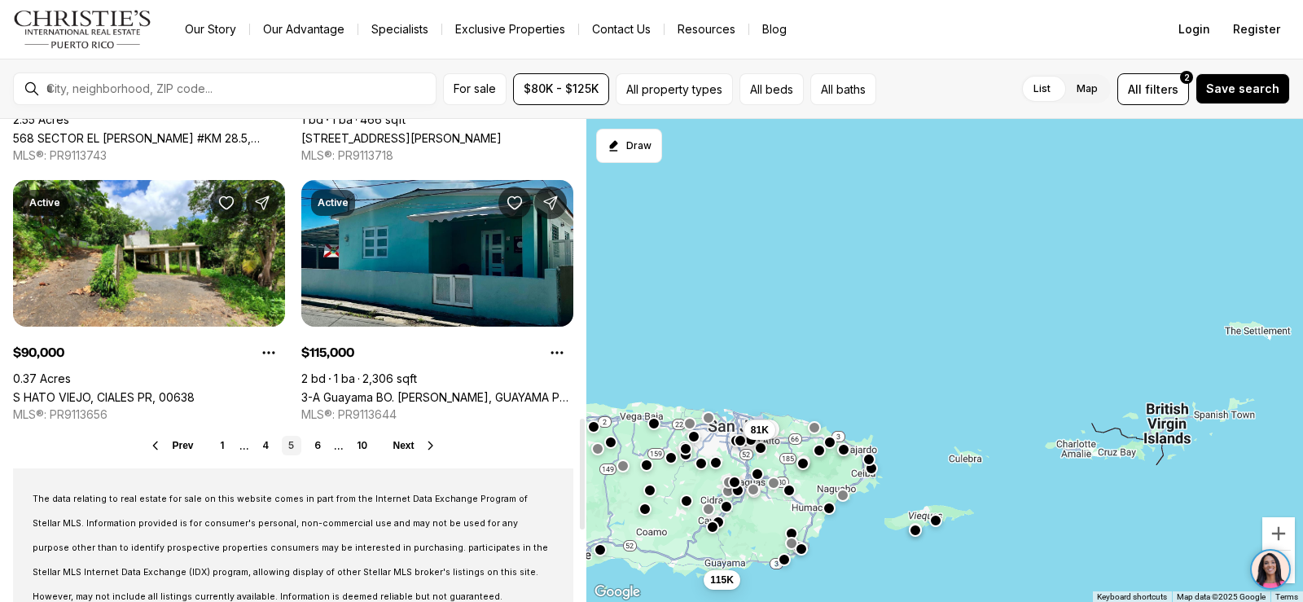
scroll to position [1303, 0]
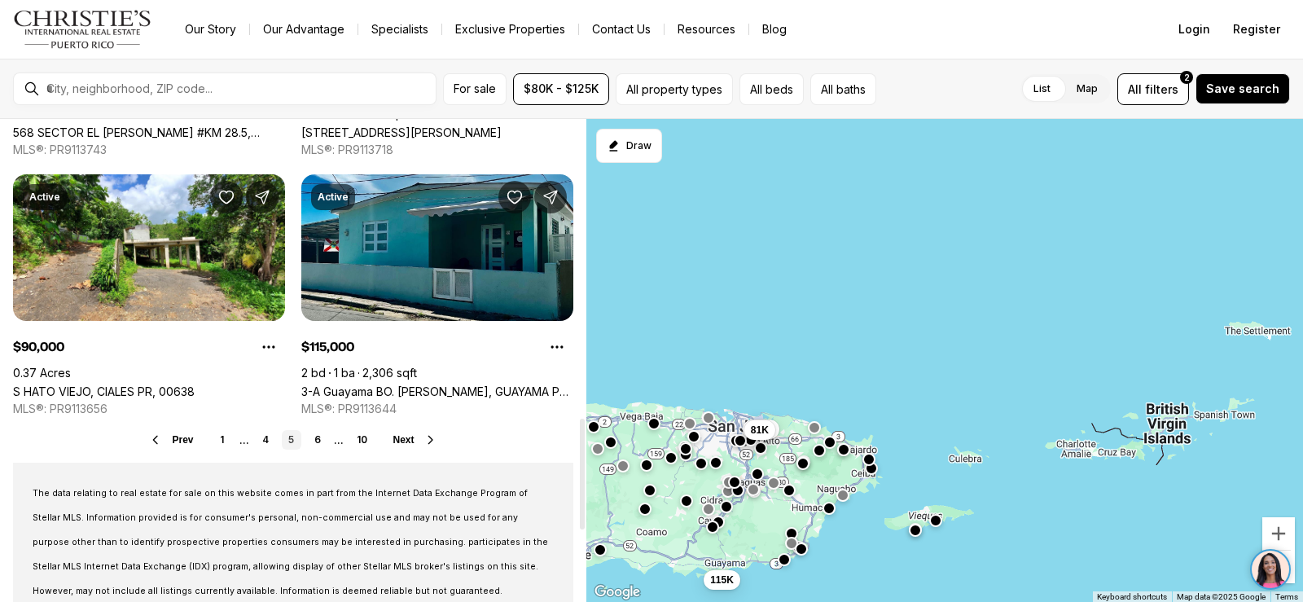
click at [428, 441] on icon at bounding box center [430, 439] width 13 height 13
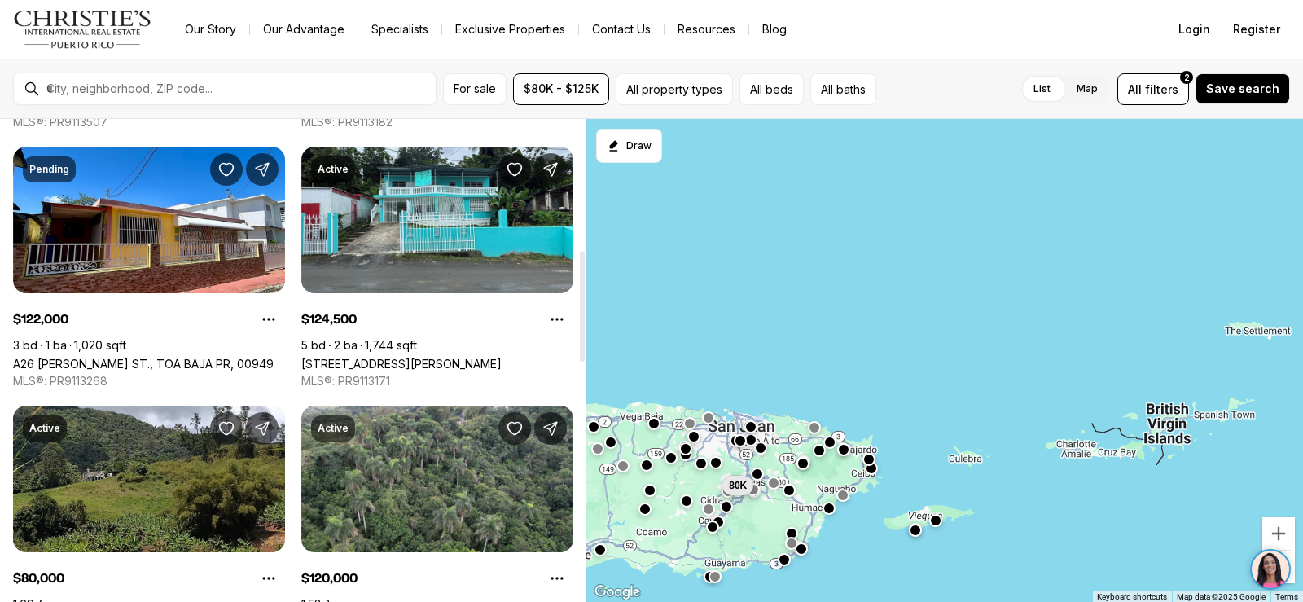
scroll to position [570, 0]
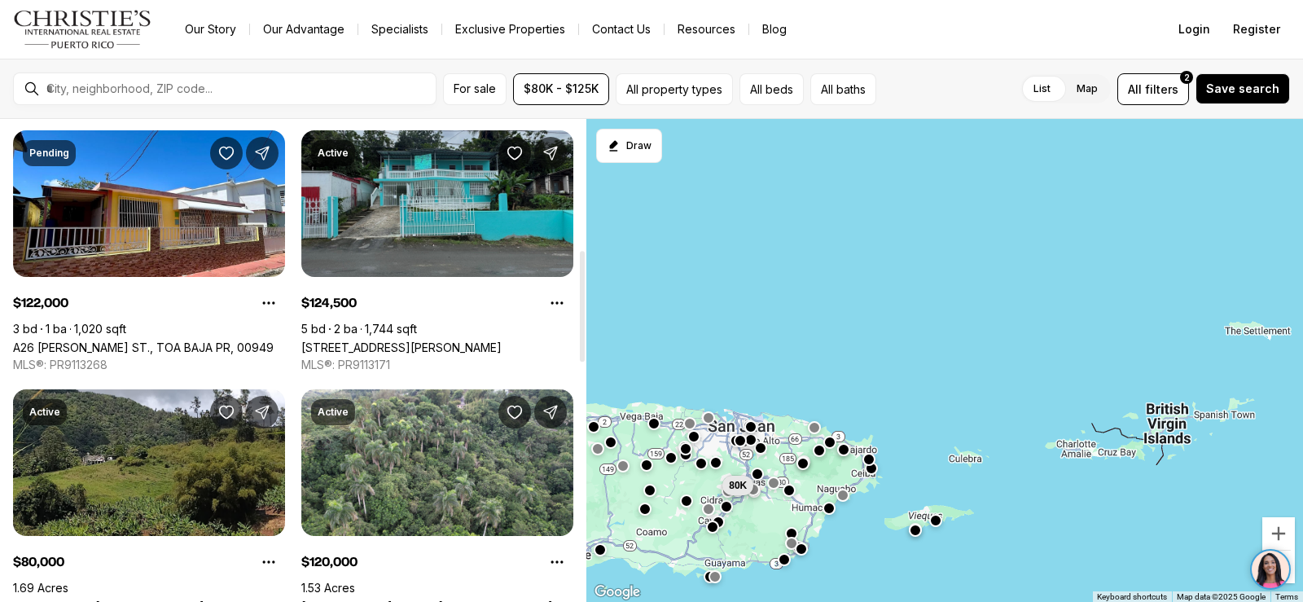
click at [456, 340] on link "[STREET_ADDRESS][PERSON_NAME]" at bounding box center [401, 347] width 200 height 14
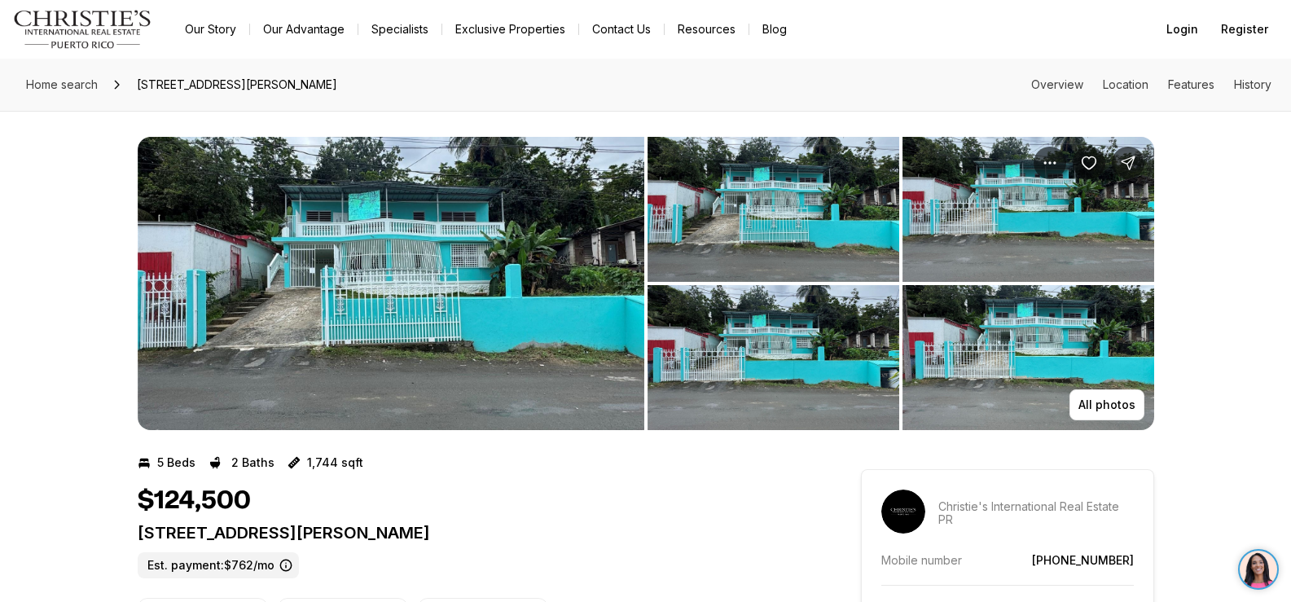
click at [450, 324] on img "View image gallery" at bounding box center [391, 283] width 507 height 293
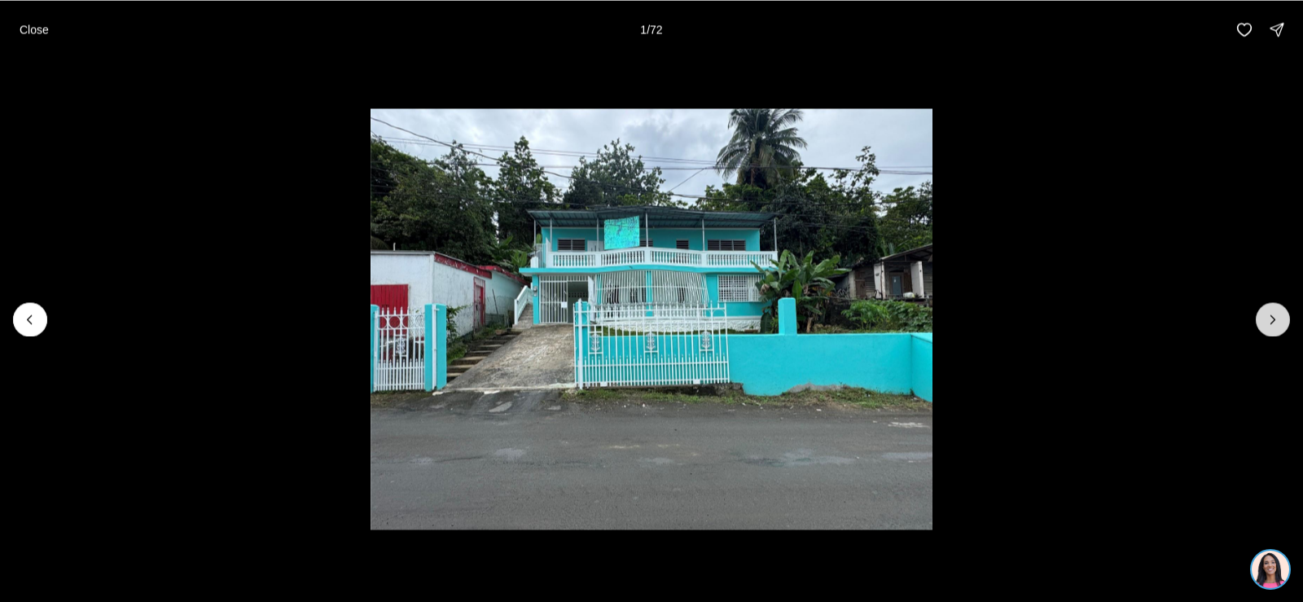
click at [1271, 314] on icon "Next slide" at bounding box center [1273, 319] width 16 height 16
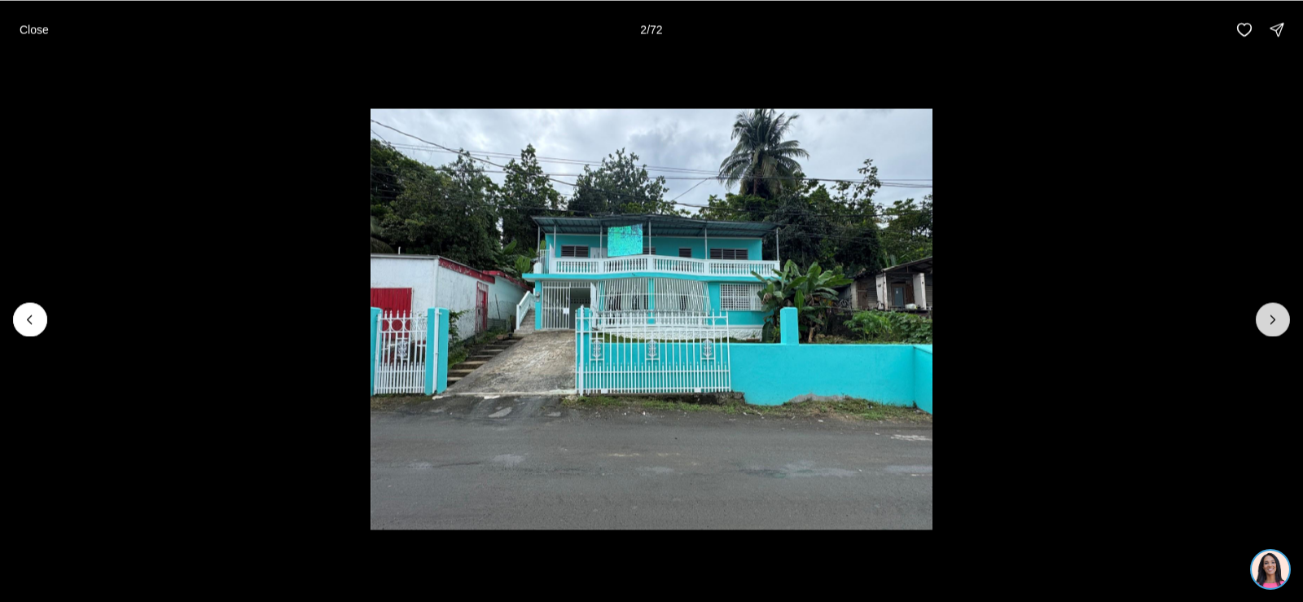
click at [1271, 314] on icon "Next slide" at bounding box center [1273, 319] width 16 height 16
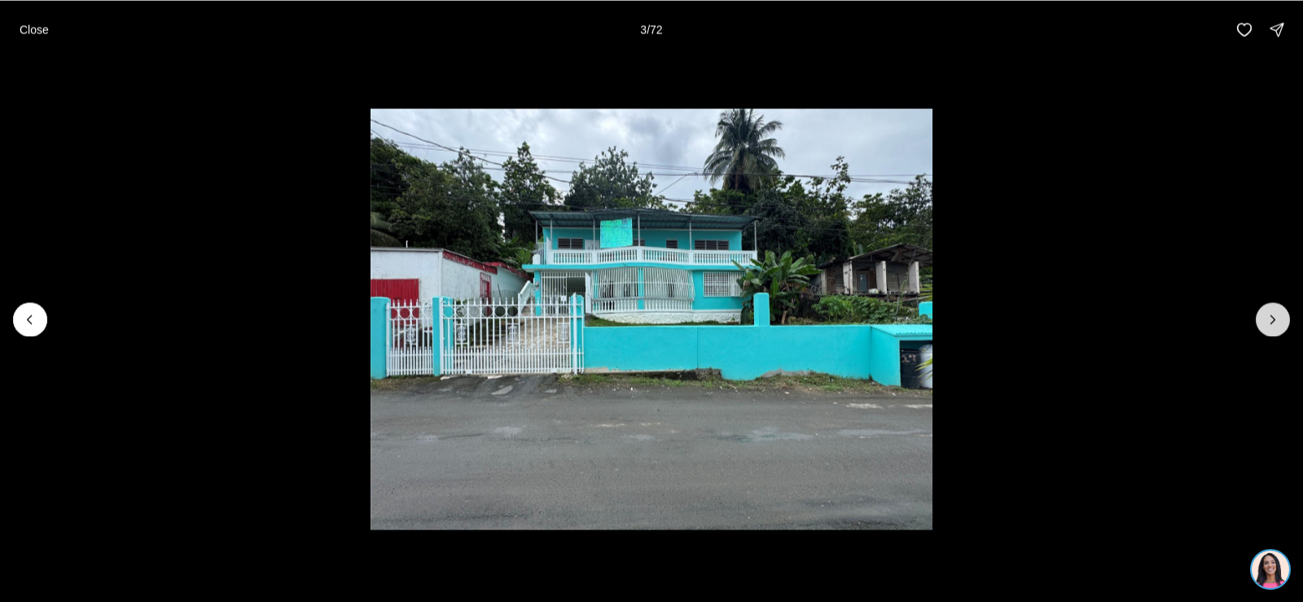
click at [1271, 314] on icon "Next slide" at bounding box center [1273, 319] width 16 height 16
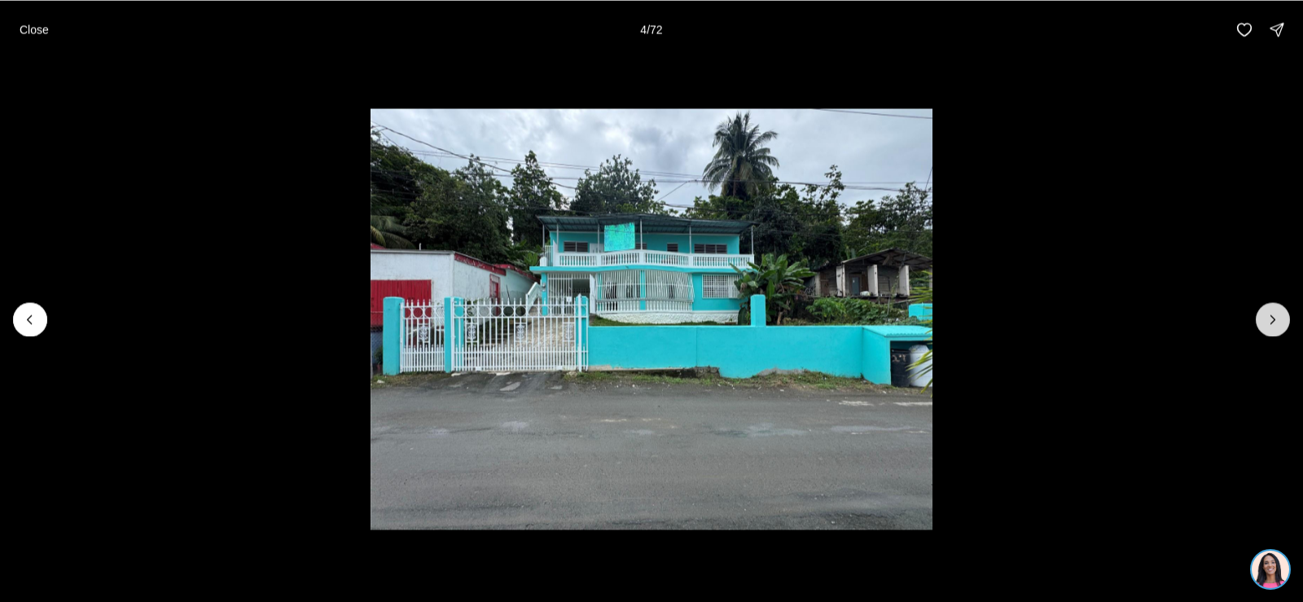
click at [1271, 314] on icon "Next slide" at bounding box center [1273, 319] width 16 height 16
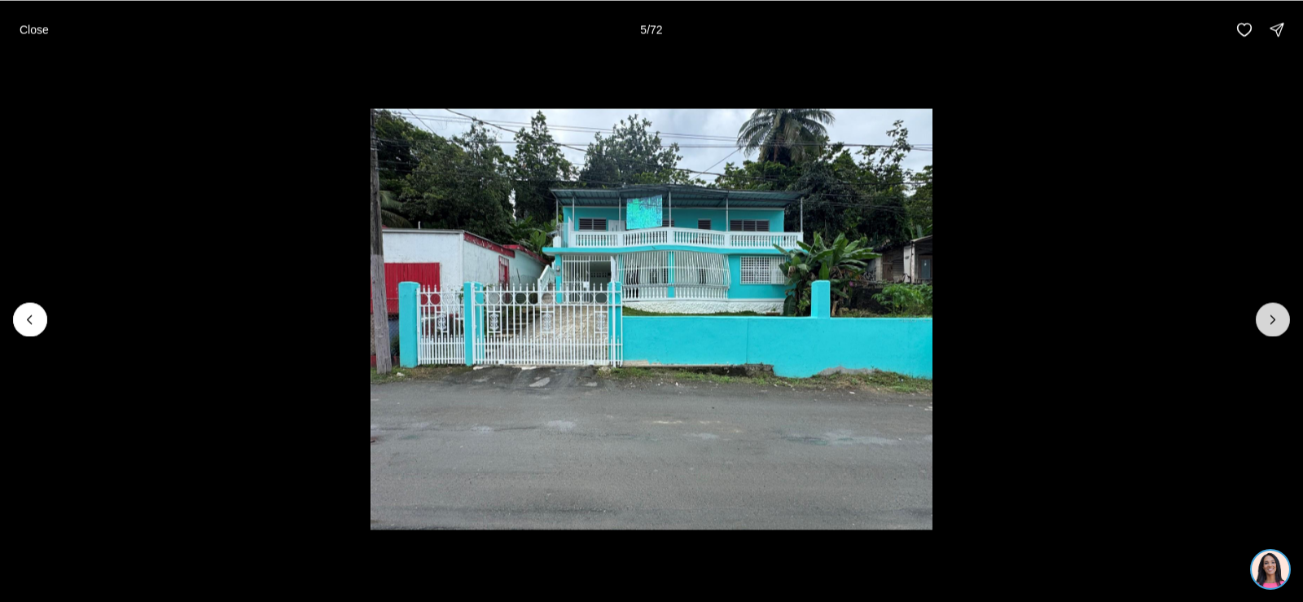
click at [1271, 314] on icon "Next slide" at bounding box center [1273, 319] width 16 height 16
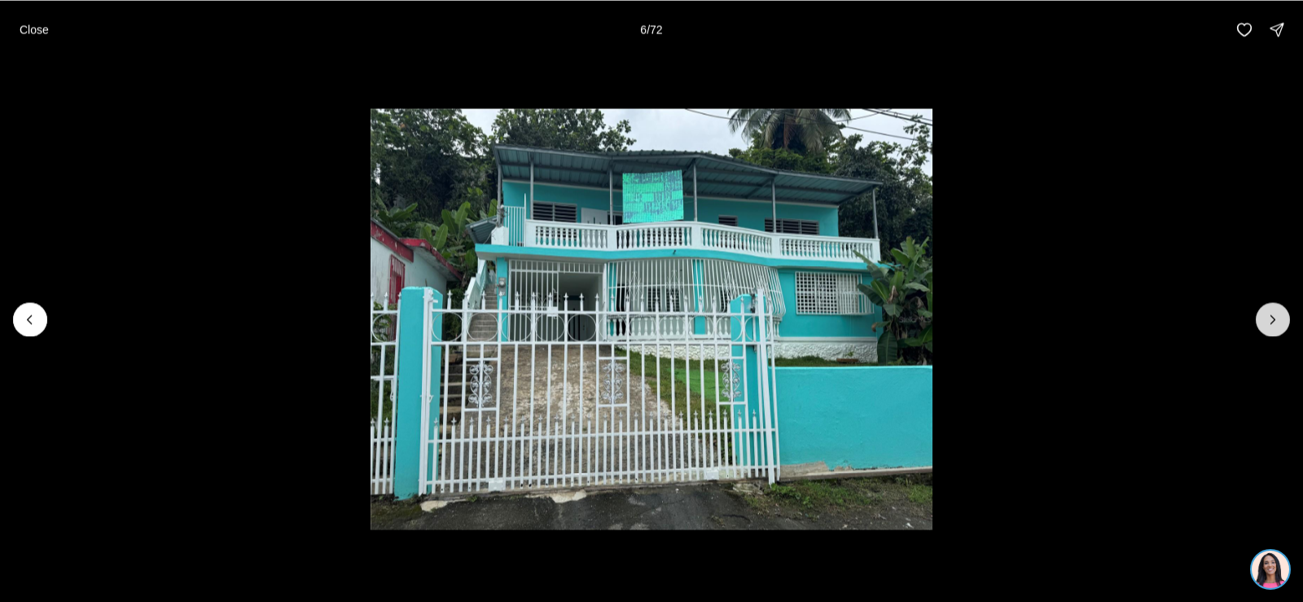
click at [1271, 314] on icon "Next slide" at bounding box center [1273, 319] width 16 height 16
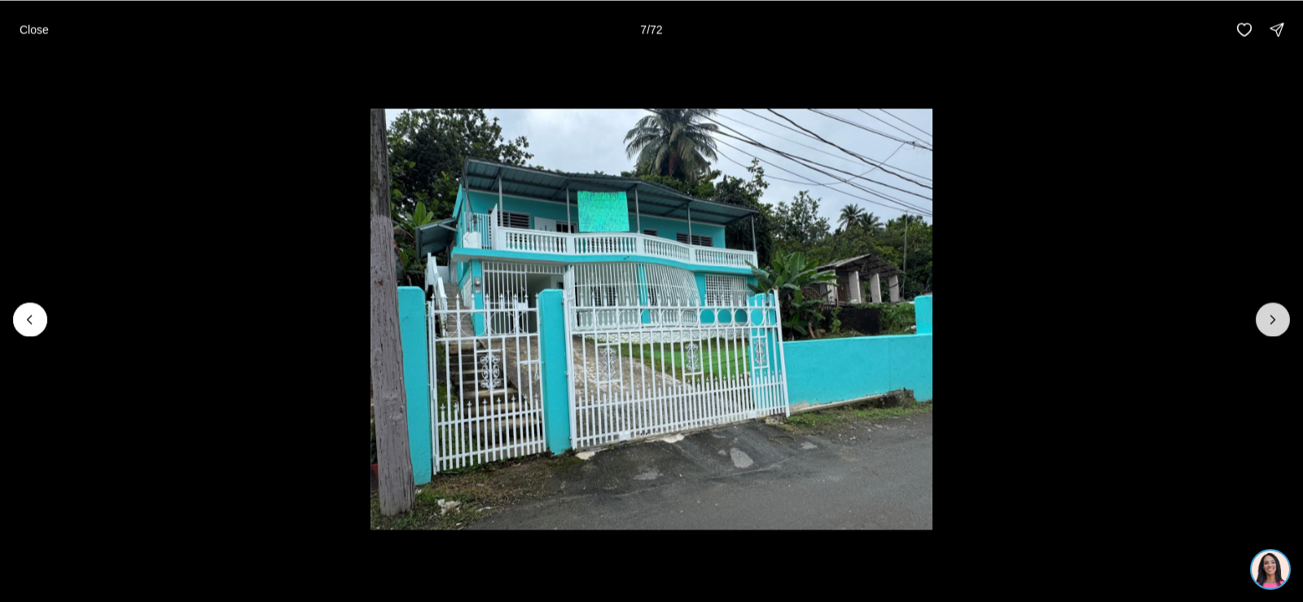
click at [1271, 314] on icon "Next slide" at bounding box center [1273, 319] width 16 height 16
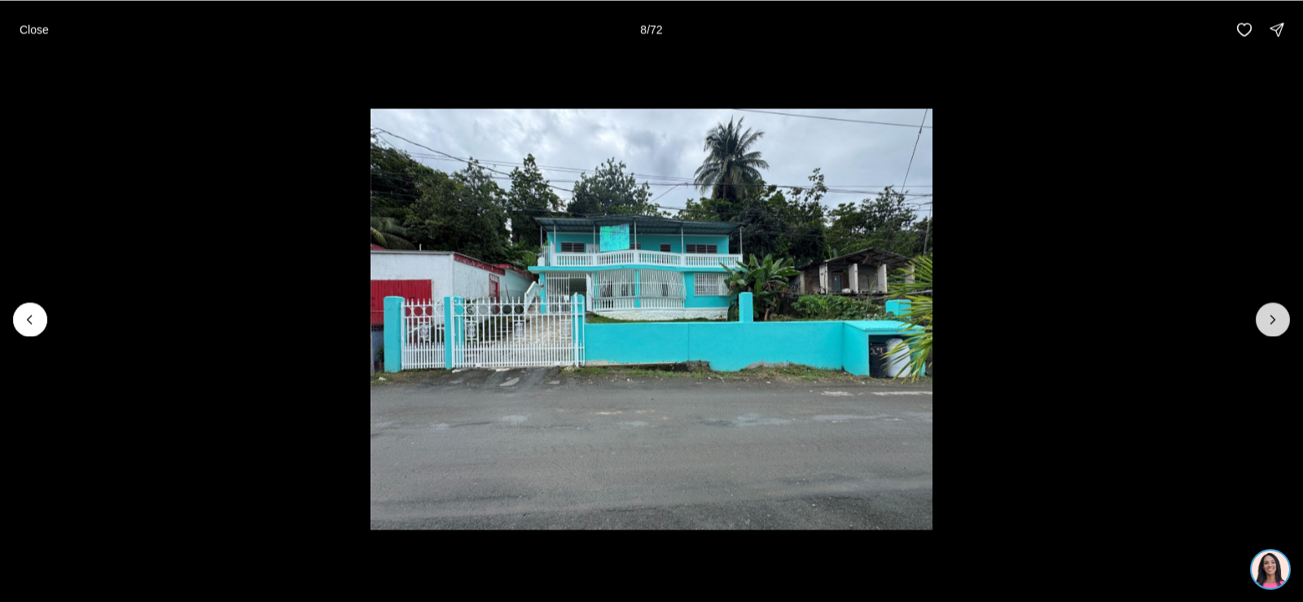
click at [1271, 314] on icon "Next slide" at bounding box center [1273, 319] width 16 height 16
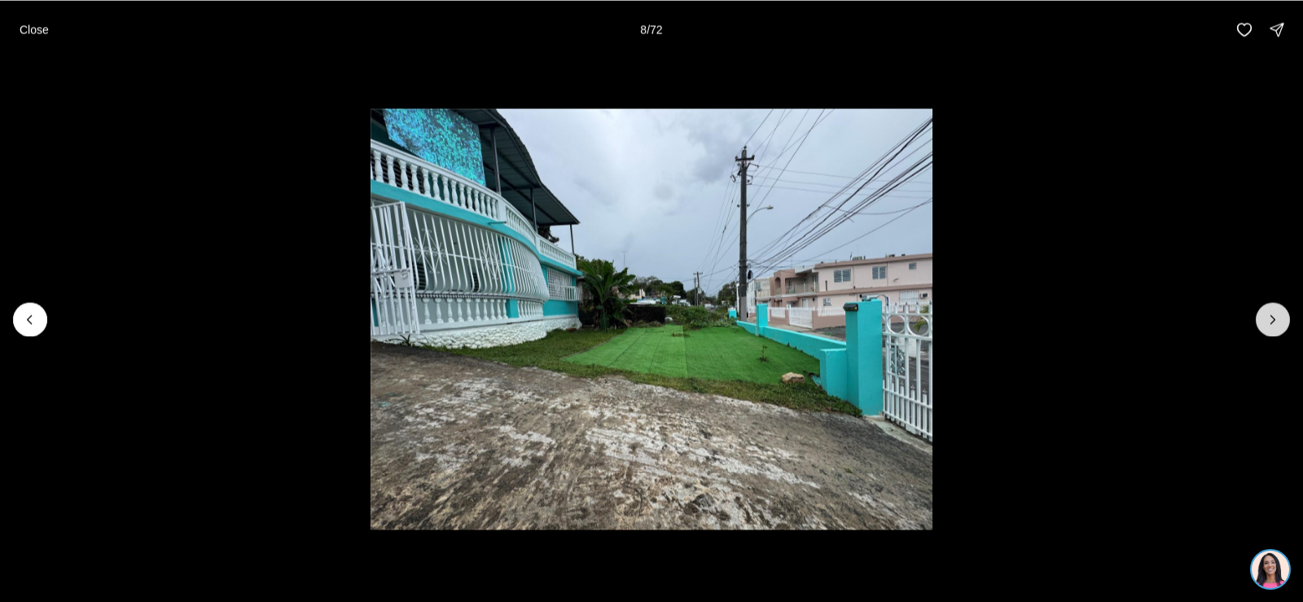
click at [1271, 314] on icon "Next slide" at bounding box center [1273, 319] width 16 height 16
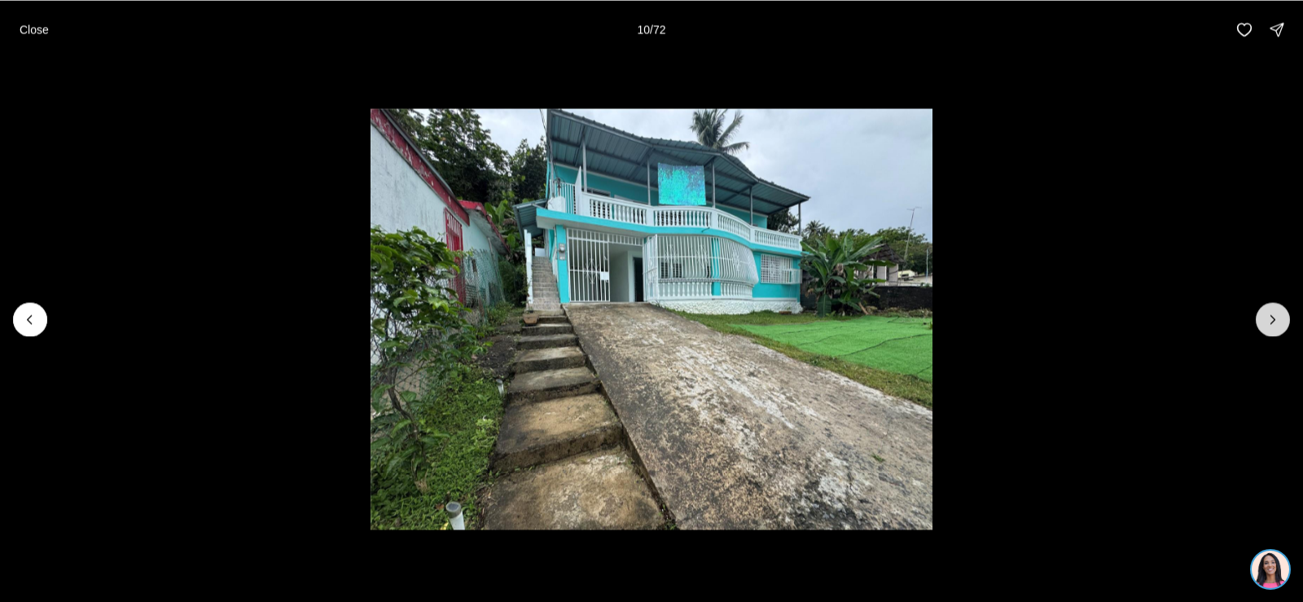
click at [1271, 314] on icon "Next slide" at bounding box center [1273, 319] width 16 height 16
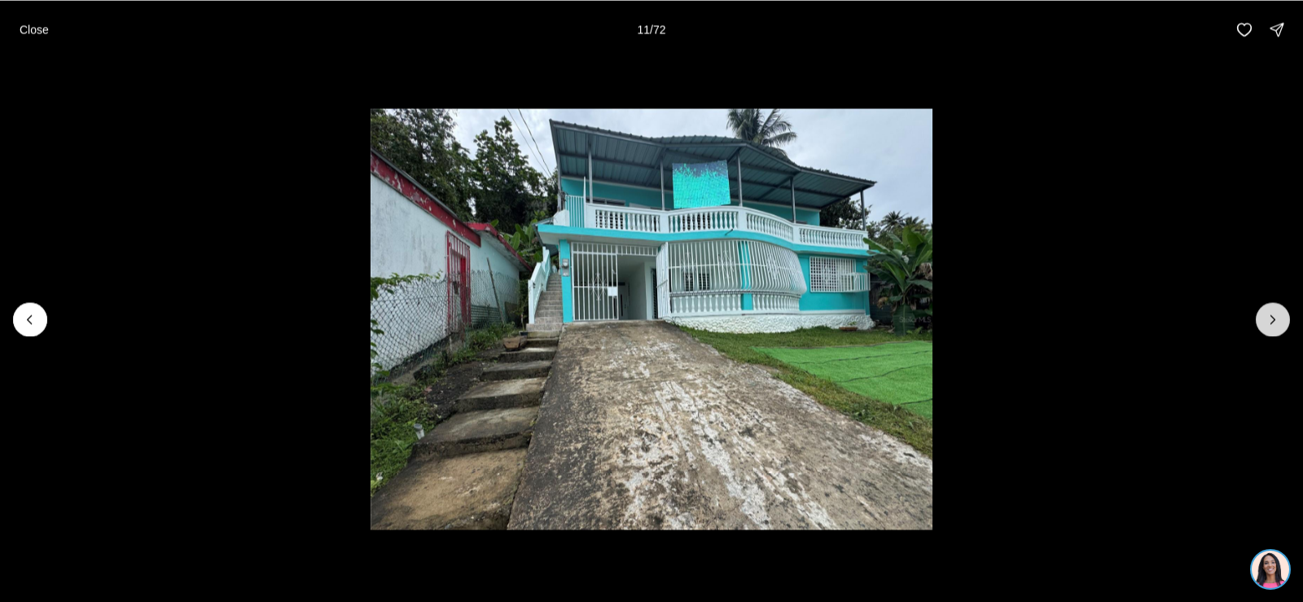
click at [1271, 314] on icon "Next slide" at bounding box center [1273, 319] width 16 height 16
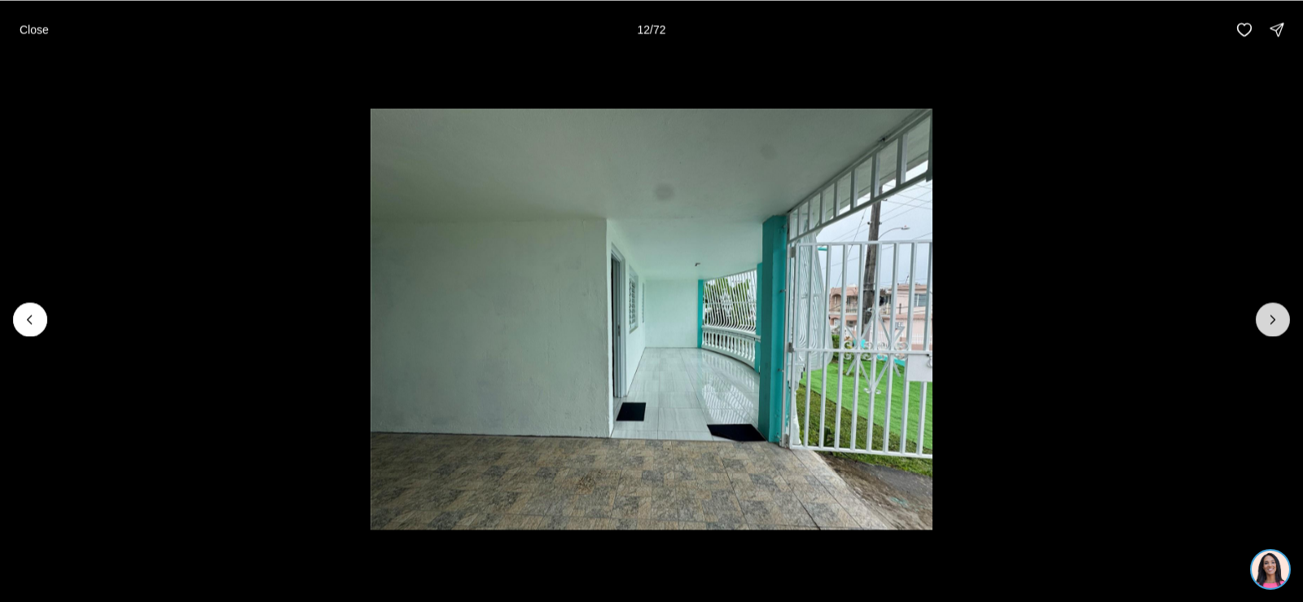
click at [1271, 314] on icon "Next slide" at bounding box center [1273, 319] width 16 height 16
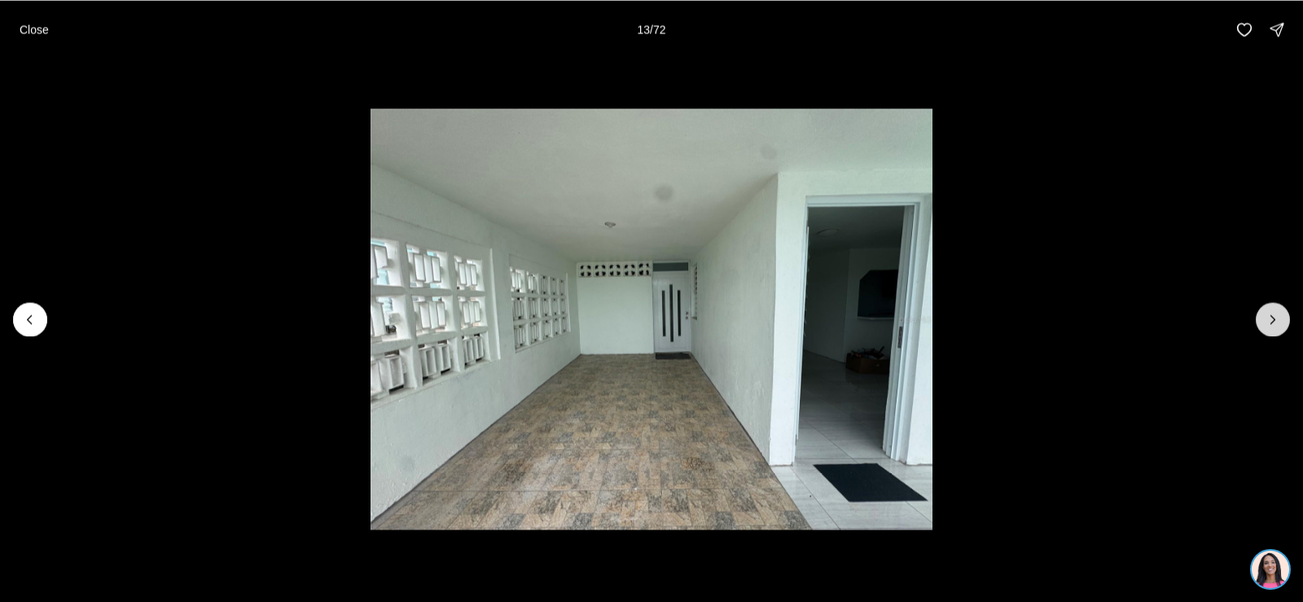
click at [1267, 315] on icon "Next slide" at bounding box center [1273, 319] width 16 height 16
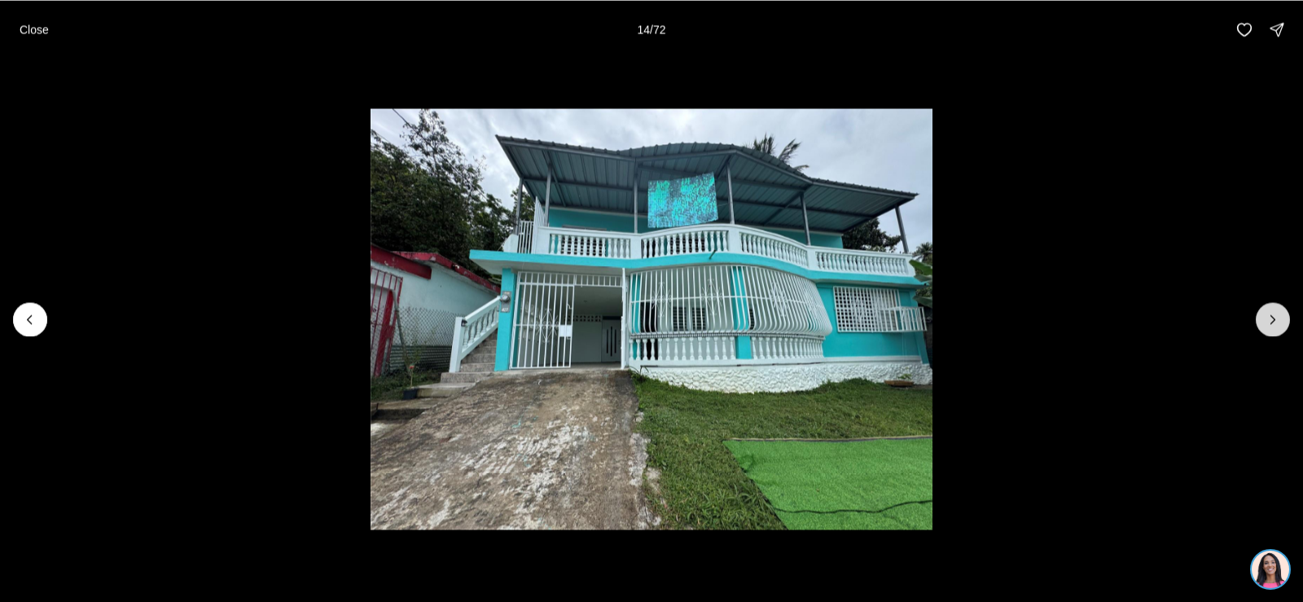
click at [1266, 315] on icon "Next slide" at bounding box center [1273, 319] width 16 height 16
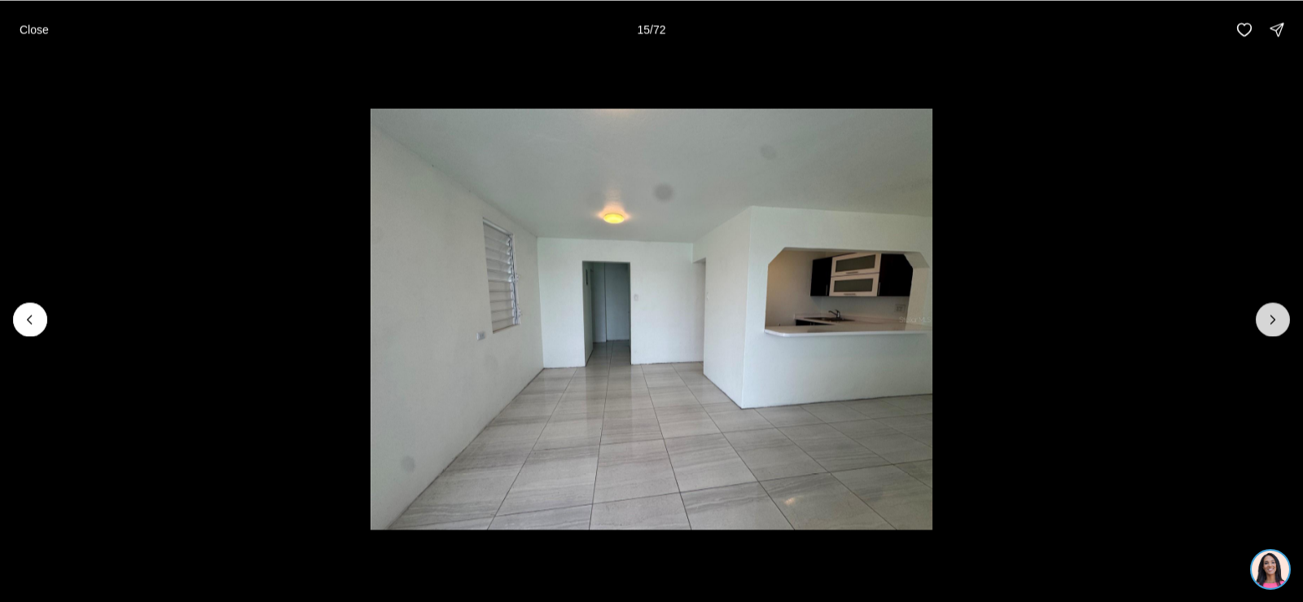
click at [1266, 315] on icon "Next slide" at bounding box center [1273, 319] width 16 height 16
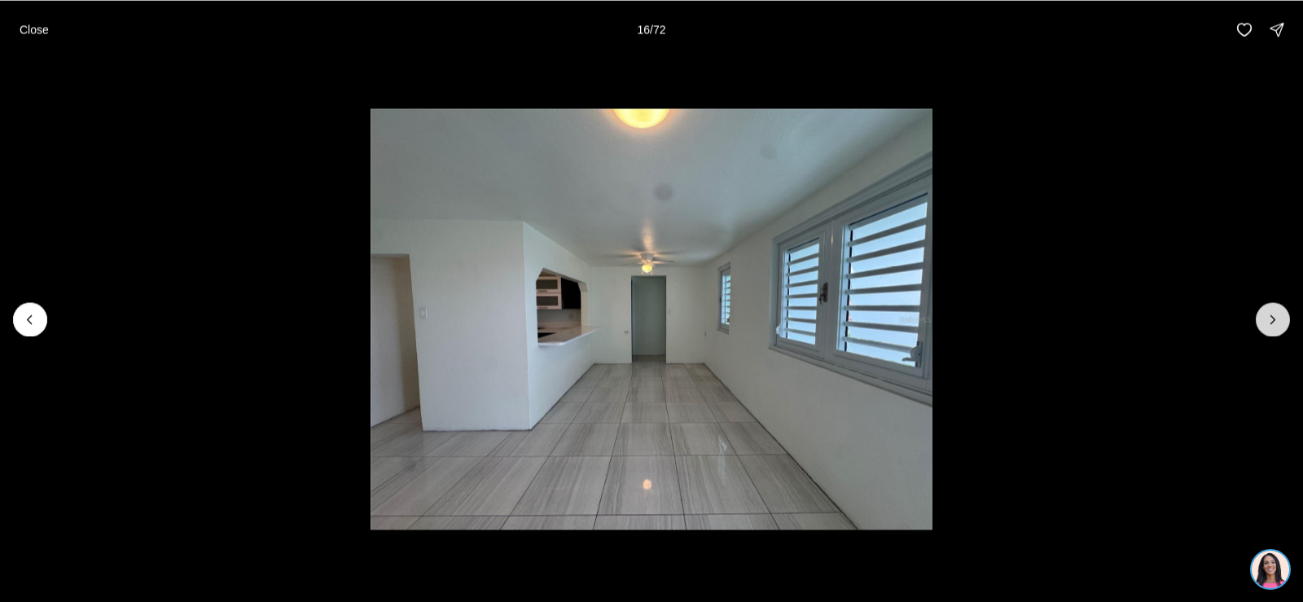
click at [1266, 315] on icon "Next slide" at bounding box center [1273, 319] width 16 height 16
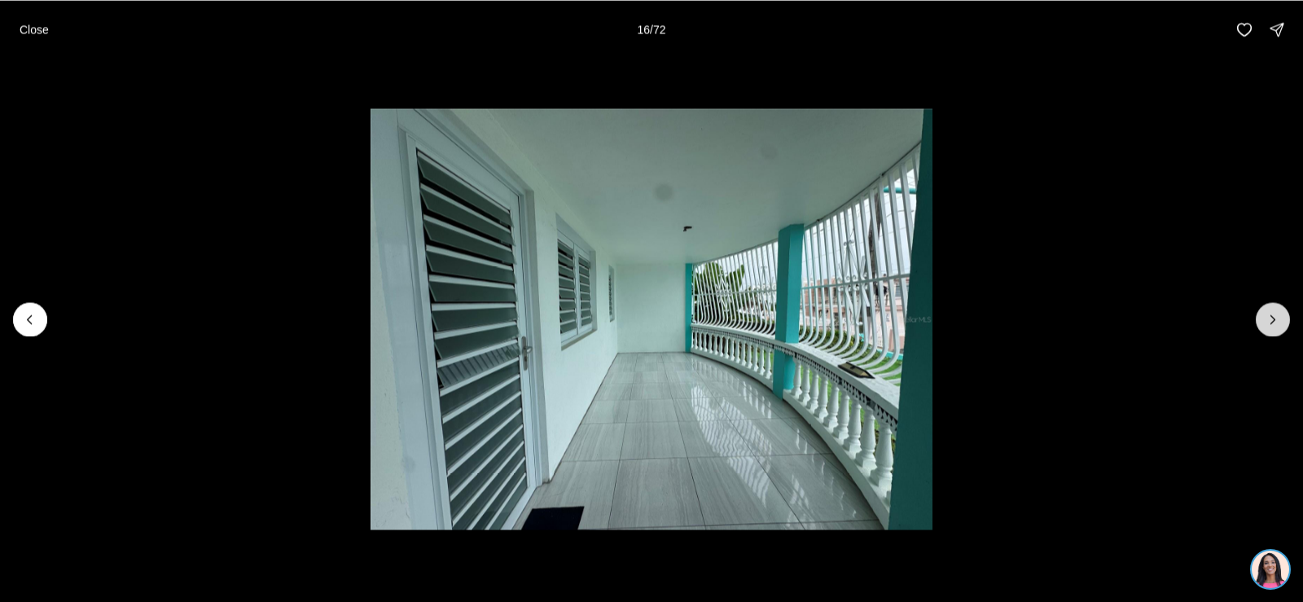
click at [1266, 315] on icon "Next slide" at bounding box center [1273, 319] width 16 height 16
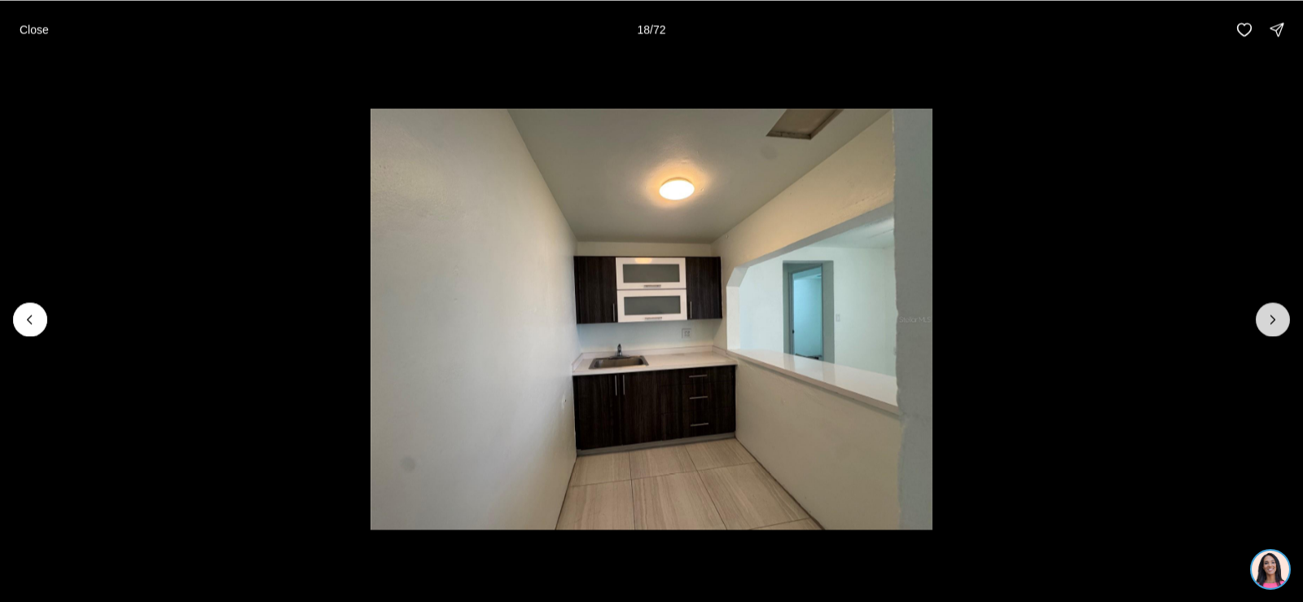
click at [1266, 315] on icon "Next slide" at bounding box center [1273, 319] width 16 height 16
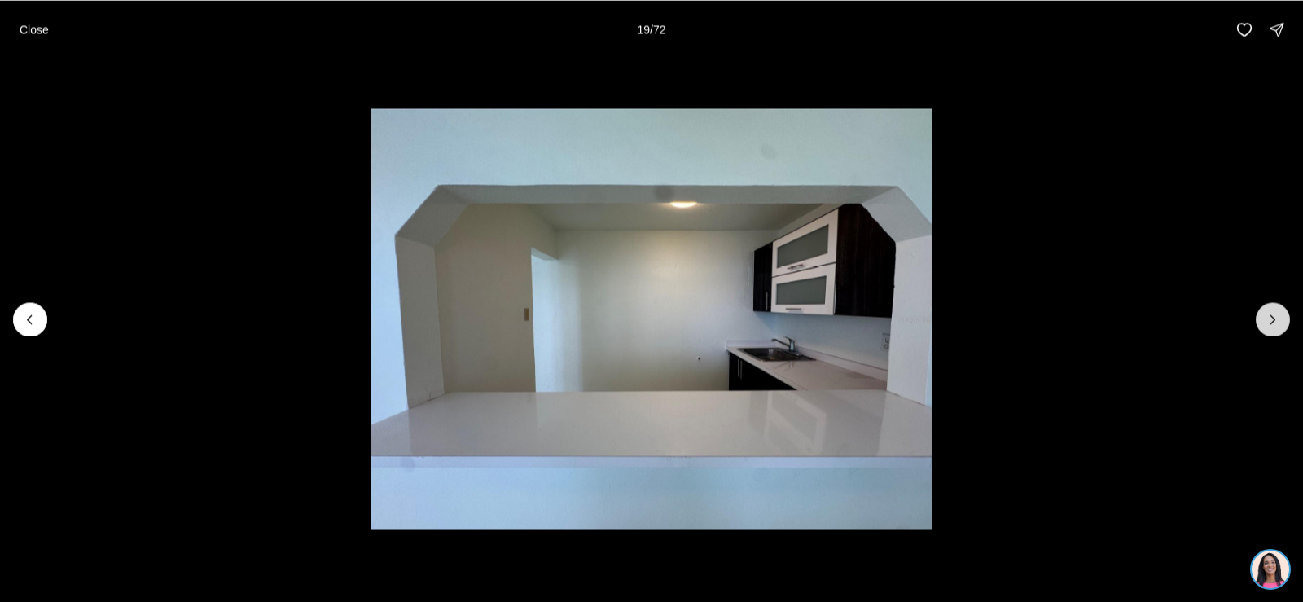
click at [1266, 315] on icon "Next slide" at bounding box center [1273, 319] width 16 height 16
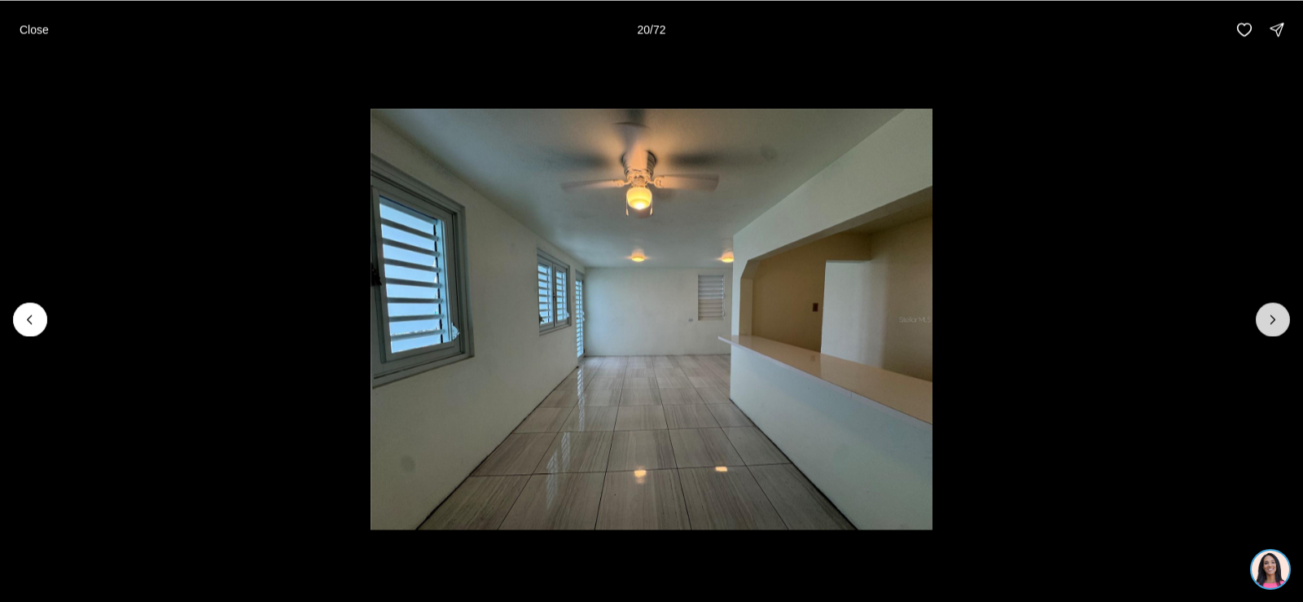
click at [1266, 315] on icon "Next slide" at bounding box center [1273, 319] width 16 height 16
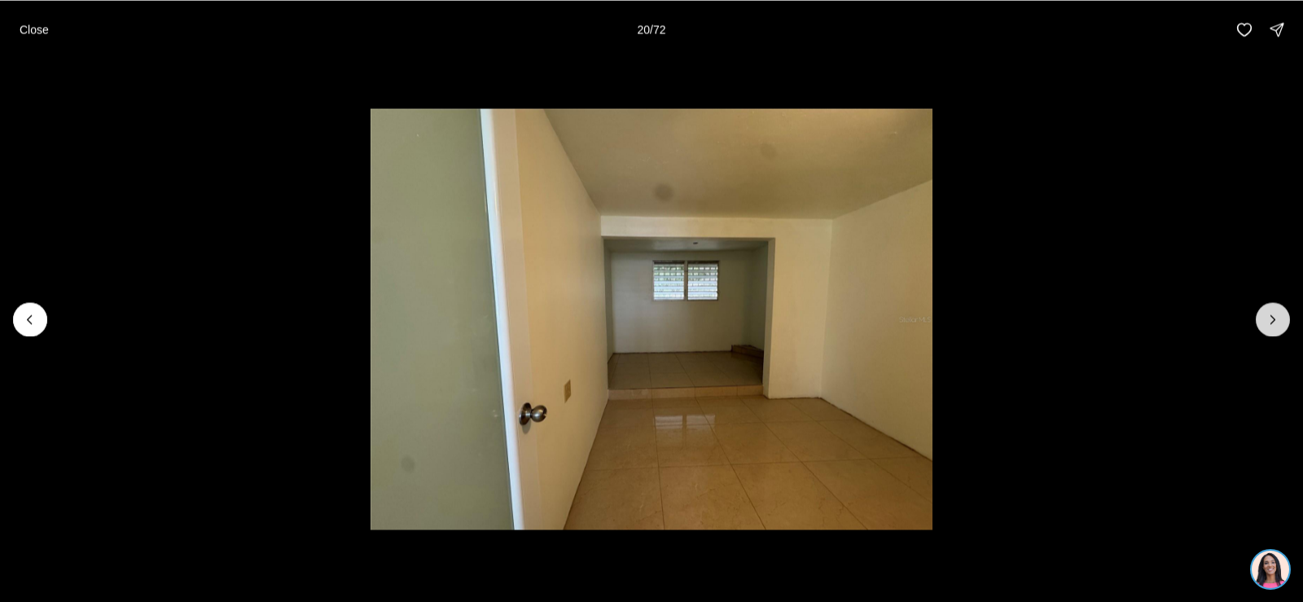
click at [1266, 315] on icon "Next slide" at bounding box center [1273, 319] width 16 height 16
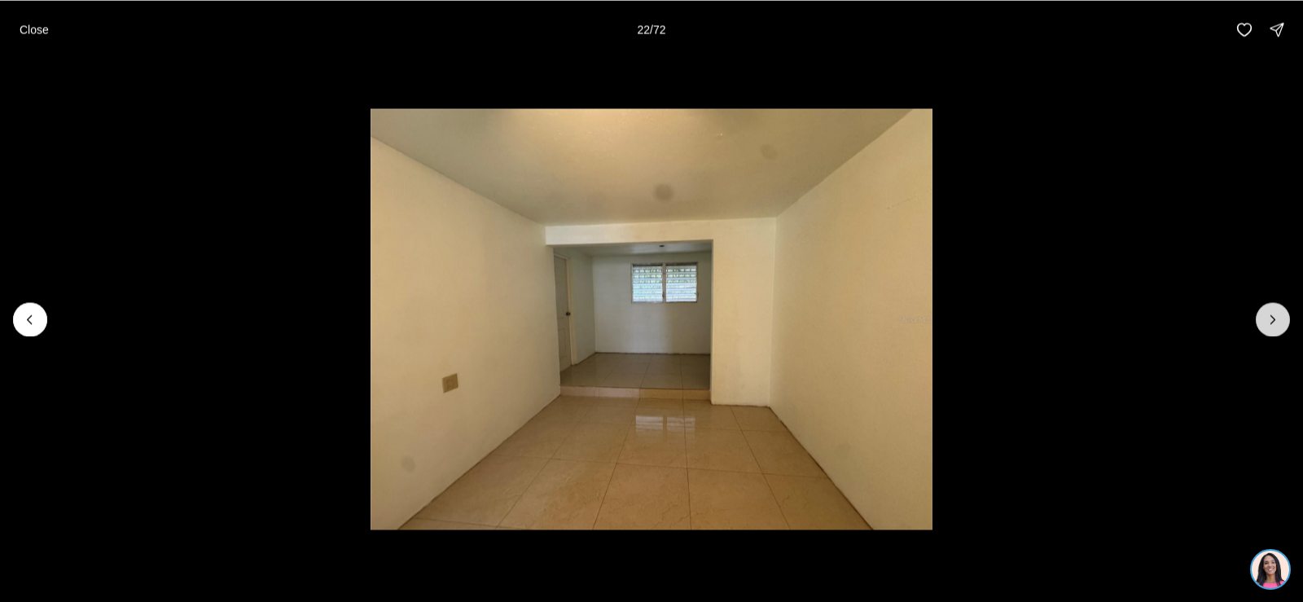
click at [1266, 315] on icon "Next slide" at bounding box center [1273, 319] width 16 height 16
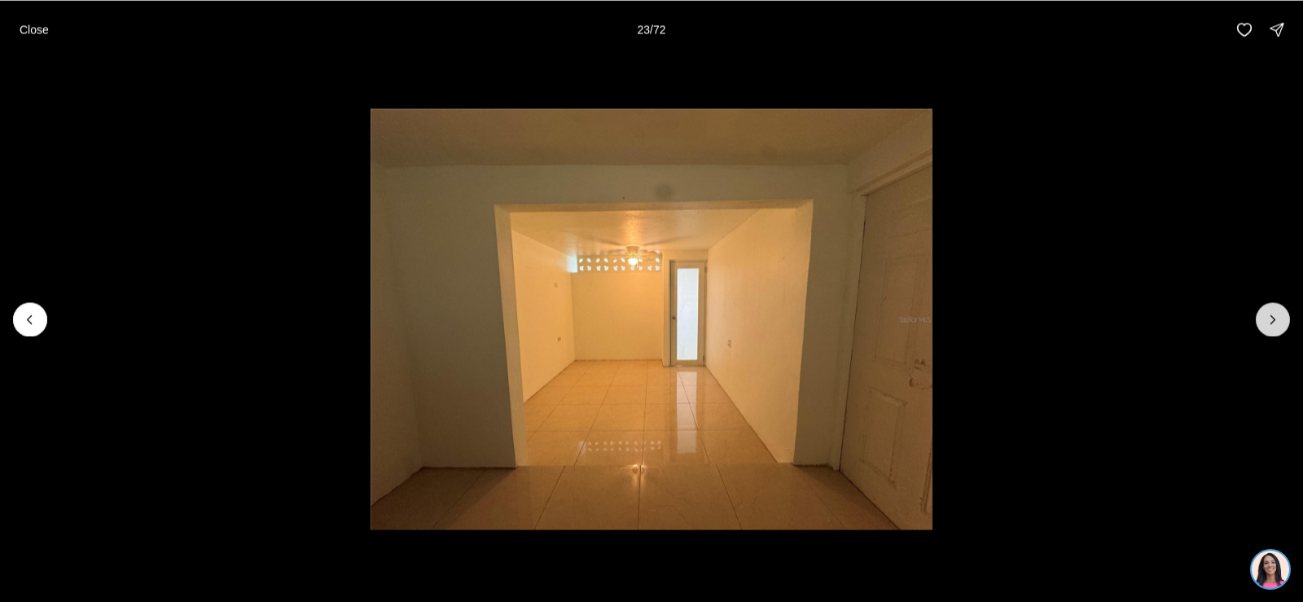
click at [1266, 315] on icon "Next slide" at bounding box center [1273, 319] width 16 height 16
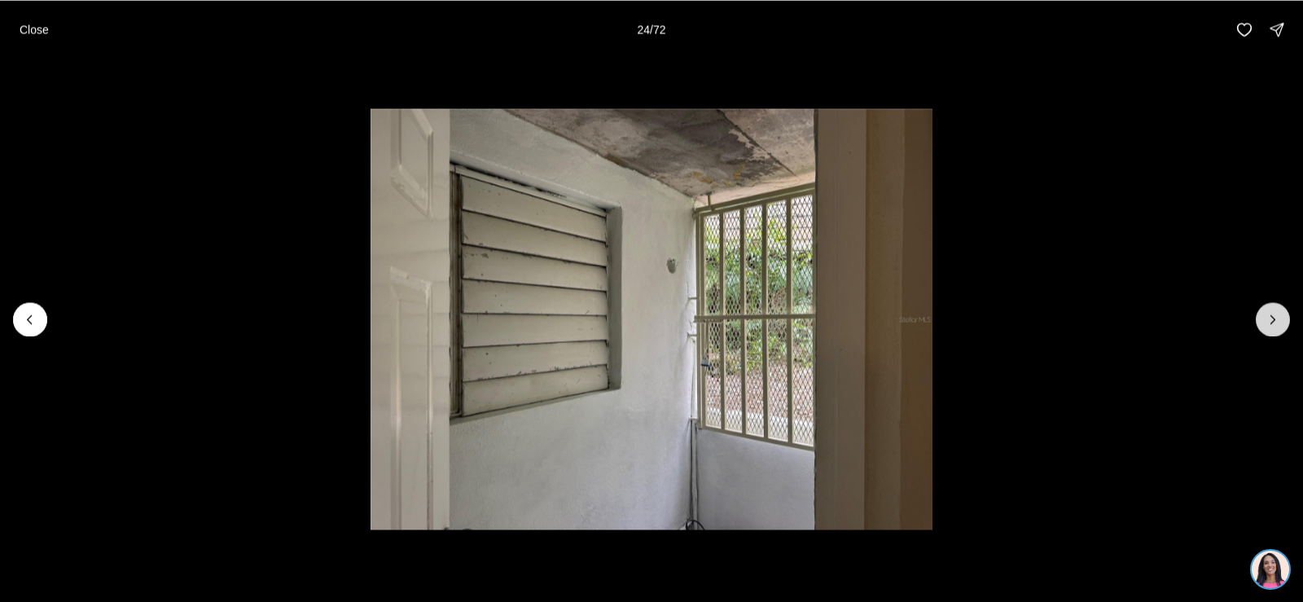
click at [1266, 315] on icon "Next slide" at bounding box center [1273, 319] width 16 height 16
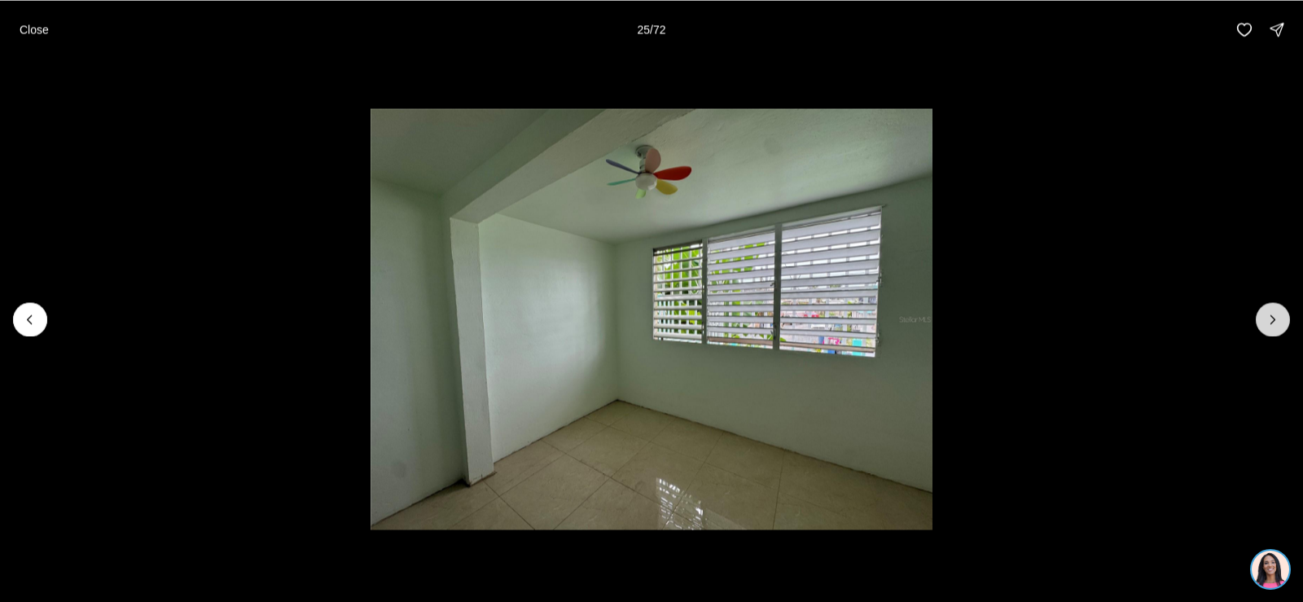
click at [1266, 315] on icon "Next slide" at bounding box center [1273, 319] width 16 height 16
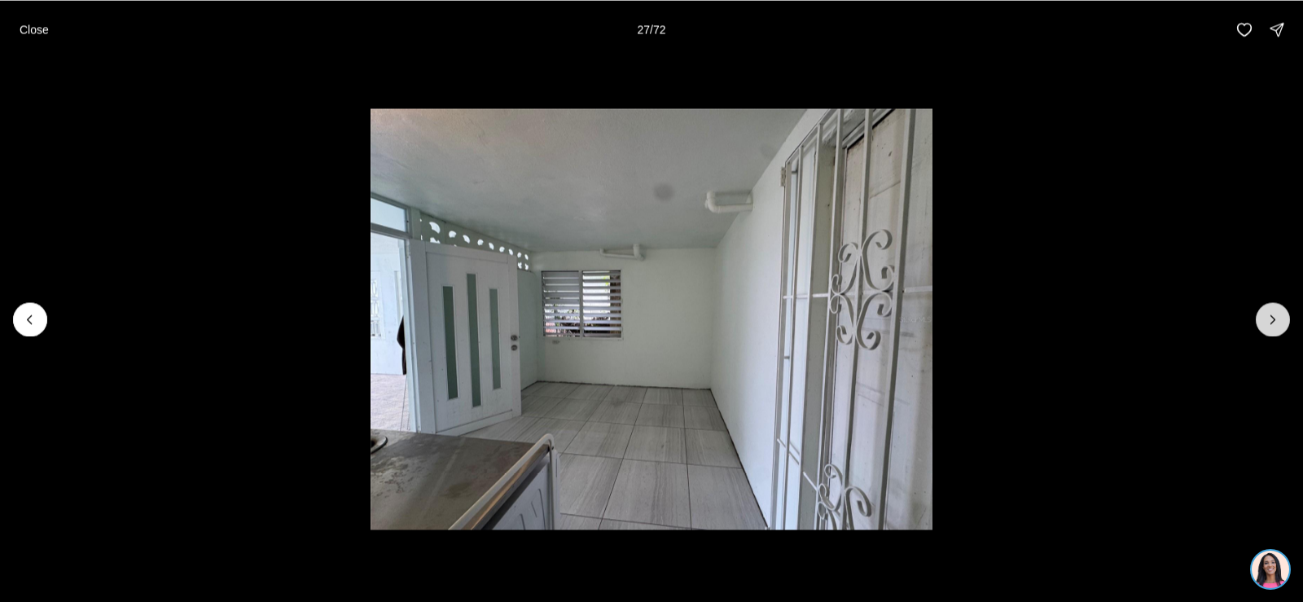
click at [1266, 315] on icon "Next slide" at bounding box center [1273, 319] width 16 height 16
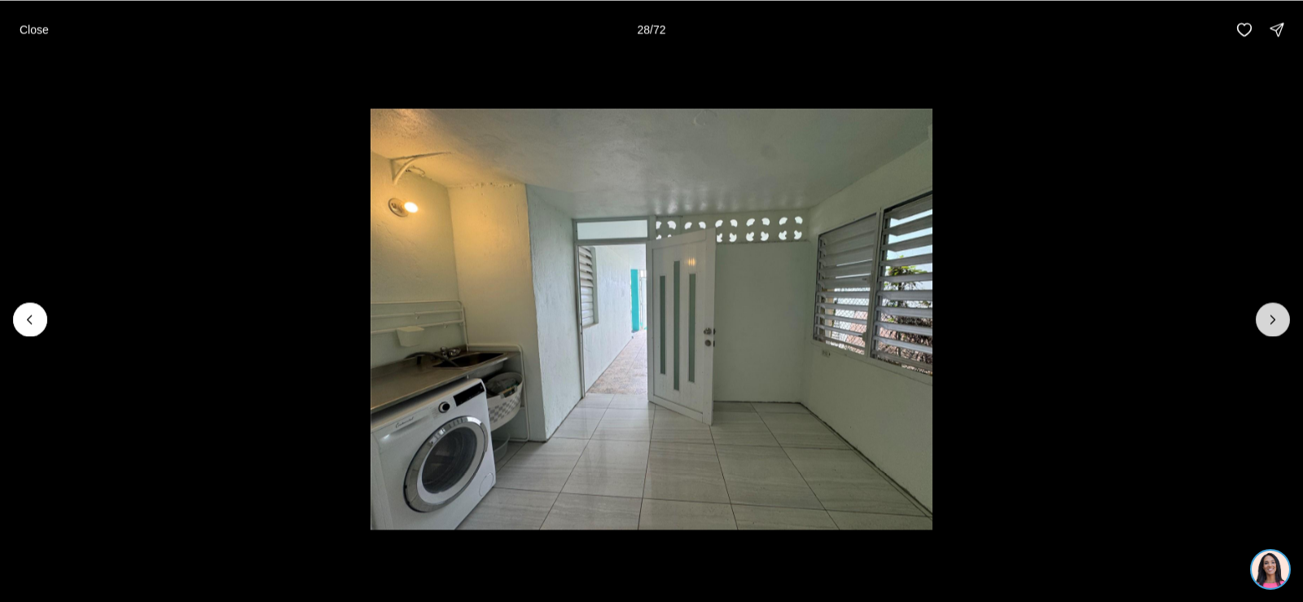
click at [1266, 315] on icon "Next slide" at bounding box center [1273, 319] width 16 height 16
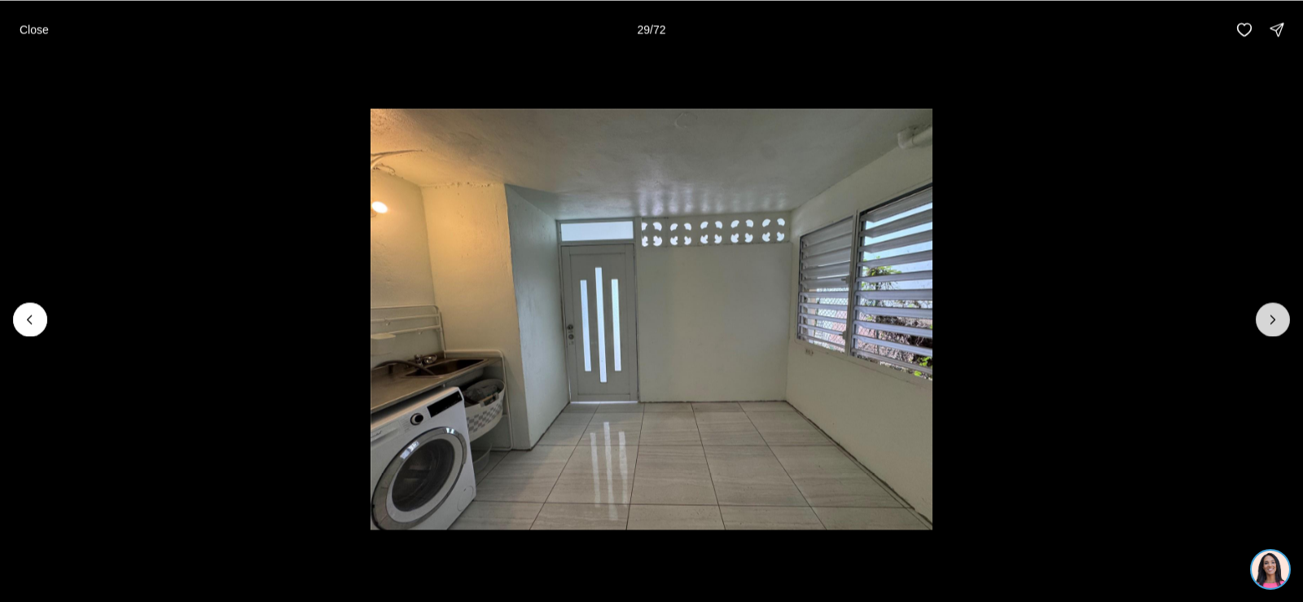
click at [1266, 315] on icon "Next slide" at bounding box center [1273, 319] width 16 height 16
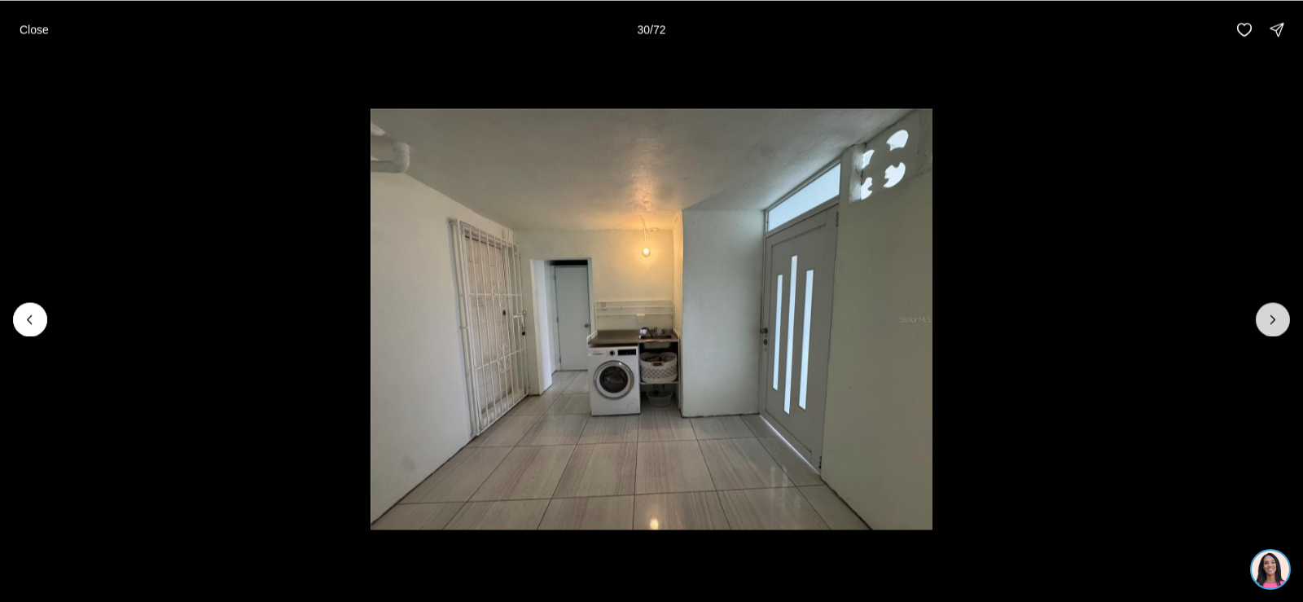
click at [1266, 315] on icon "Next slide" at bounding box center [1273, 319] width 16 height 16
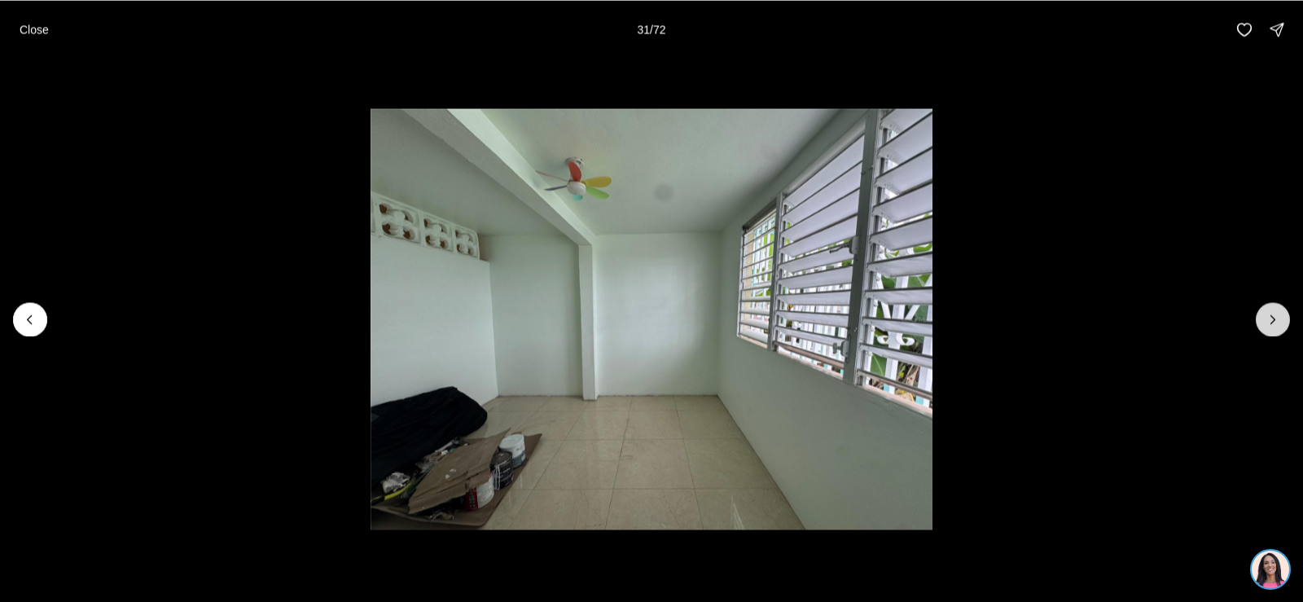
click at [1266, 315] on icon "Next slide" at bounding box center [1273, 319] width 16 height 16
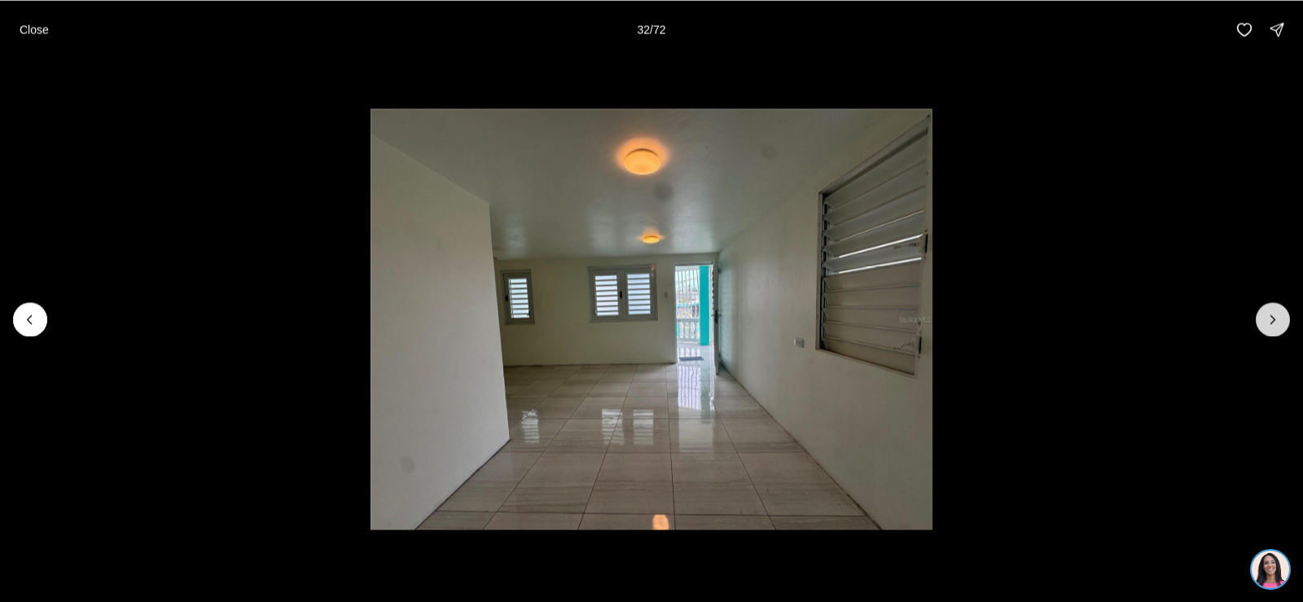
click at [1266, 315] on icon "Next slide" at bounding box center [1273, 319] width 16 height 16
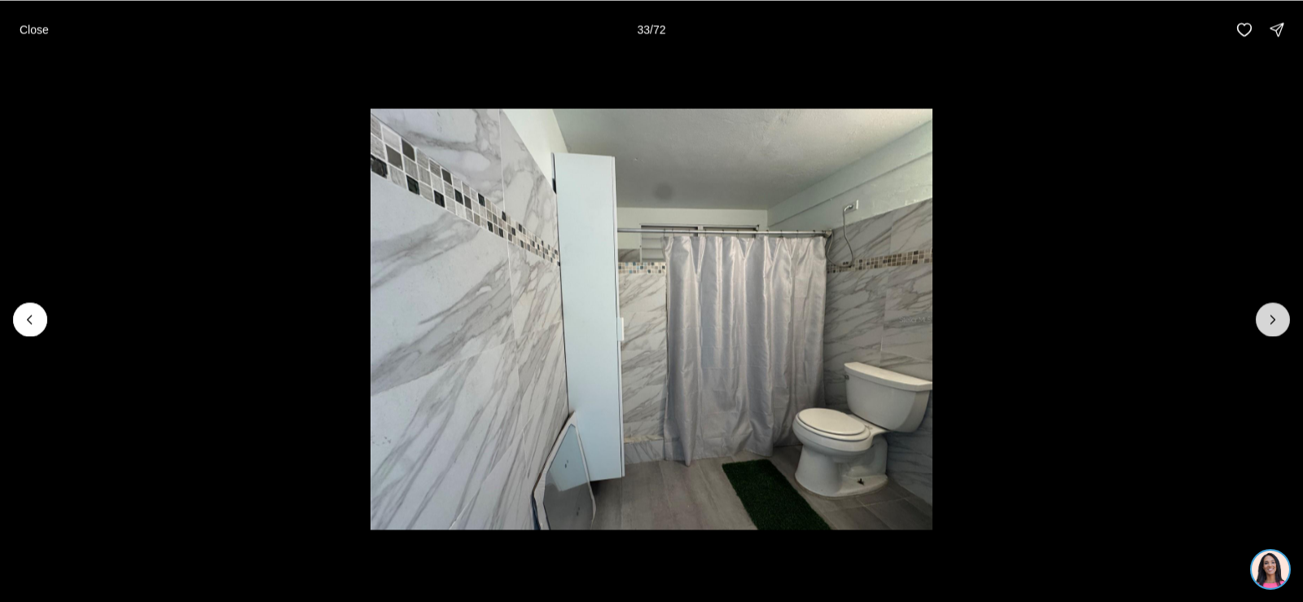
click at [1266, 315] on icon "Next slide" at bounding box center [1273, 319] width 16 height 16
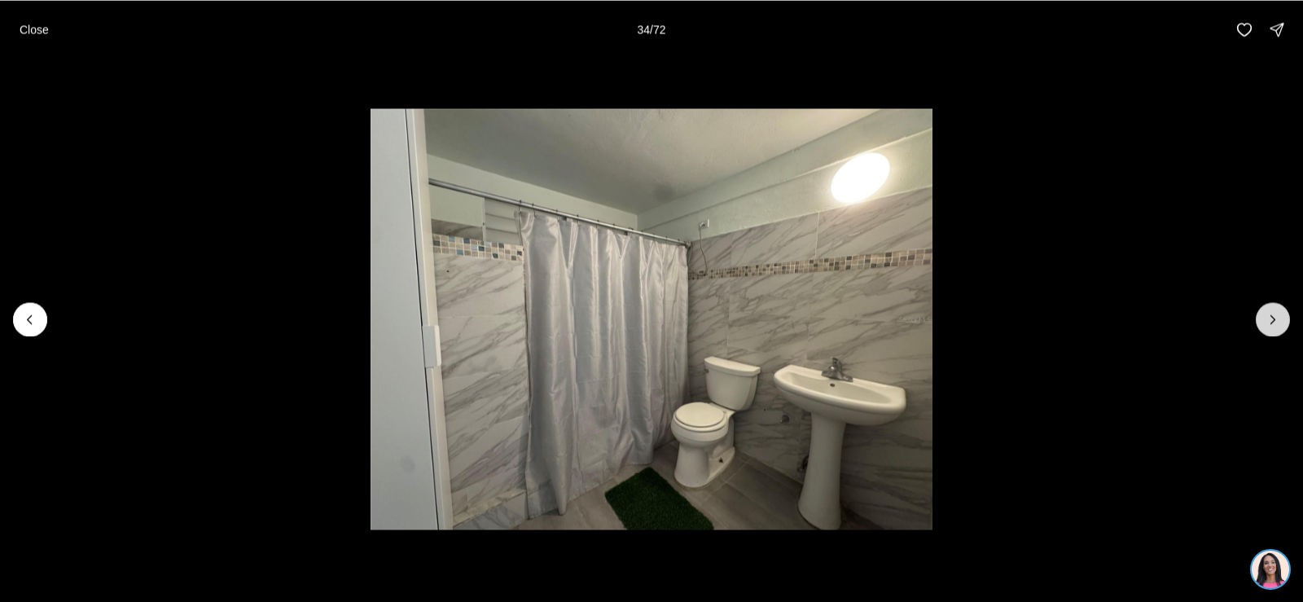
click at [1266, 315] on icon "Next slide" at bounding box center [1273, 319] width 16 height 16
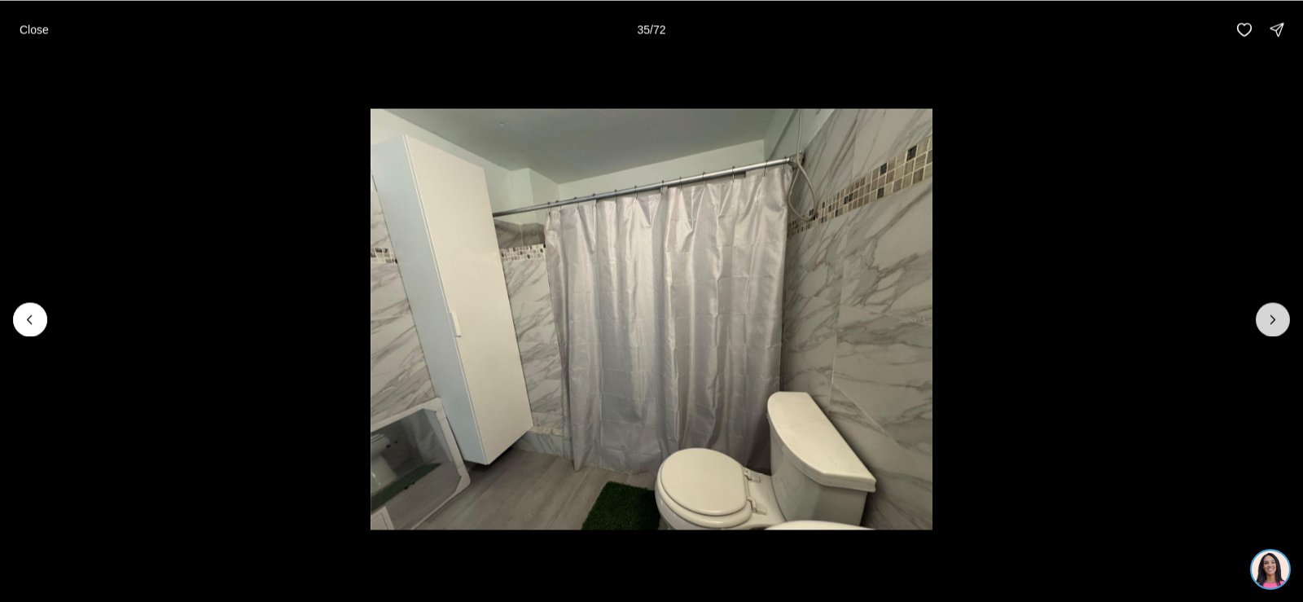
click at [1266, 315] on icon "Next slide" at bounding box center [1273, 319] width 16 height 16
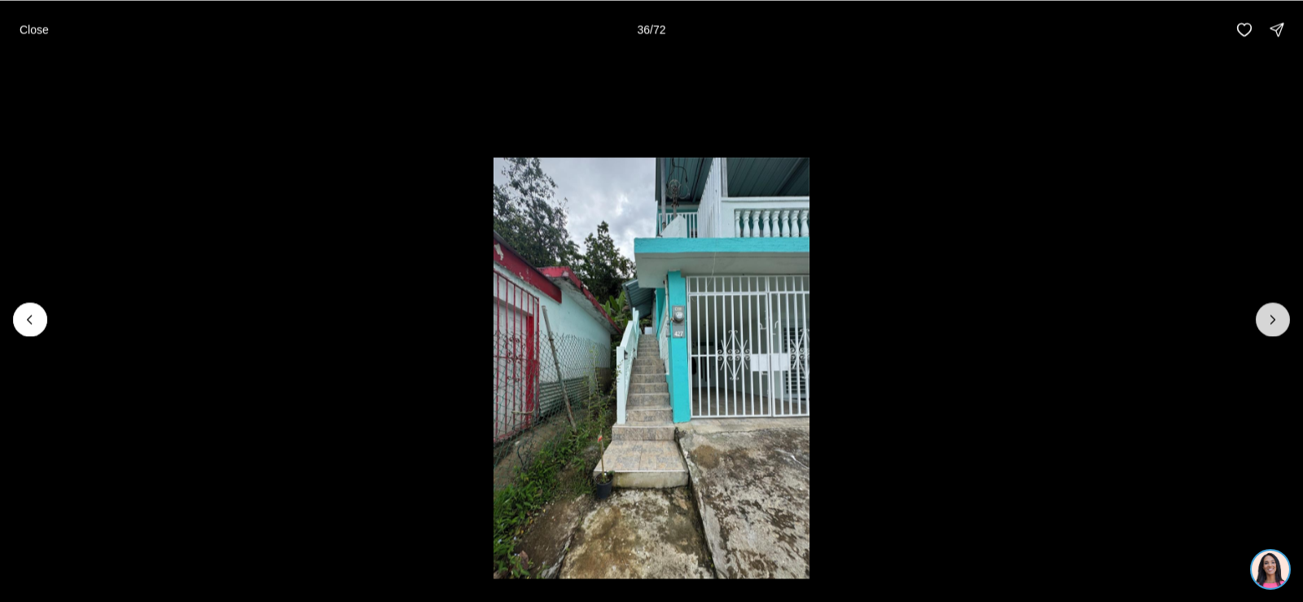
click at [1266, 315] on icon "Next slide" at bounding box center [1273, 319] width 16 height 16
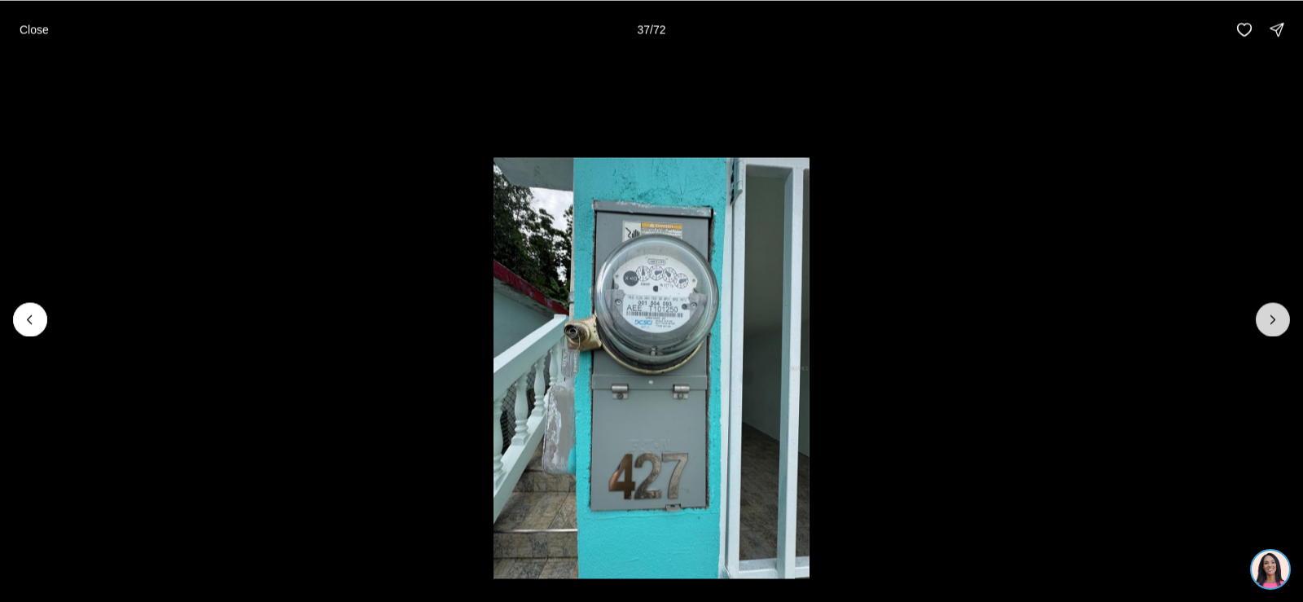
click at [1266, 315] on icon "Next slide" at bounding box center [1273, 319] width 16 height 16
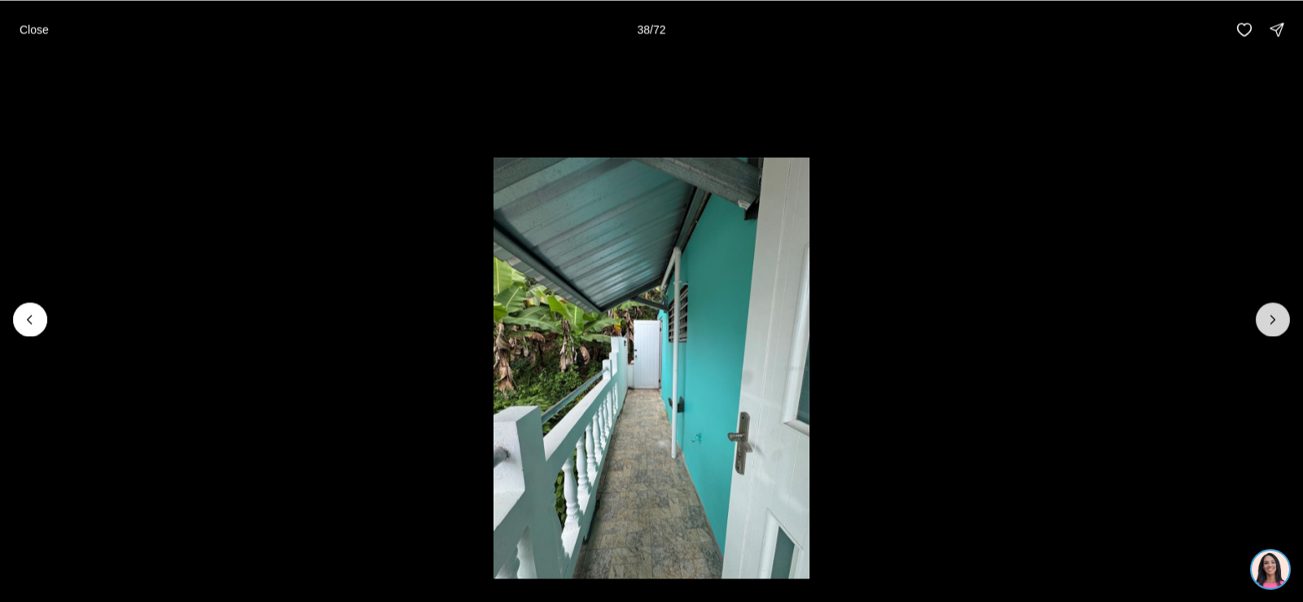
click at [1266, 315] on icon "Next slide" at bounding box center [1273, 319] width 16 height 16
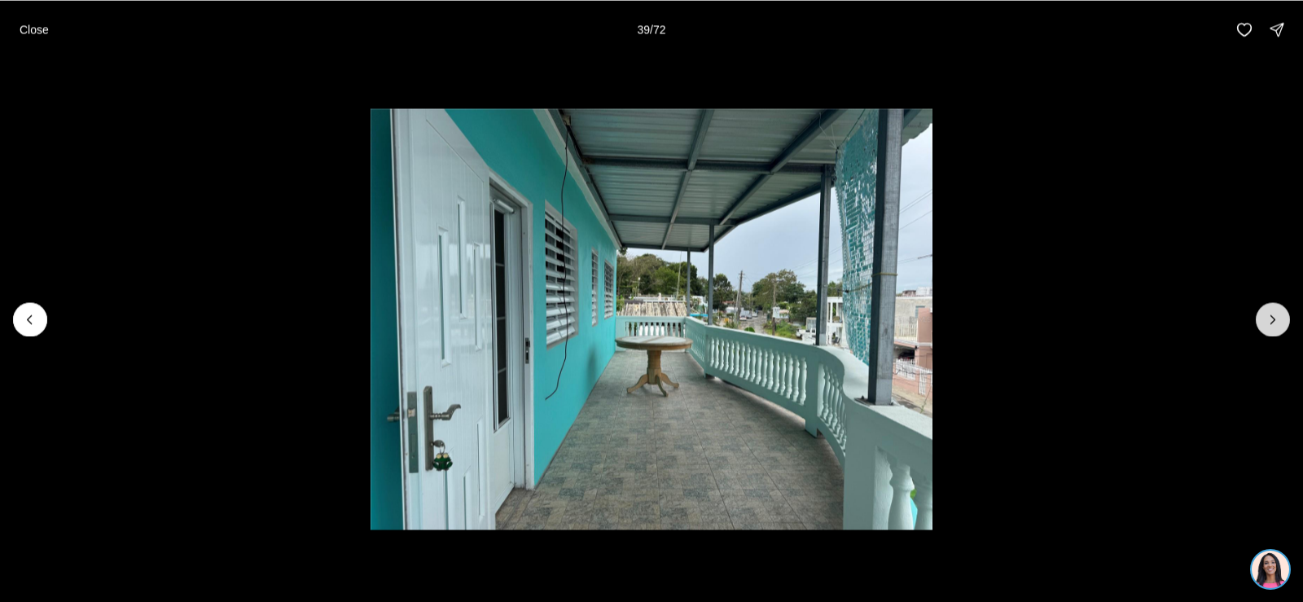
click at [1266, 315] on icon "Next slide" at bounding box center [1273, 319] width 16 height 16
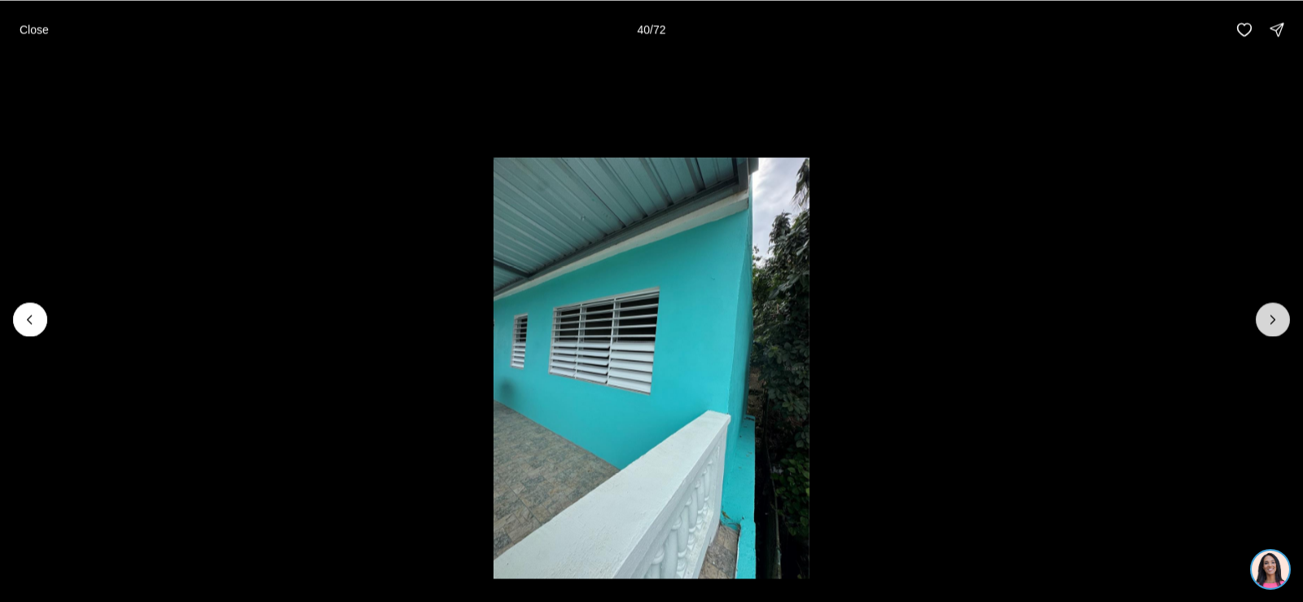
click at [1266, 315] on icon "Next slide" at bounding box center [1273, 319] width 16 height 16
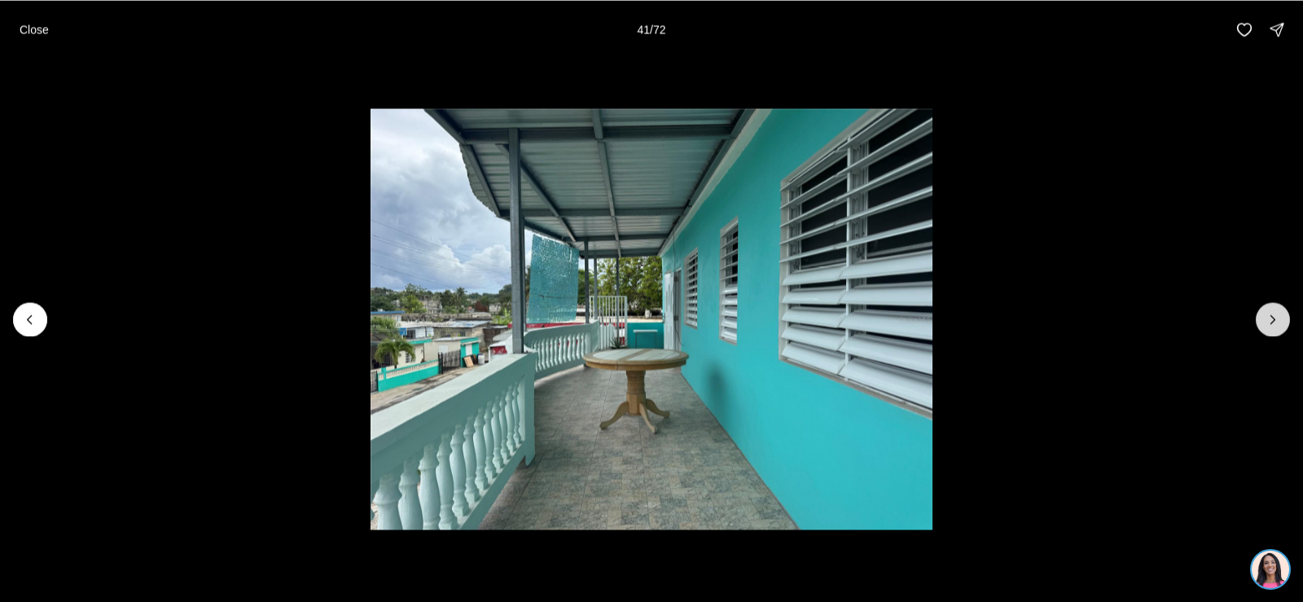
click at [1266, 315] on icon "Next slide" at bounding box center [1273, 319] width 16 height 16
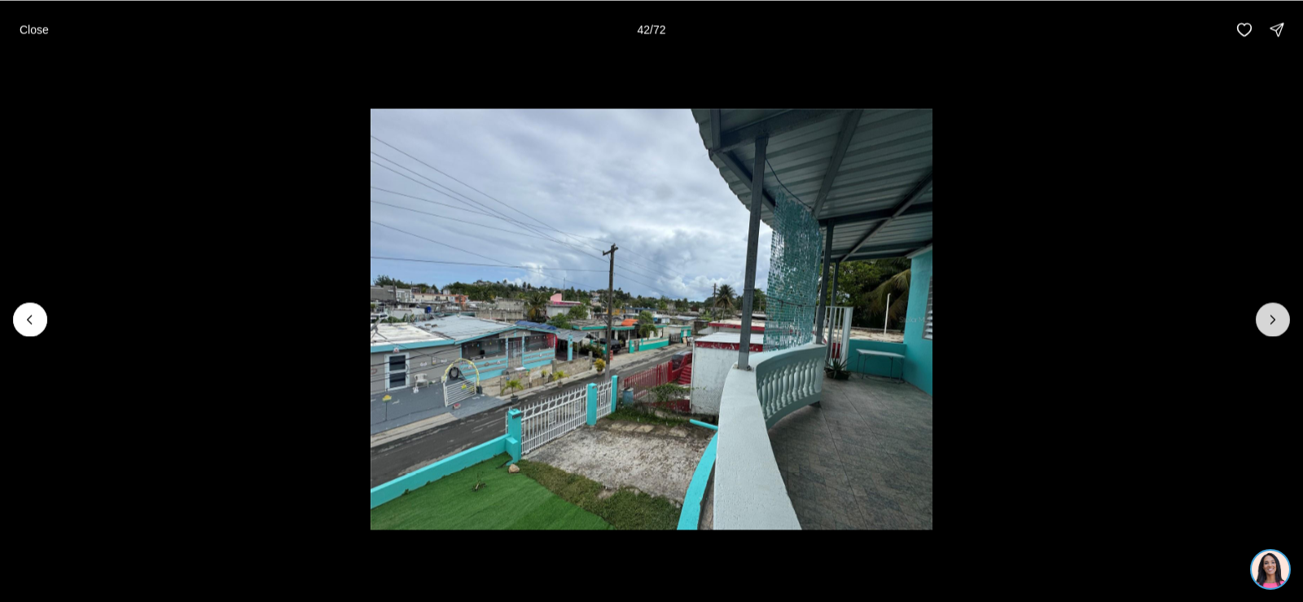
click at [1266, 315] on icon "Next slide" at bounding box center [1273, 319] width 16 height 16
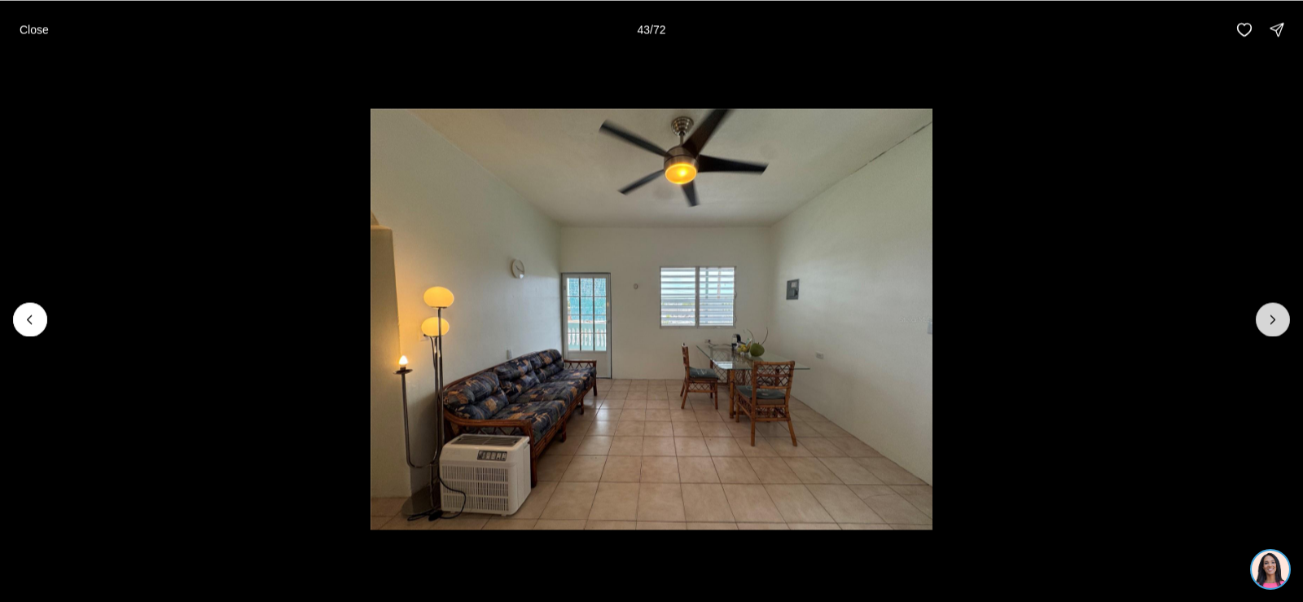
click at [1266, 315] on icon "Next slide" at bounding box center [1273, 319] width 16 height 16
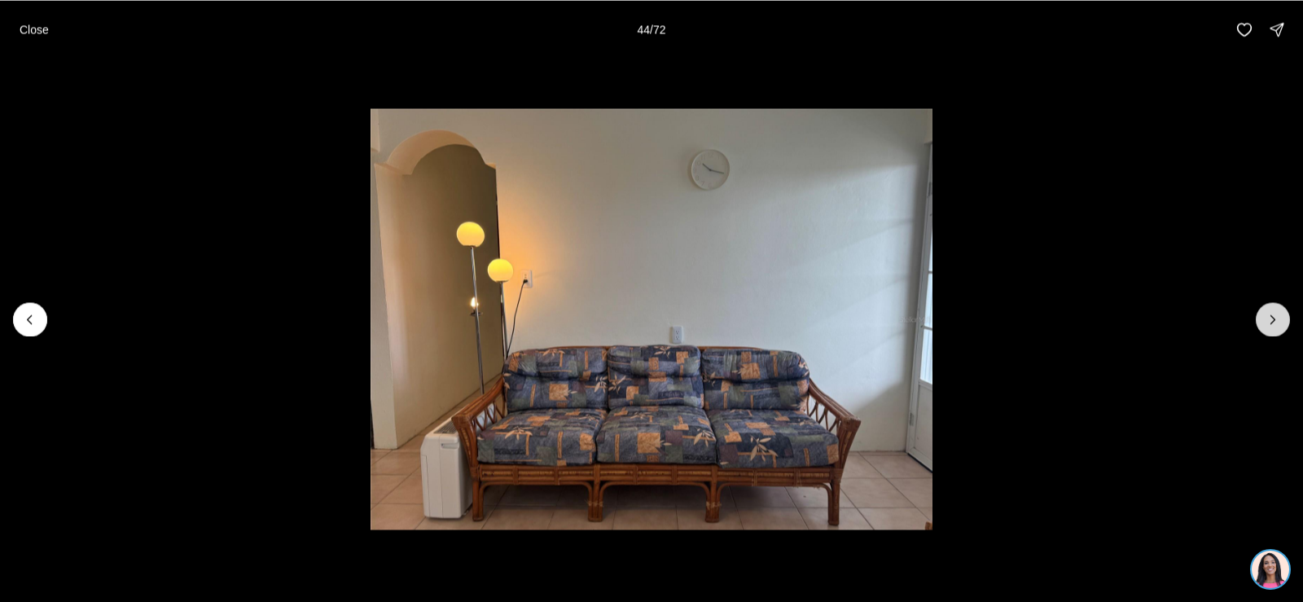
click at [1266, 317] on icon "Next slide" at bounding box center [1273, 319] width 16 height 16
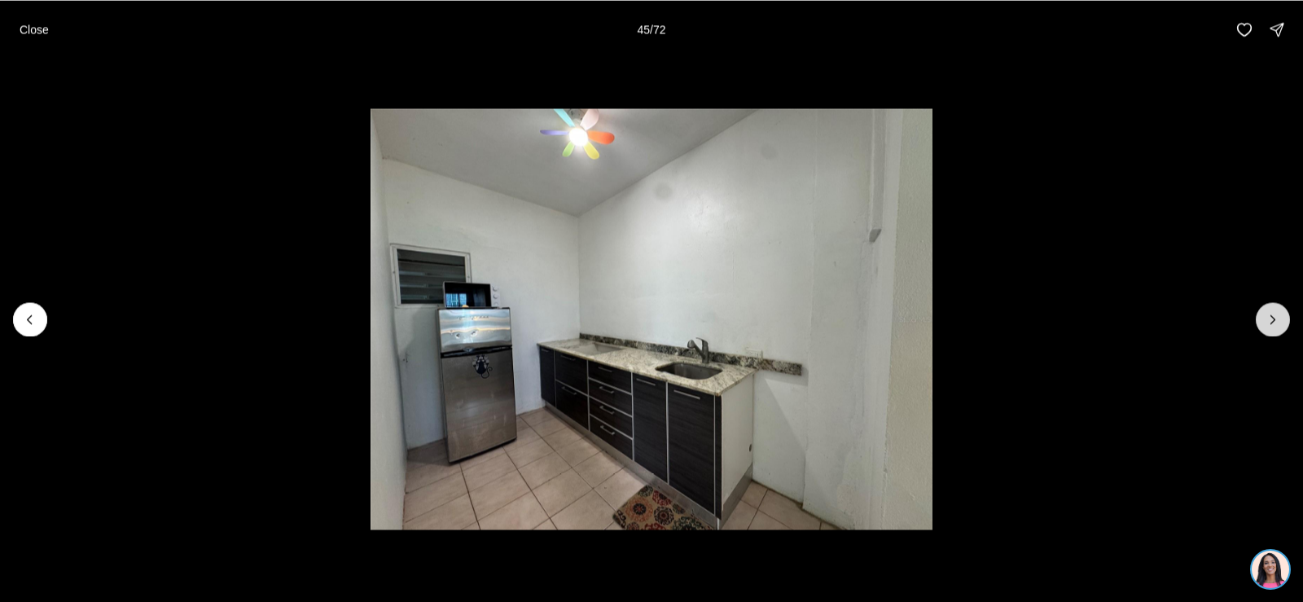
click at [1263, 317] on button "Next slide" at bounding box center [1273, 319] width 34 height 34
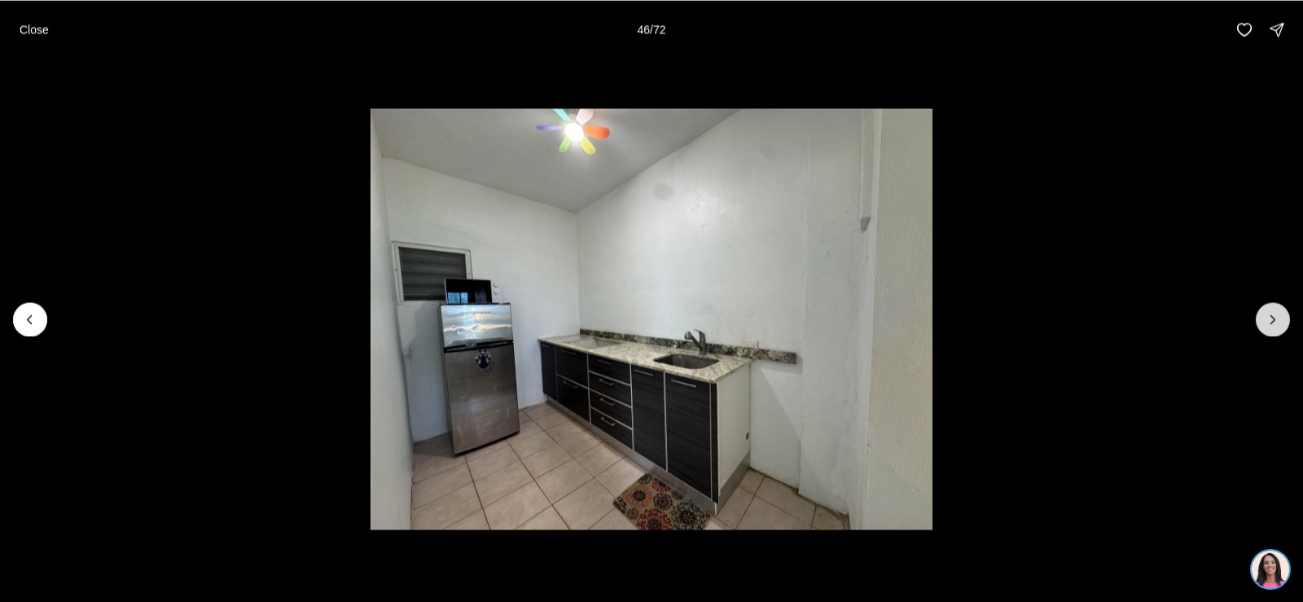
click at [1264, 318] on button "Next slide" at bounding box center [1273, 319] width 34 height 34
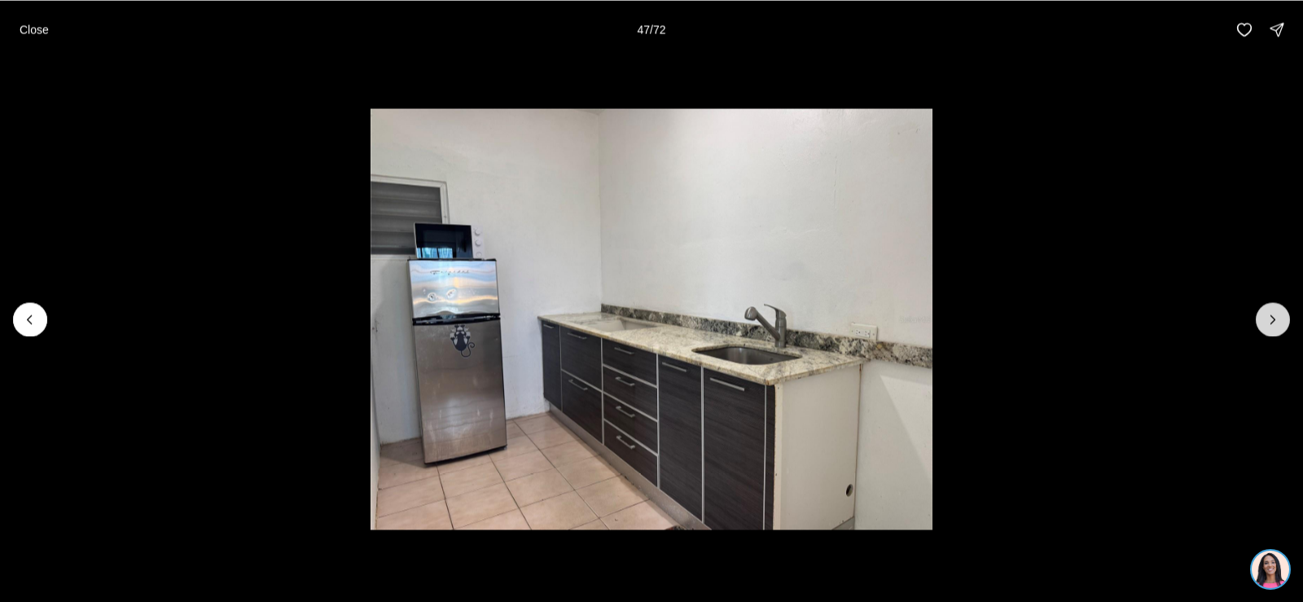
click at [1264, 318] on button "Next slide" at bounding box center [1273, 319] width 34 height 34
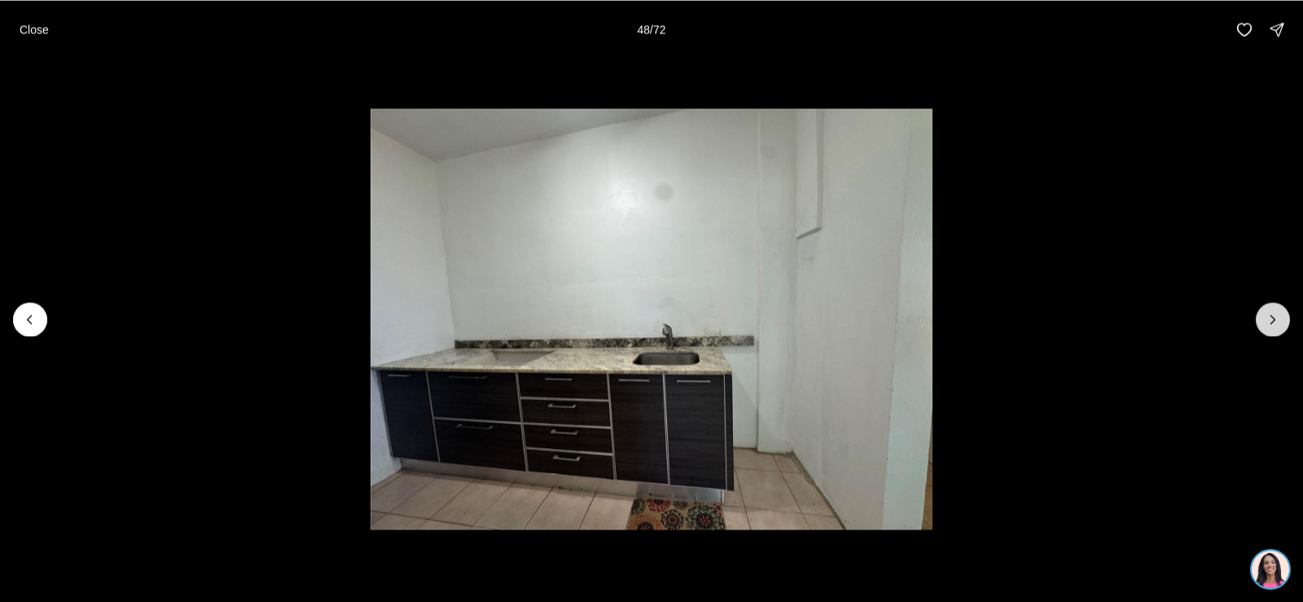
click at [1264, 318] on button "Next slide" at bounding box center [1273, 319] width 34 height 34
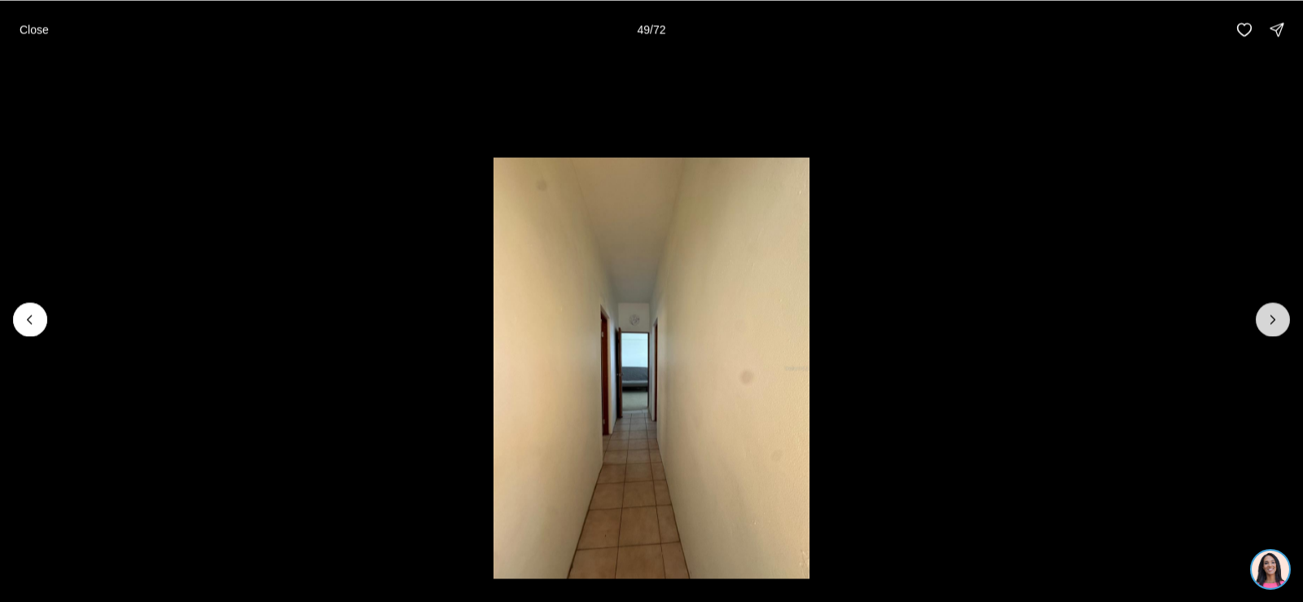
click at [1264, 318] on button "Next slide" at bounding box center [1273, 319] width 34 height 34
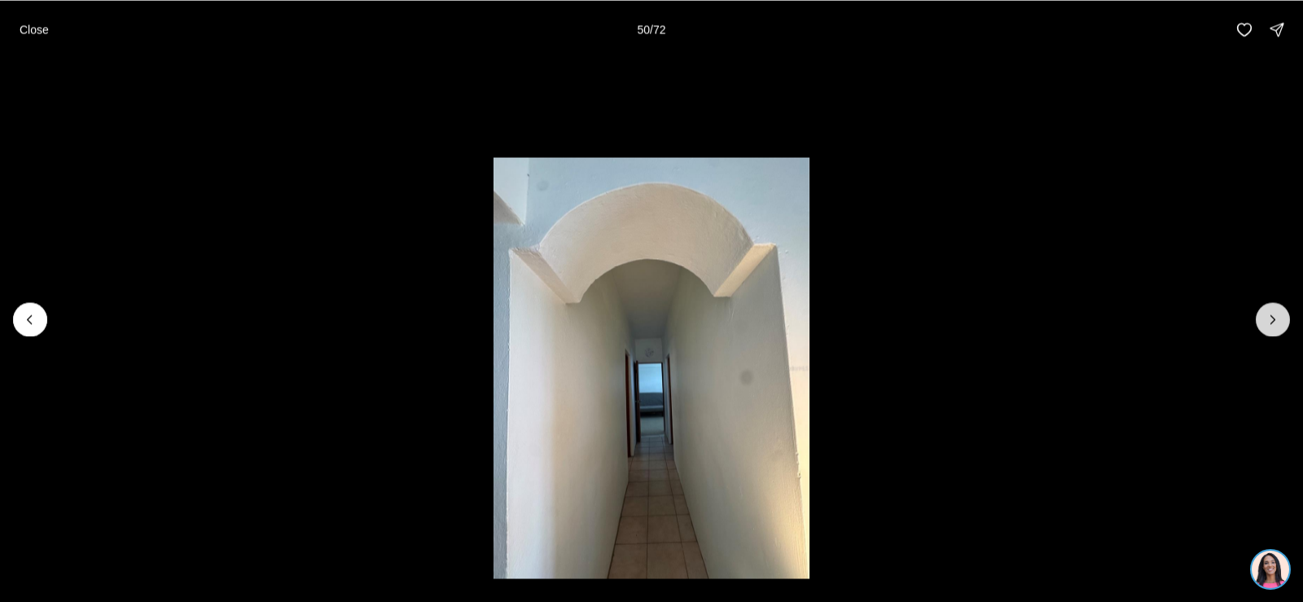
click at [1264, 318] on button "Next slide" at bounding box center [1273, 319] width 34 height 34
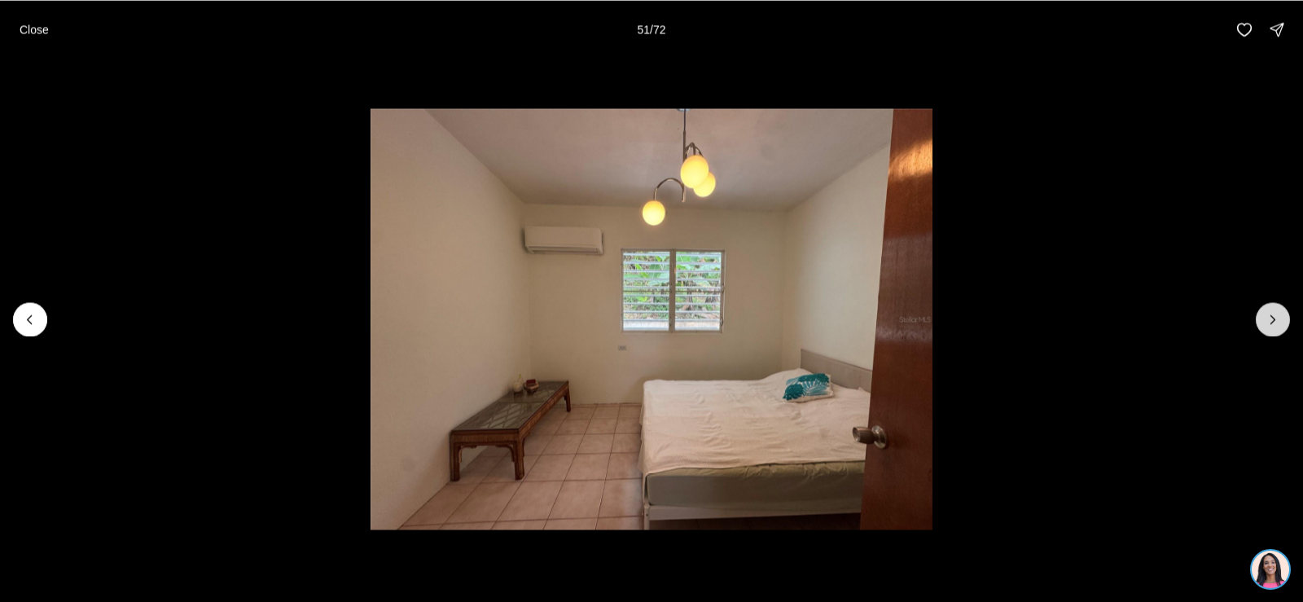
click at [1264, 318] on button "Next slide" at bounding box center [1273, 319] width 34 height 34
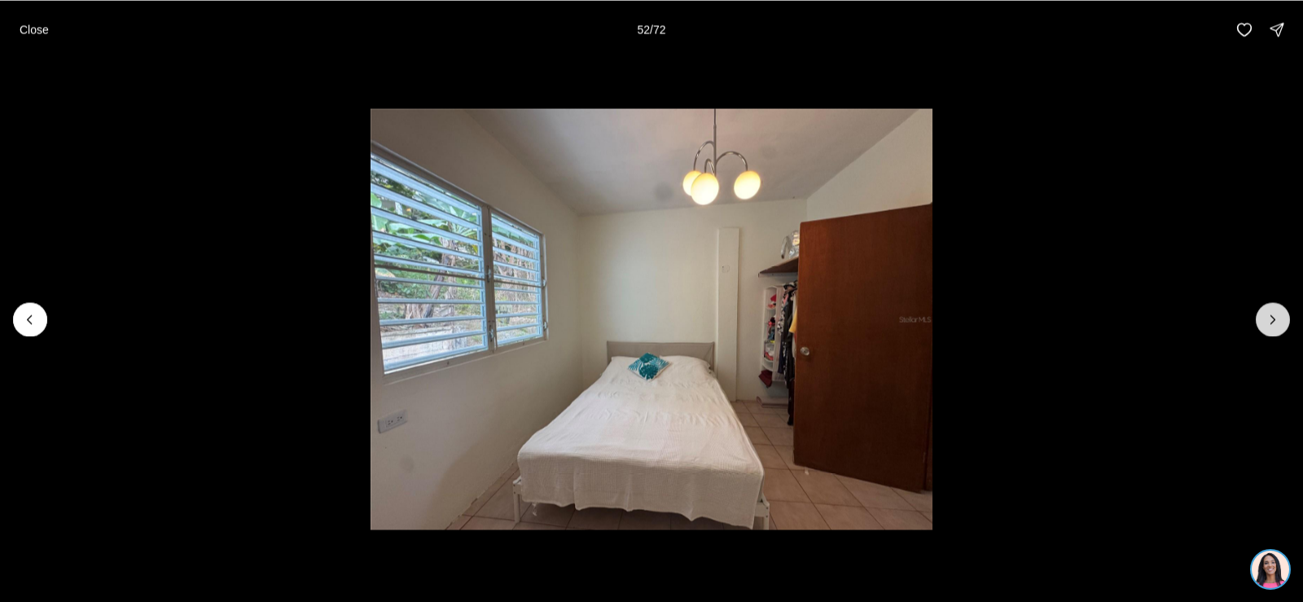
click at [1264, 318] on button "Next slide" at bounding box center [1273, 319] width 34 height 34
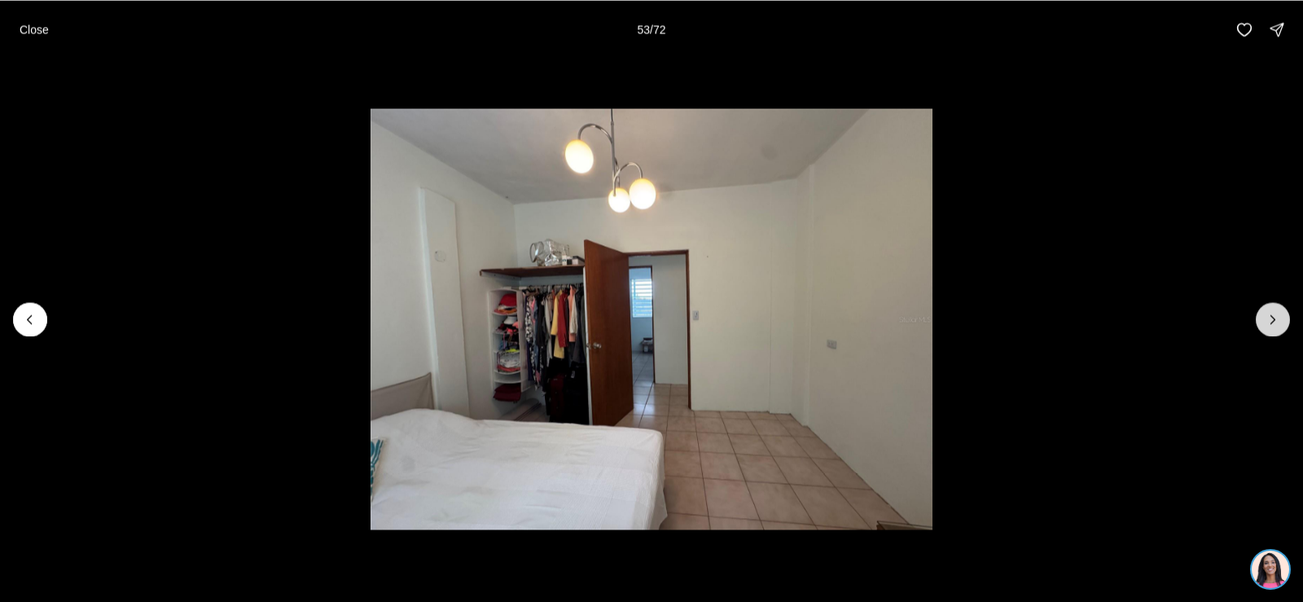
click at [1263, 318] on button "Next slide" at bounding box center [1273, 319] width 34 height 34
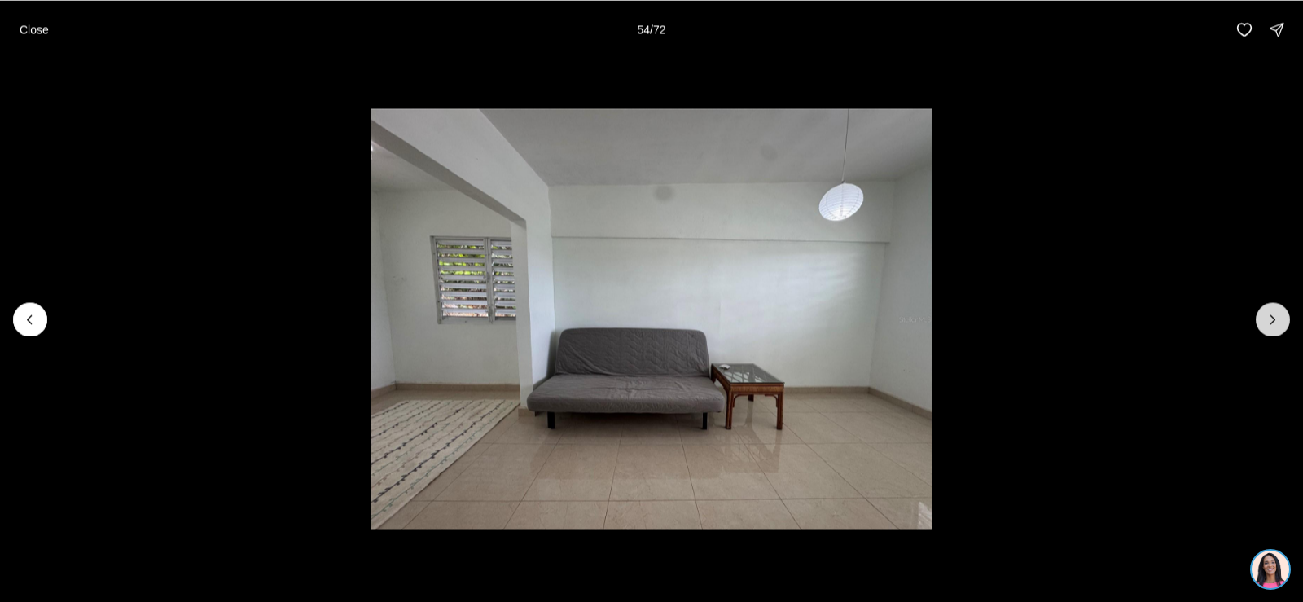
click at [1263, 318] on button "Next slide" at bounding box center [1273, 319] width 34 height 34
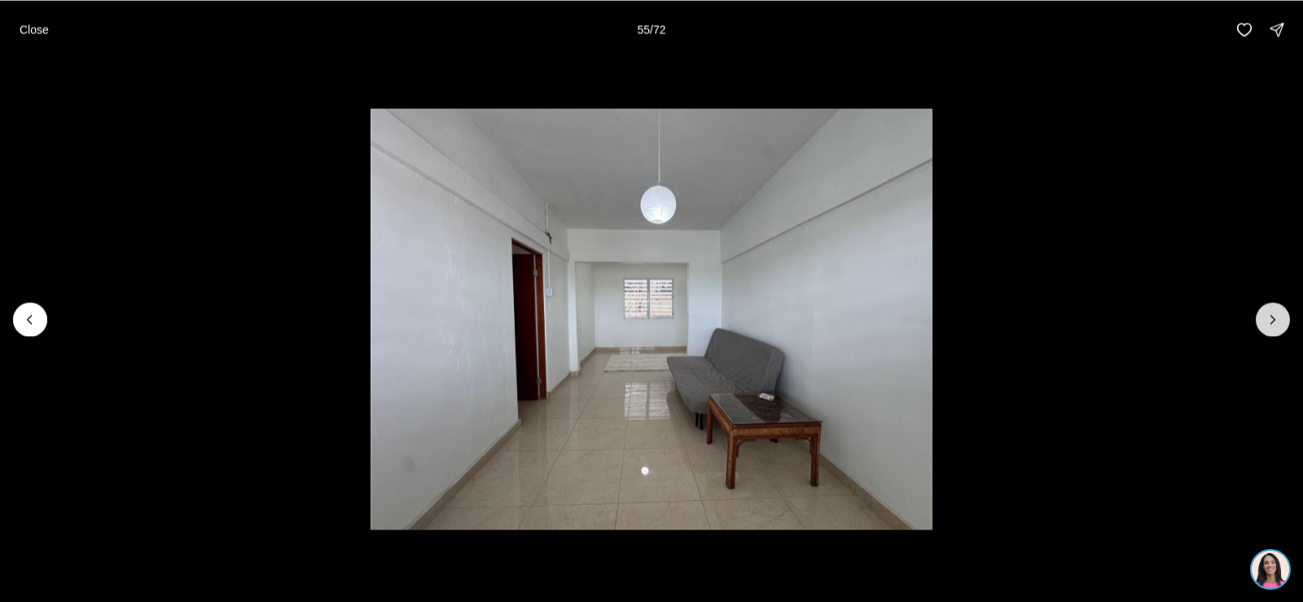
click at [1263, 318] on button "Next slide" at bounding box center [1273, 319] width 34 height 34
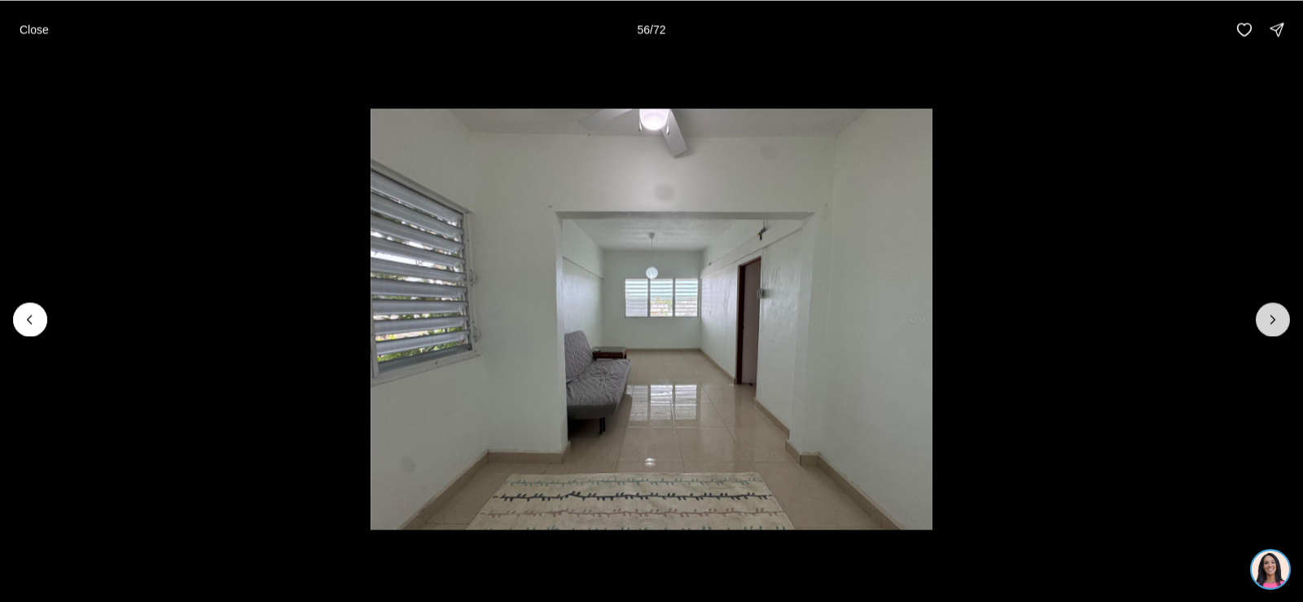
click at [1263, 318] on button "Next slide" at bounding box center [1273, 319] width 34 height 34
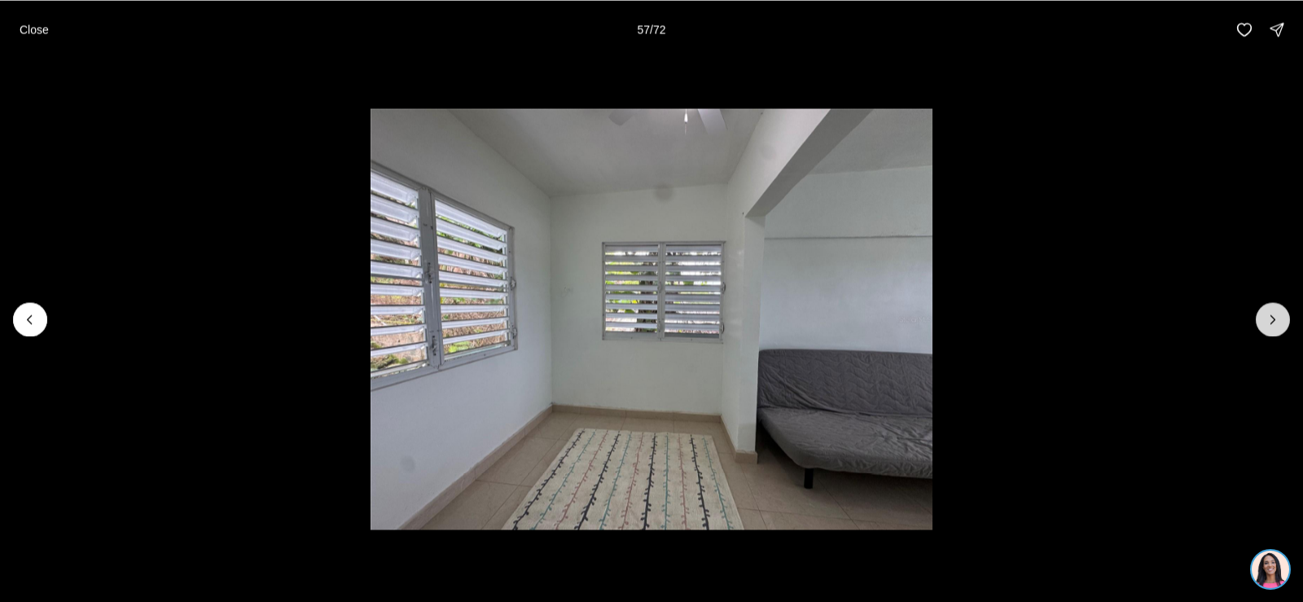
click at [1263, 318] on button "Next slide" at bounding box center [1273, 319] width 34 height 34
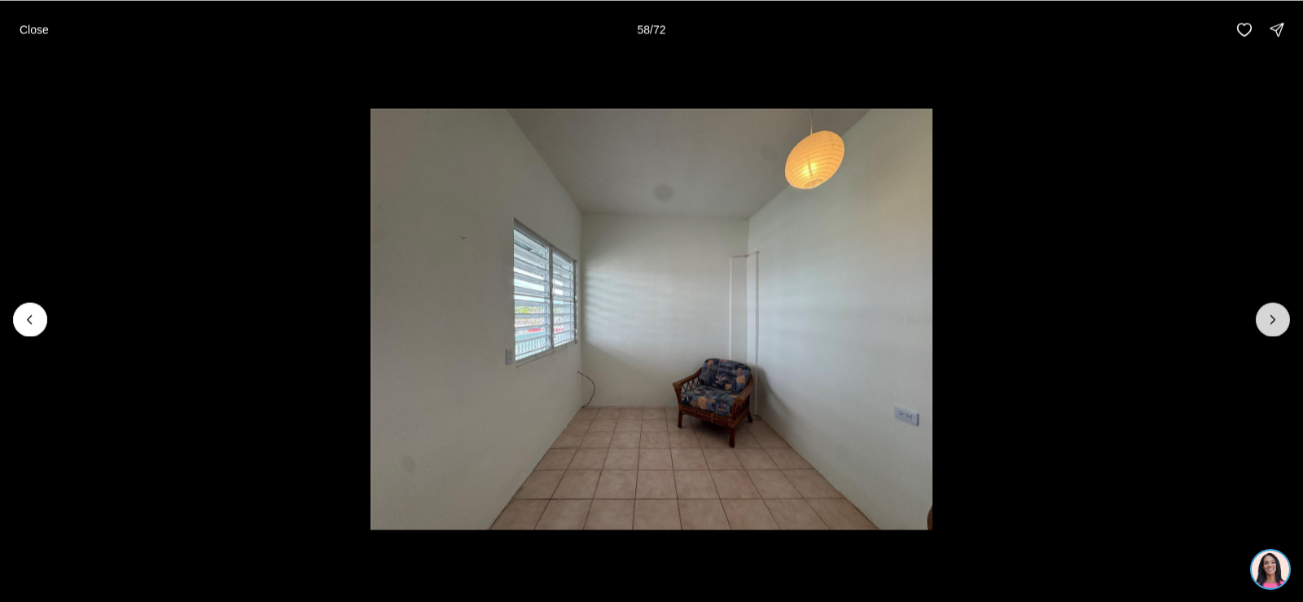
click at [1263, 318] on button "Next slide" at bounding box center [1273, 319] width 34 height 34
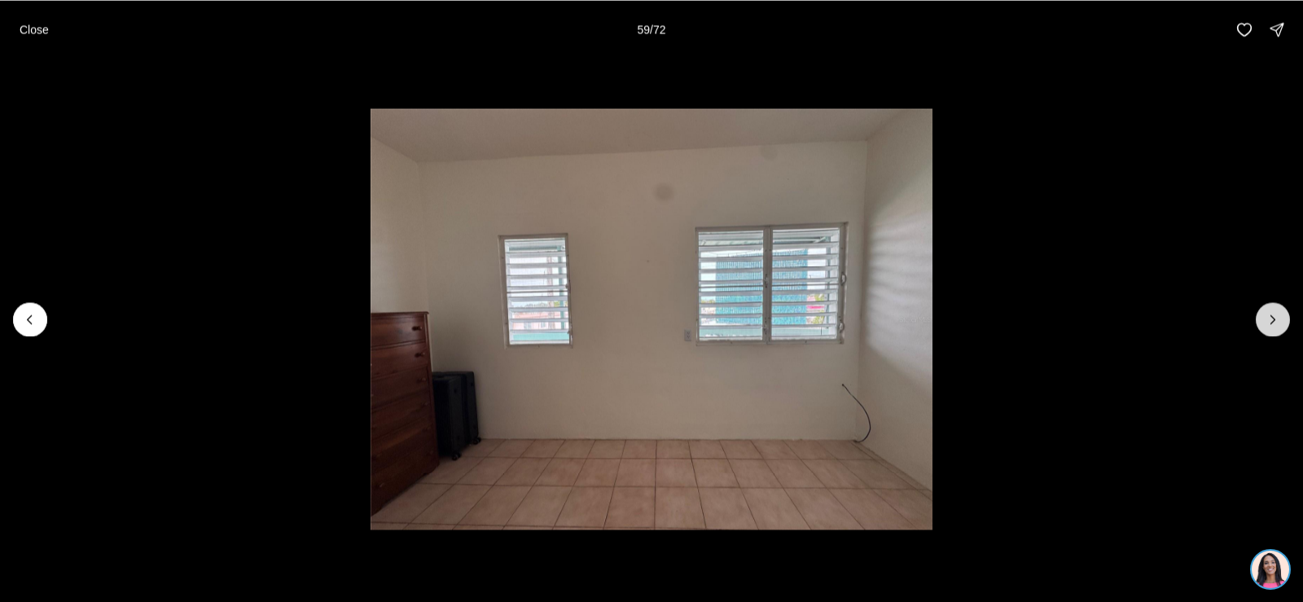
click at [1263, 318] on button "Next slide" at bounding box center [1273, 319] width 34 height 34
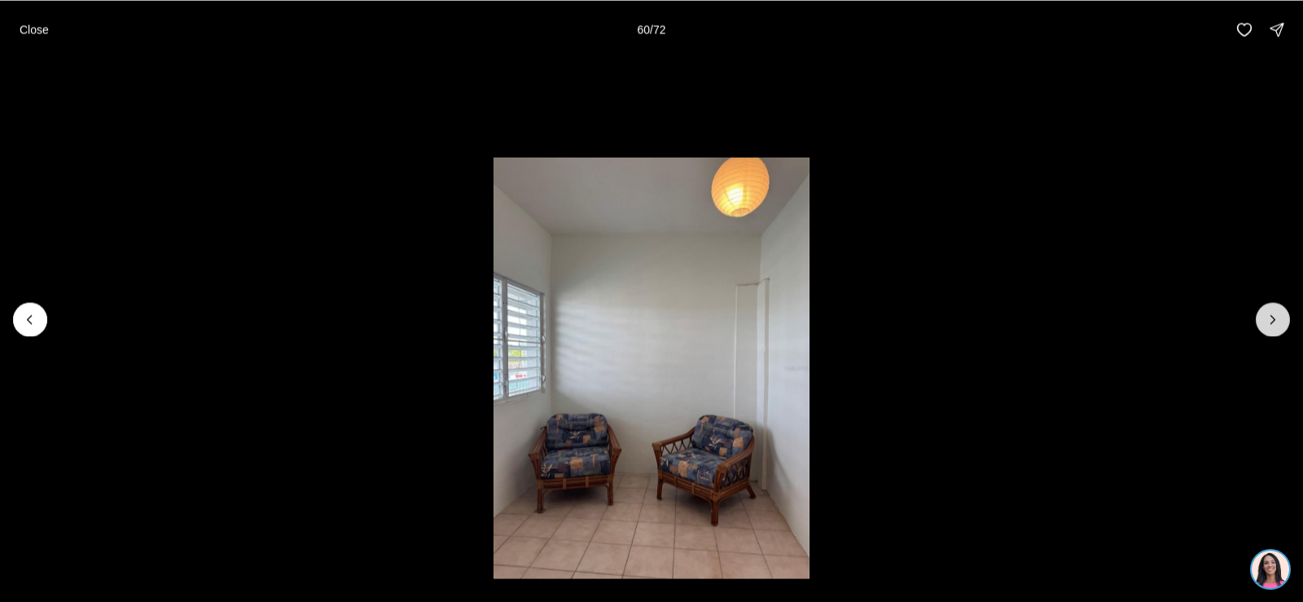
click at [1263, 318] on button "Next slide" at bounding box center [1273, 319] width 34 height 34
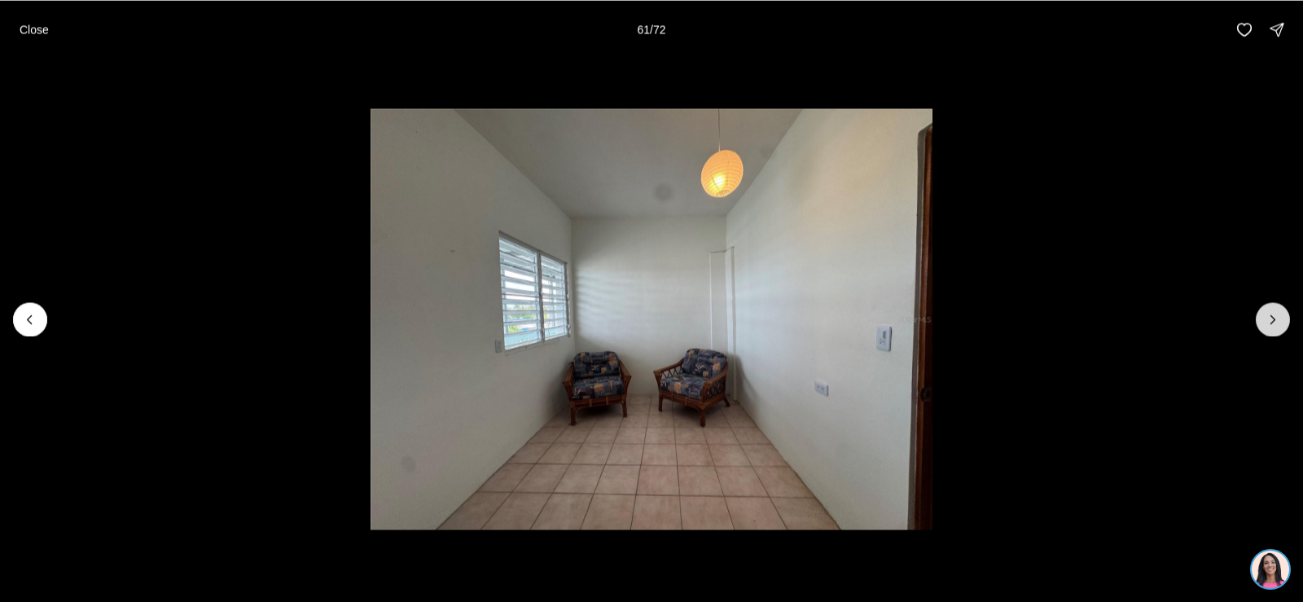
click at [1263, 318] on button "Next slide" at bounding box center [1273, 319] width 34 height 34
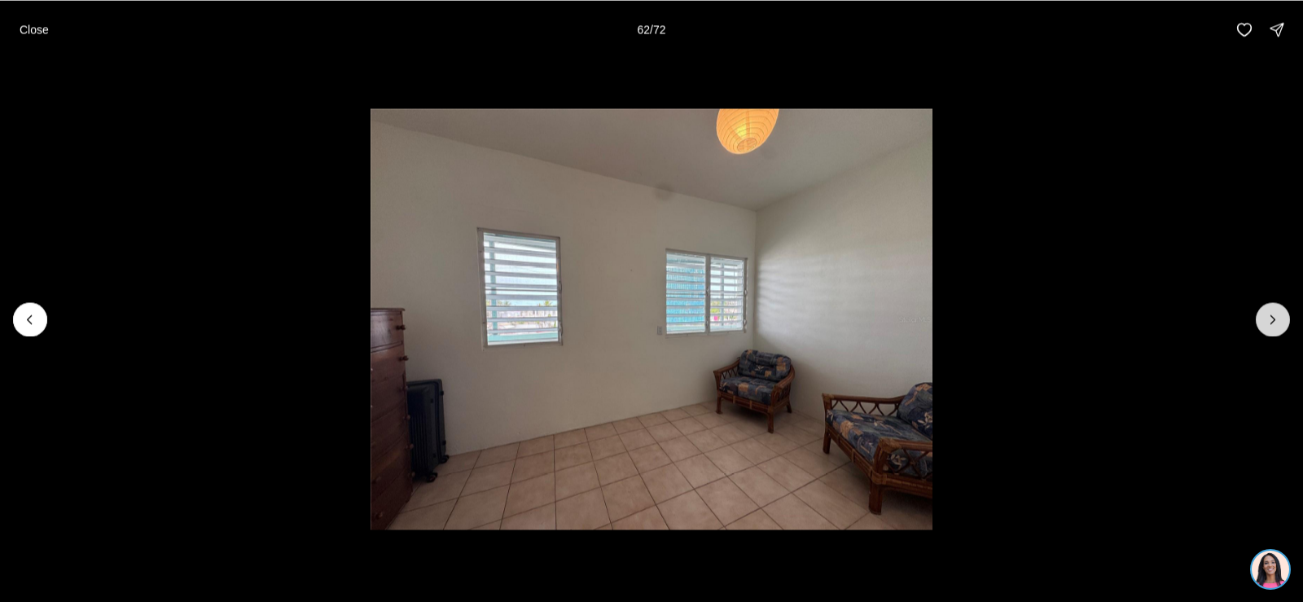
click at [1263, 318] on button "Next slide" at bounding box center [1273, 319] width 34 height 34
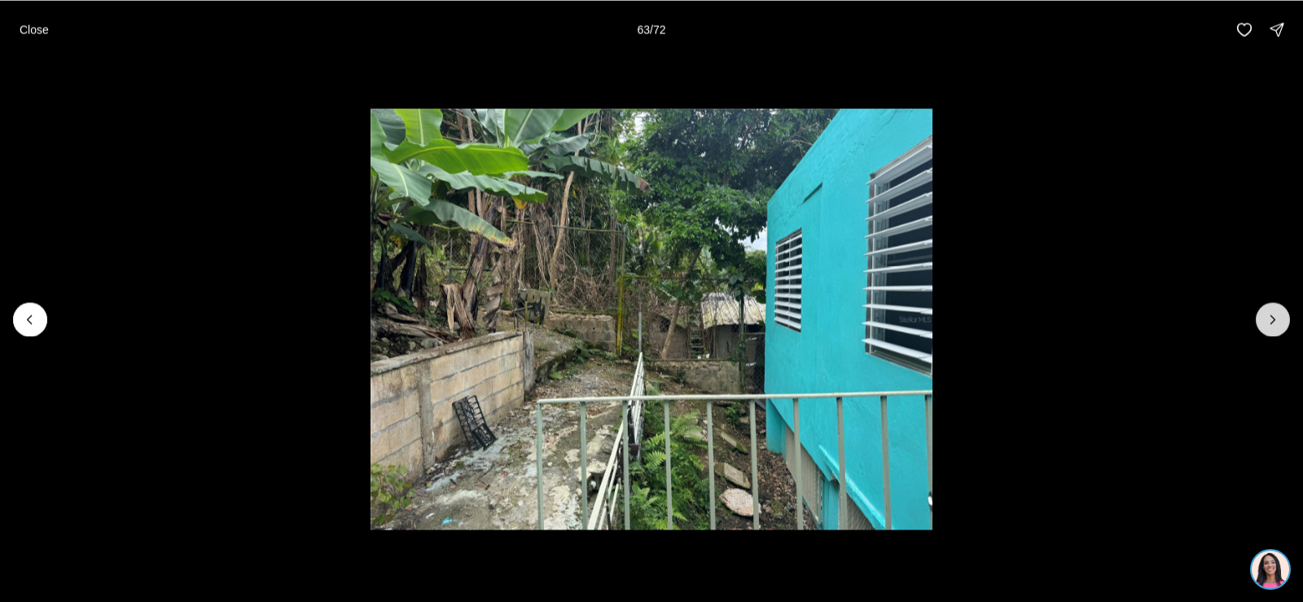
click at [1263, 318] on button "Next slide" at bounding box center [1273, 319] width 34 height 34
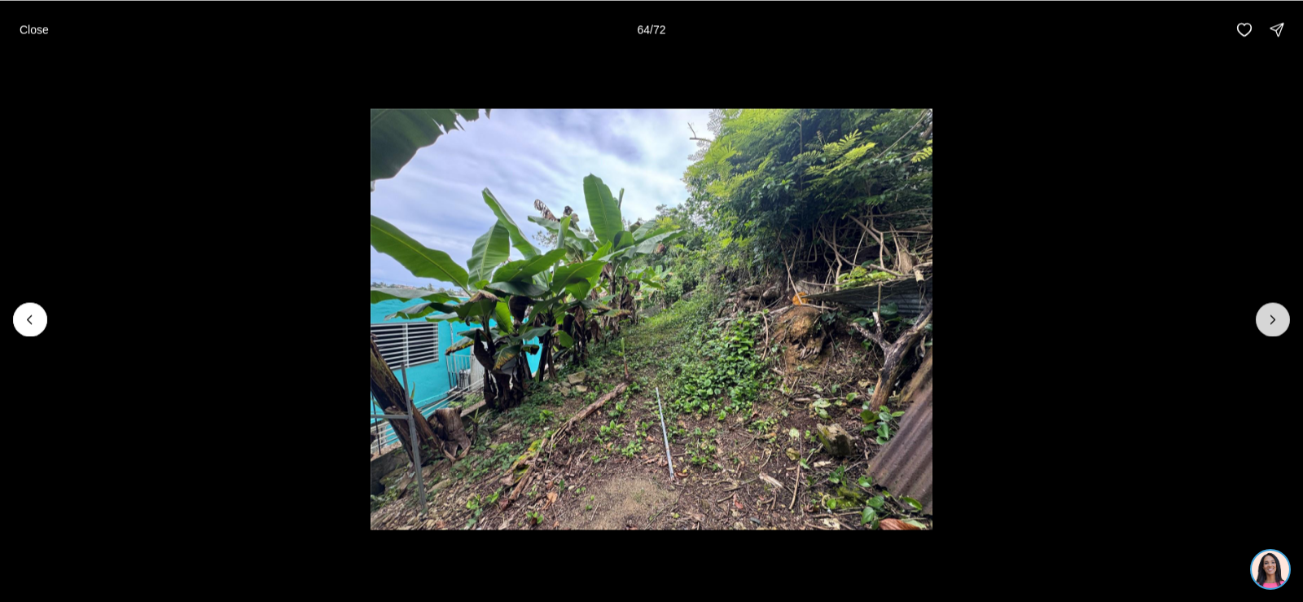
click at [1263, 318] on button "Next slide" at bounding box center [1273, 319] width 34 height 34
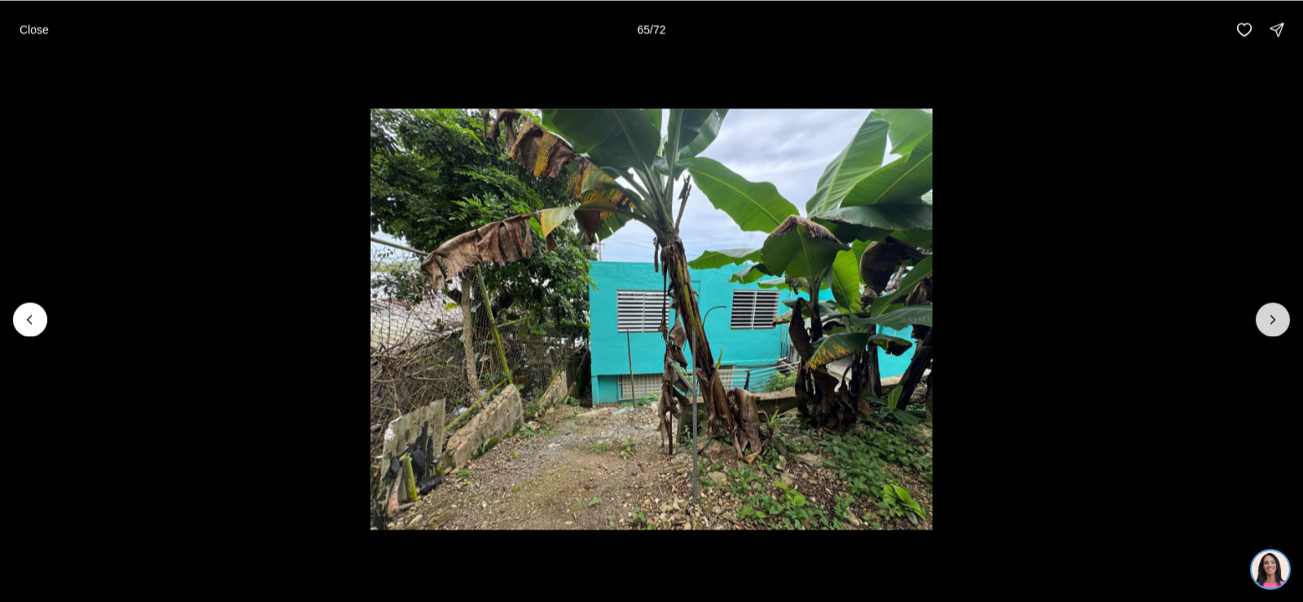
click at [1263, 318] on button "Next slide" at bounding box center [1273, 319] width 34 height 34
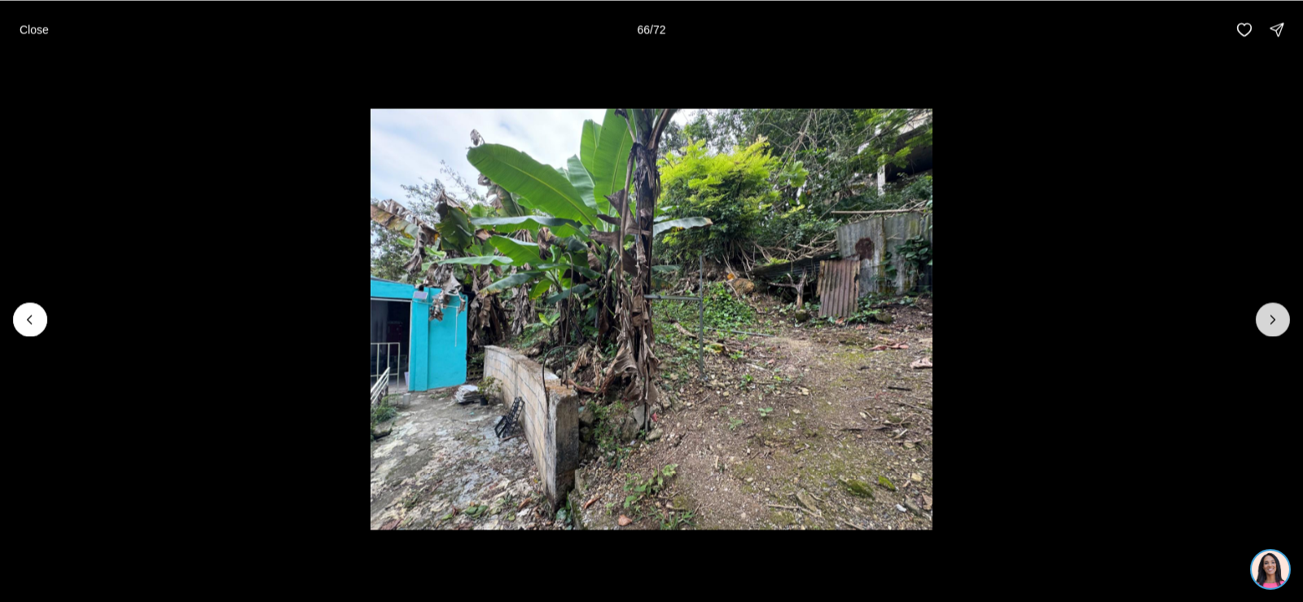
click at [1263, 318] on button "Next slide" at bounding box center [1273, 319] width 34 height 34
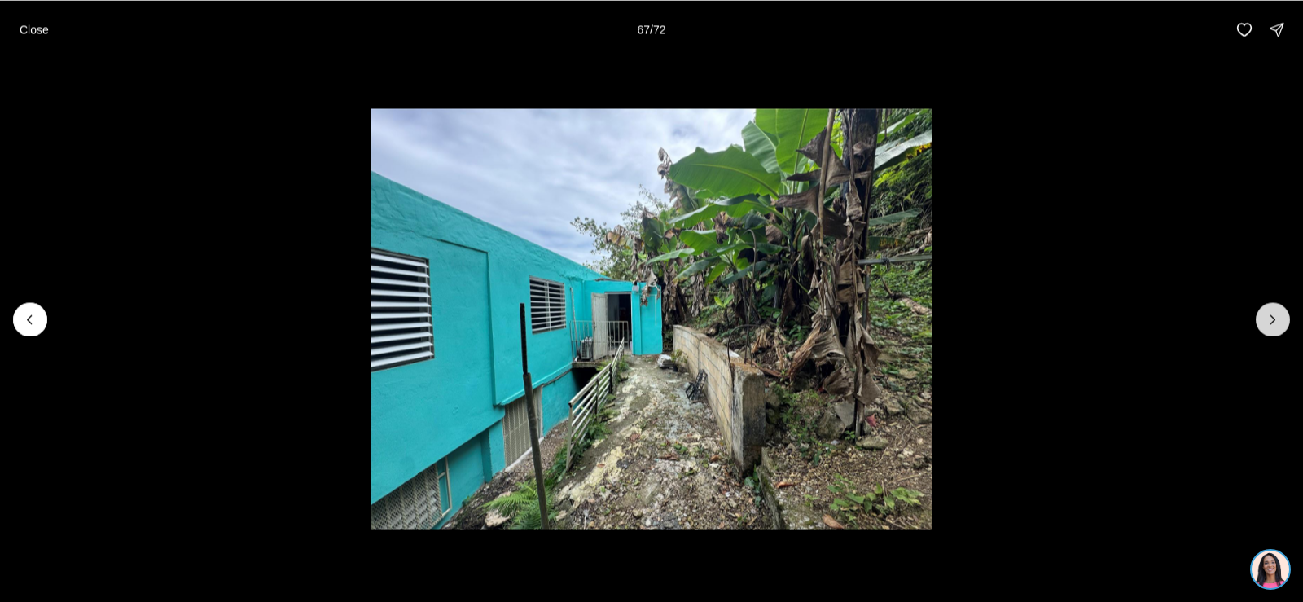
click at [1263, 318] on button "Next slide" at bounding box center [1273, 319] width 34 height 34
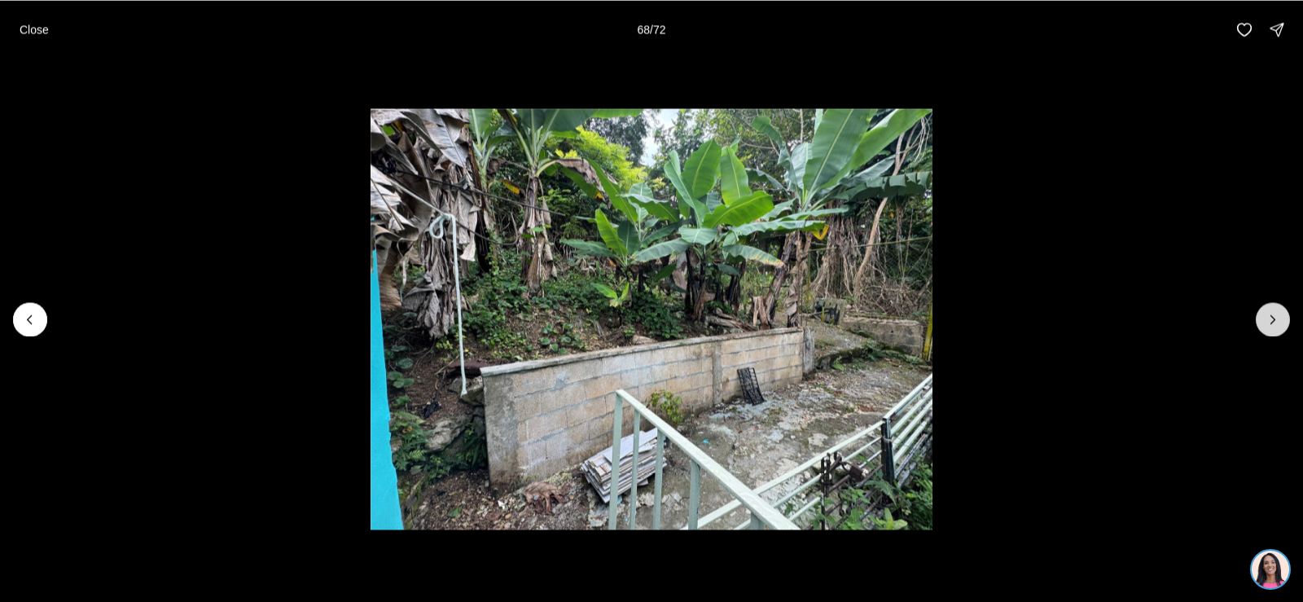
click at [1263, 318] on button "Next slide" at bounding box center [1273, 319] width 34 height 34
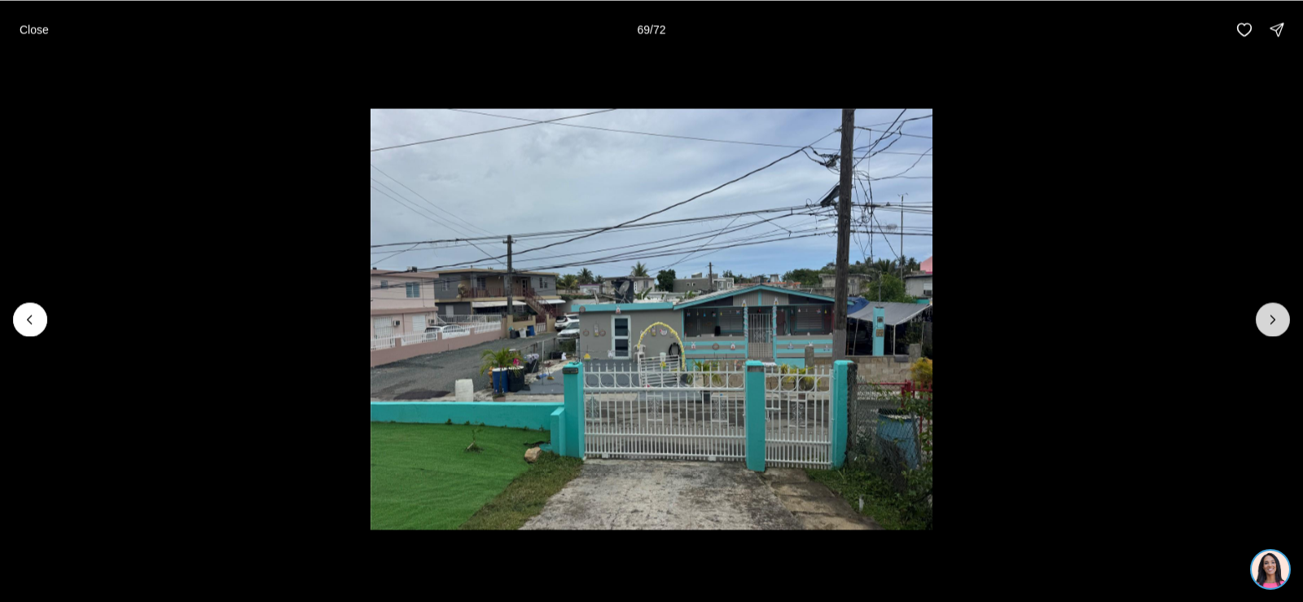
click at [1263, 318] on button "Next slide" at bounding box center [1273, 319] width 34 height 34
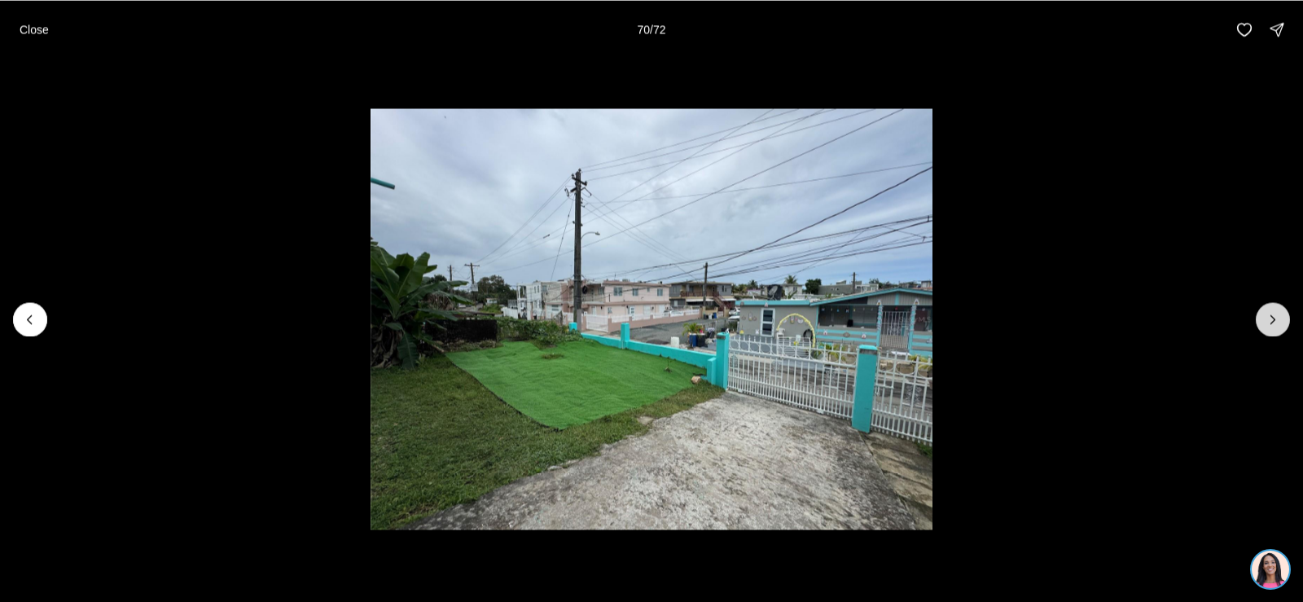
click at [1263, 318] on button "Next slide" at bounding box center [1273, 319] width 34 height 34
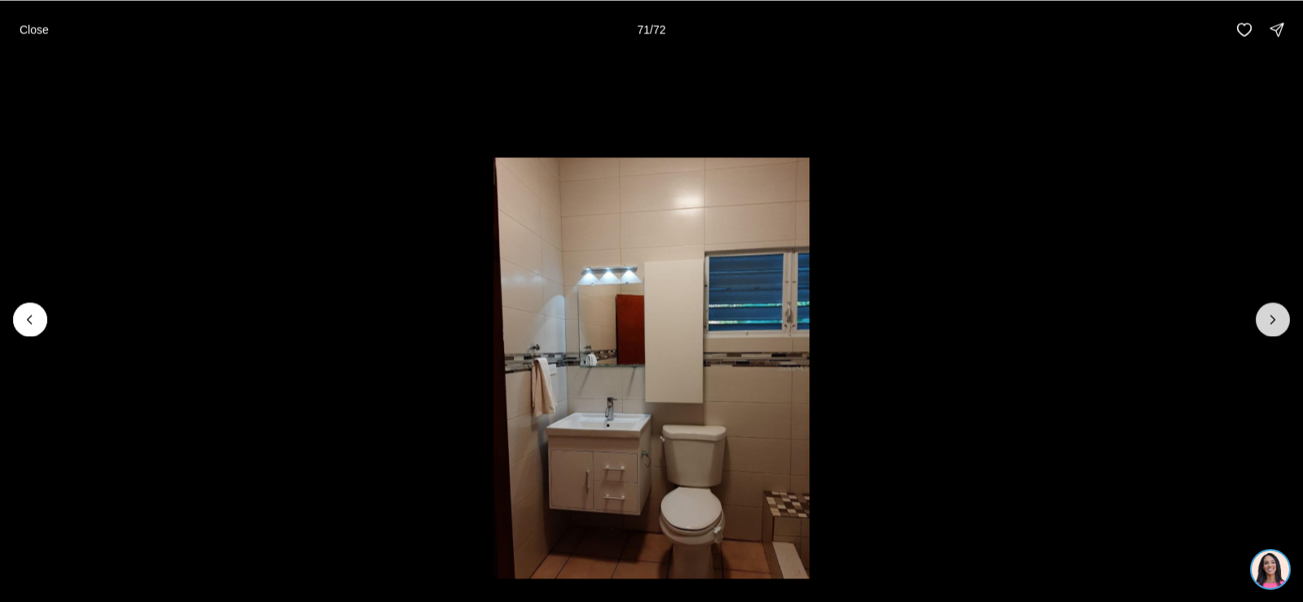
click at [1263, 318] on button "Next slide" at bounding box center [1273, 319] width 34 height 34
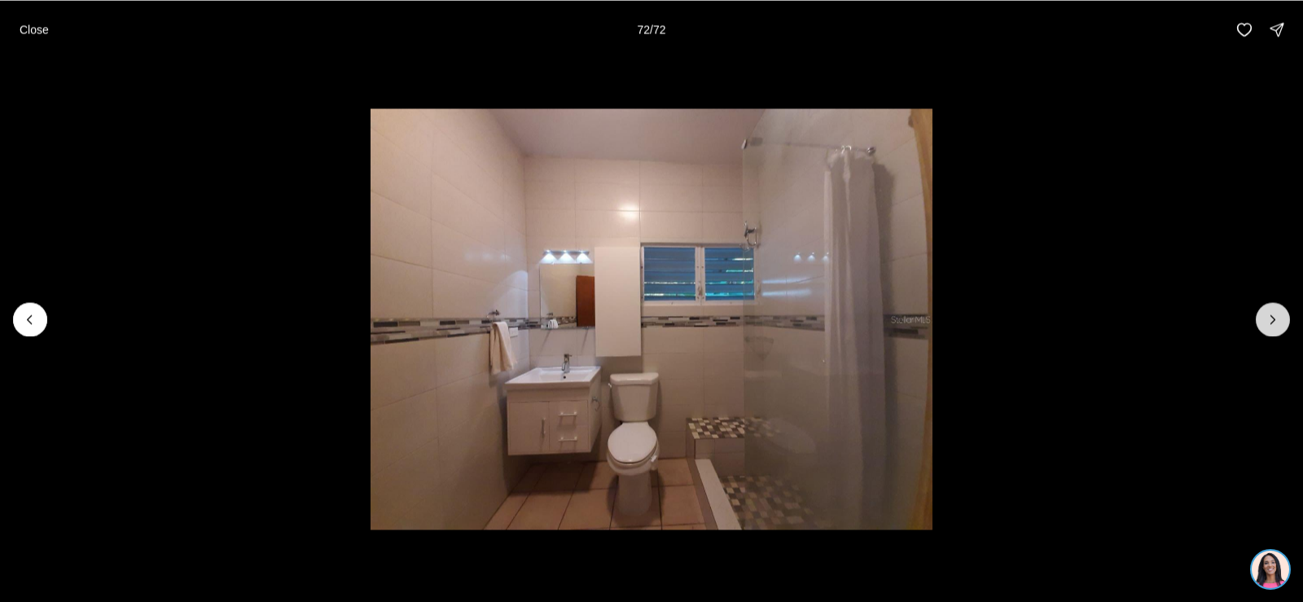
click at [1263, 318] on div at bounding box center [1273, 319] width 34 height 34
click at [1270, 322] on div at bounding box center [1273, 319] width 34 height 34
click at [27, 25] on p "Close" at bounding box center [34, 29] width 29 height 13
